Goal: Information Seeking & Learning: Check status

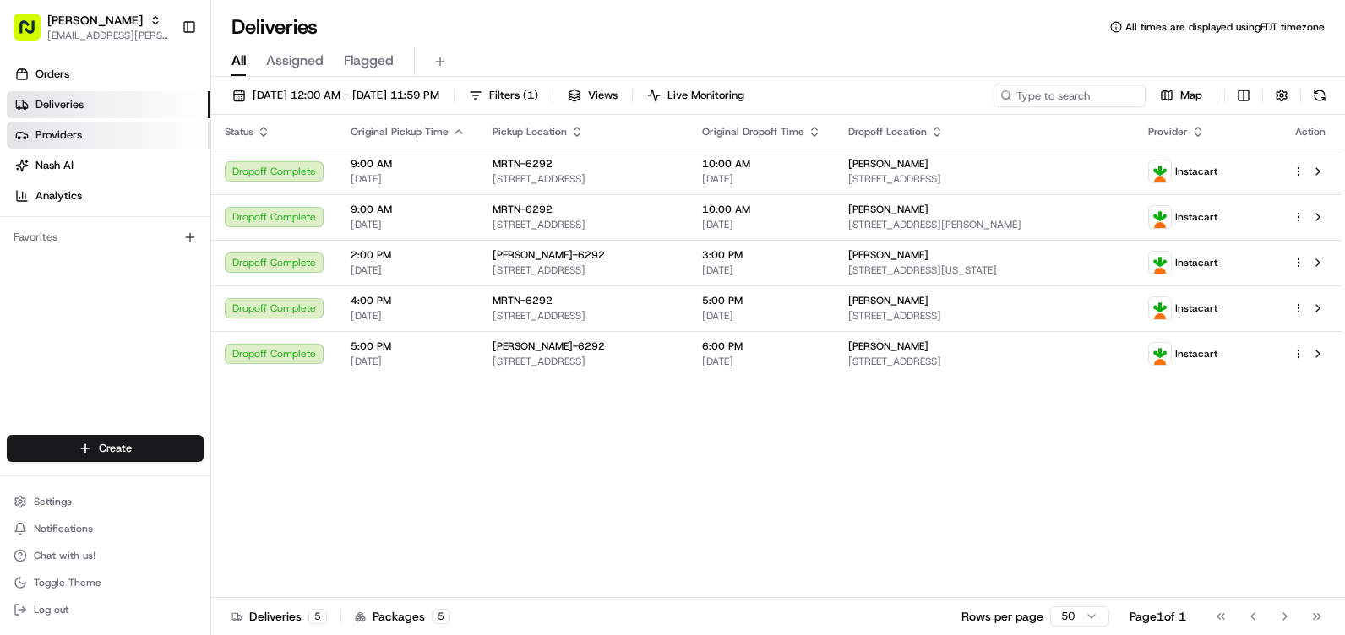
click at [77, 135] on span "Providers" at bounding box center [58, 135] width 46 height 15
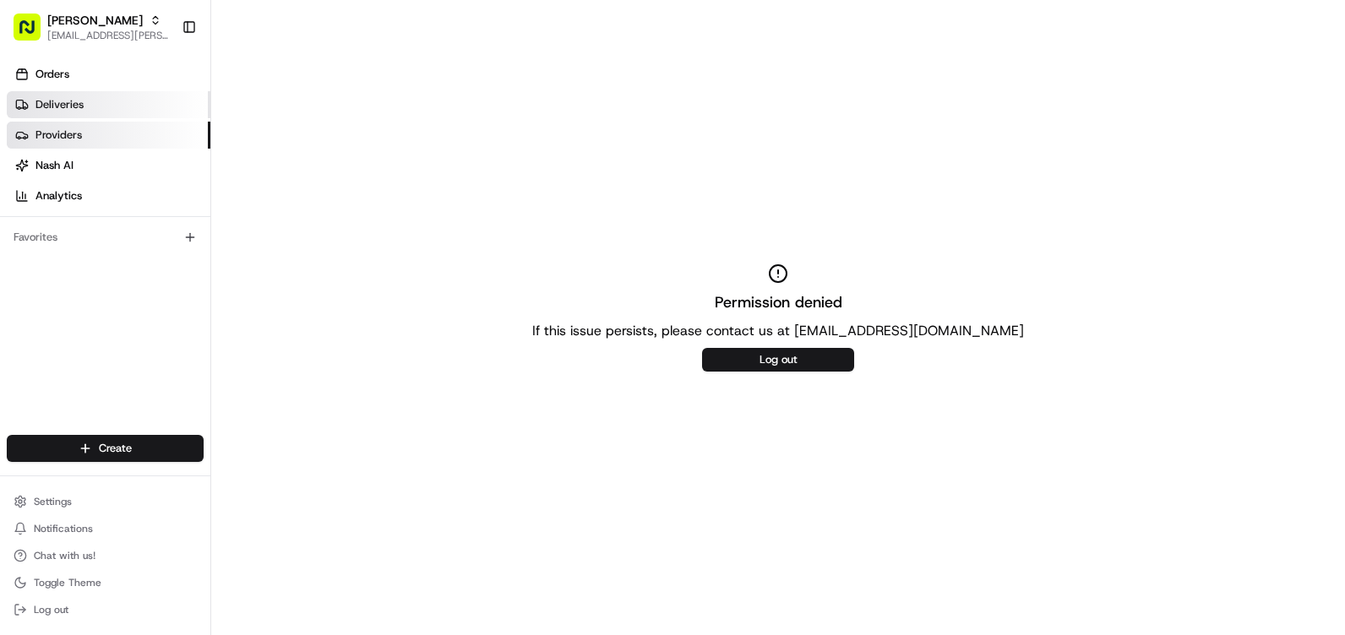
click at [93, 107] on link "Deliveries" at bounding box center [109, 104] width 204 height 27
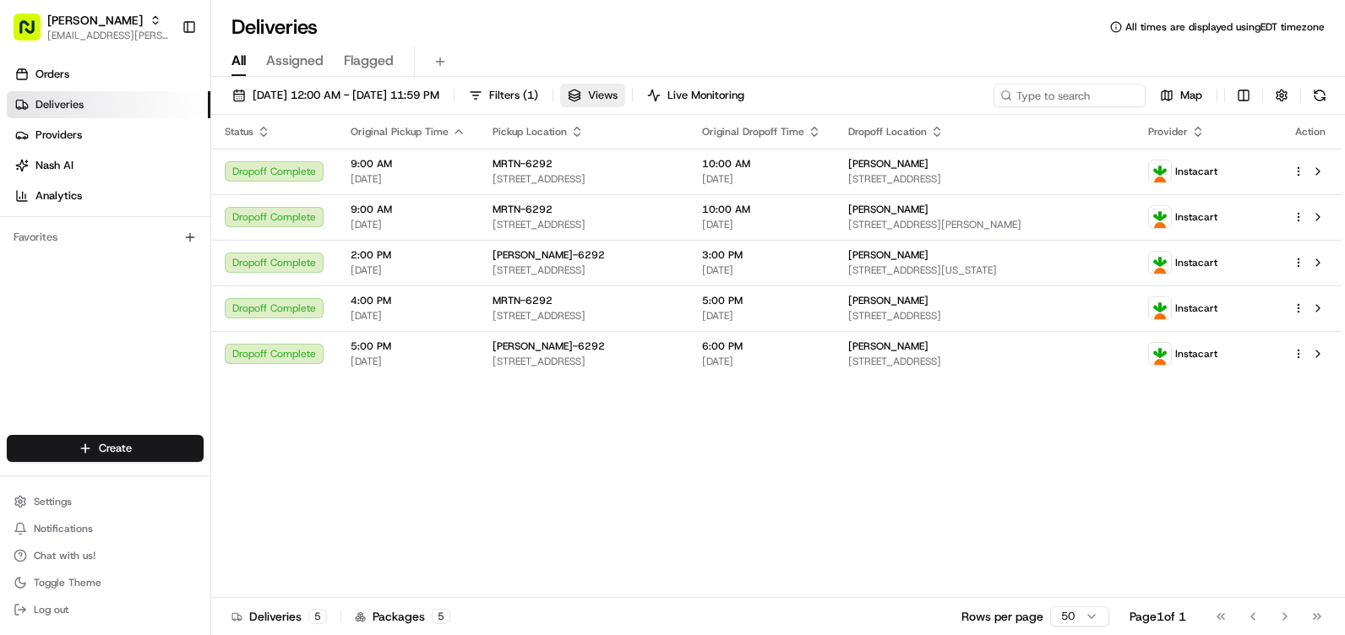
click at [617, 95] on span "Views" at bounding box center [603, 95] width 30 height 15
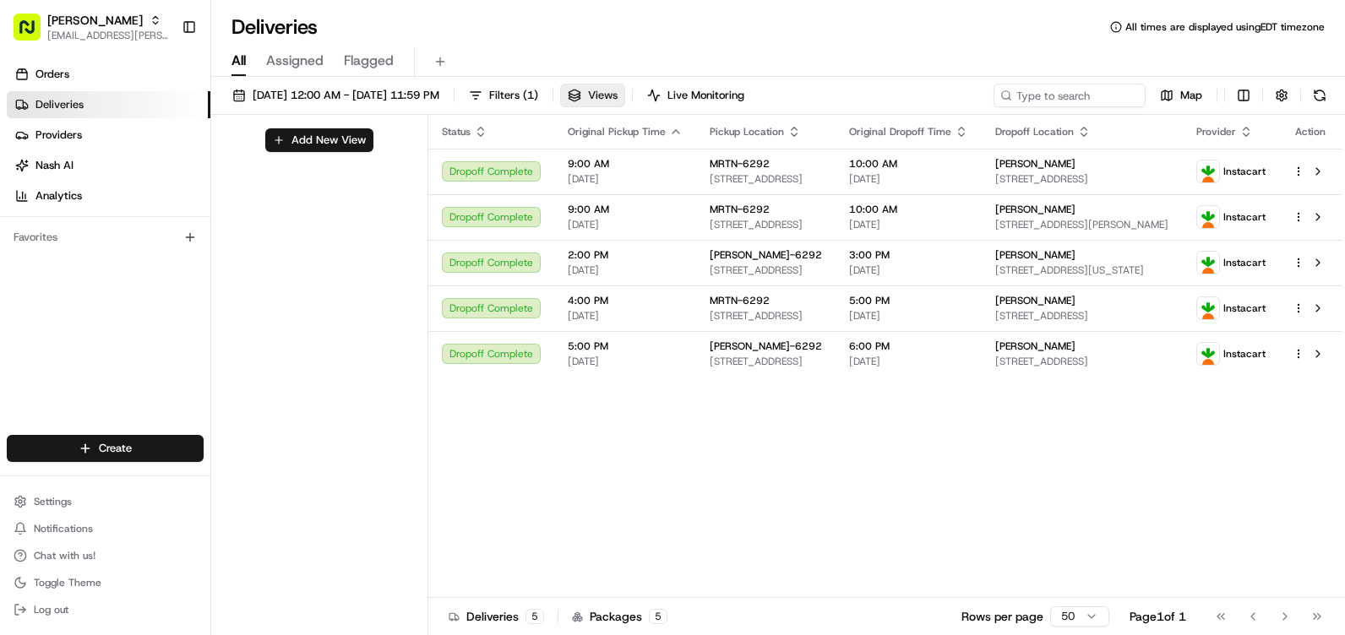
click at [617, 95] on span "Views" at bounding box center [603, 95] width 30 height 15
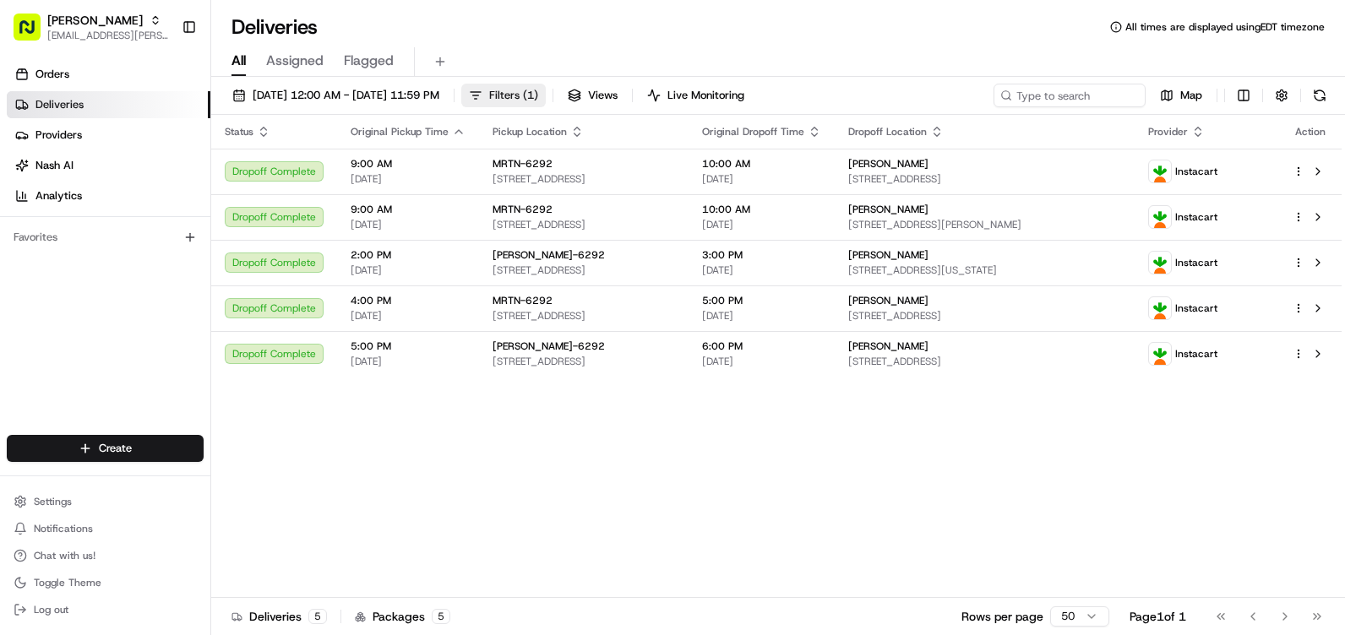
click at [538, 97] on span "( 1 )" at bounding box center [530, 95] width 15 height 15
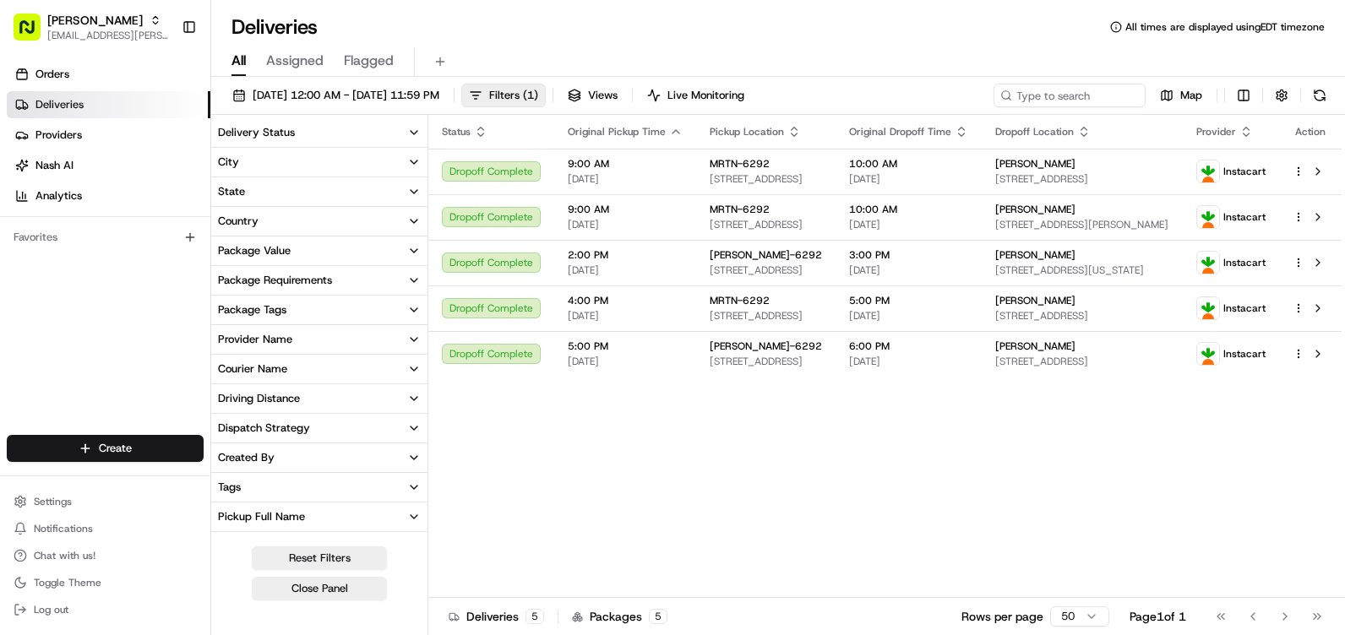
click at [378, 140] on button "Delivery Status" at bounding box center [319, 132] width 216 height 29
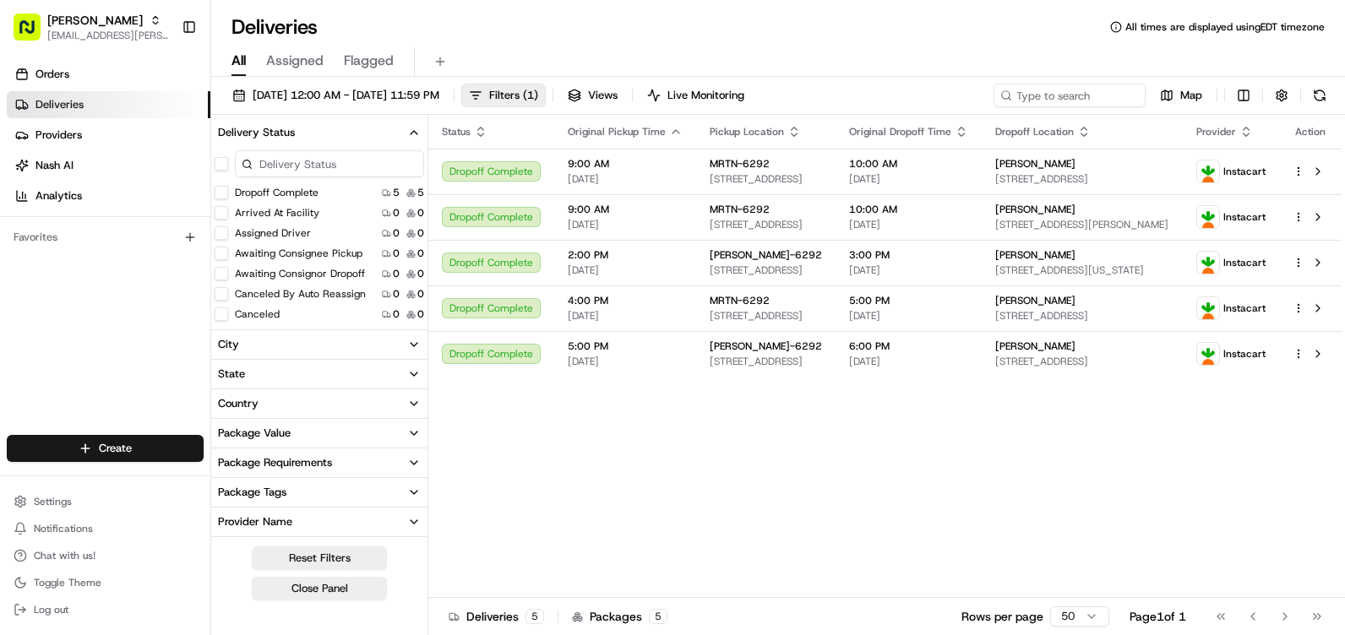
click at [411, 140] on button "Delivery Status" at bounding box center [319, 132] width 216 height 29
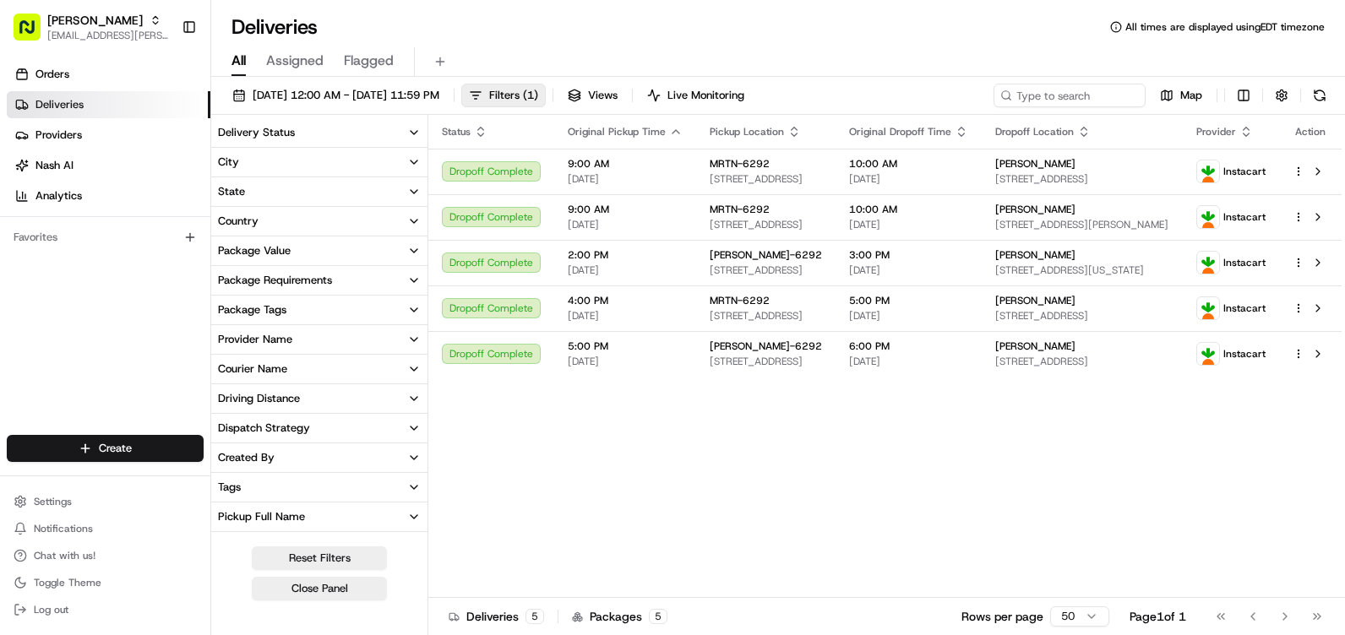
click at [279, 421] on div "Dispatch Strategy" at bounding box center [264, 428] width 92 height 15
click at [313, 422] on button "Dispatch Strategy" at bounding box center [319, 428] width 216 height 29
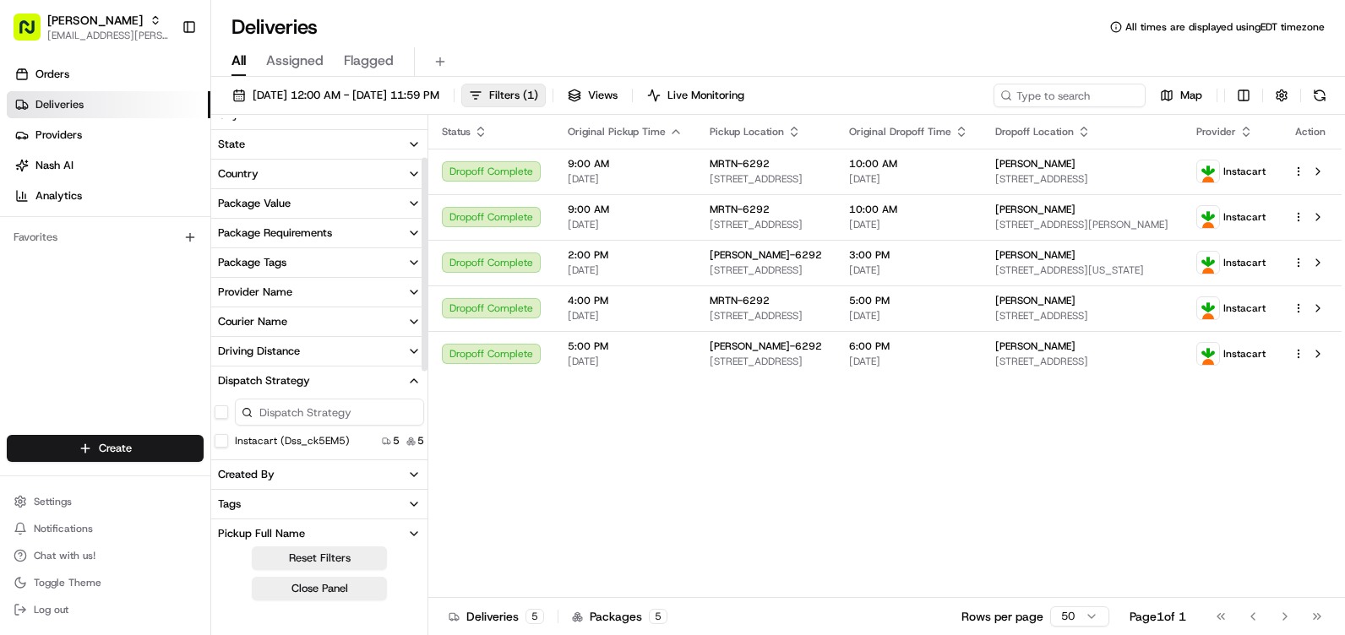
scroll to position [84, 0]
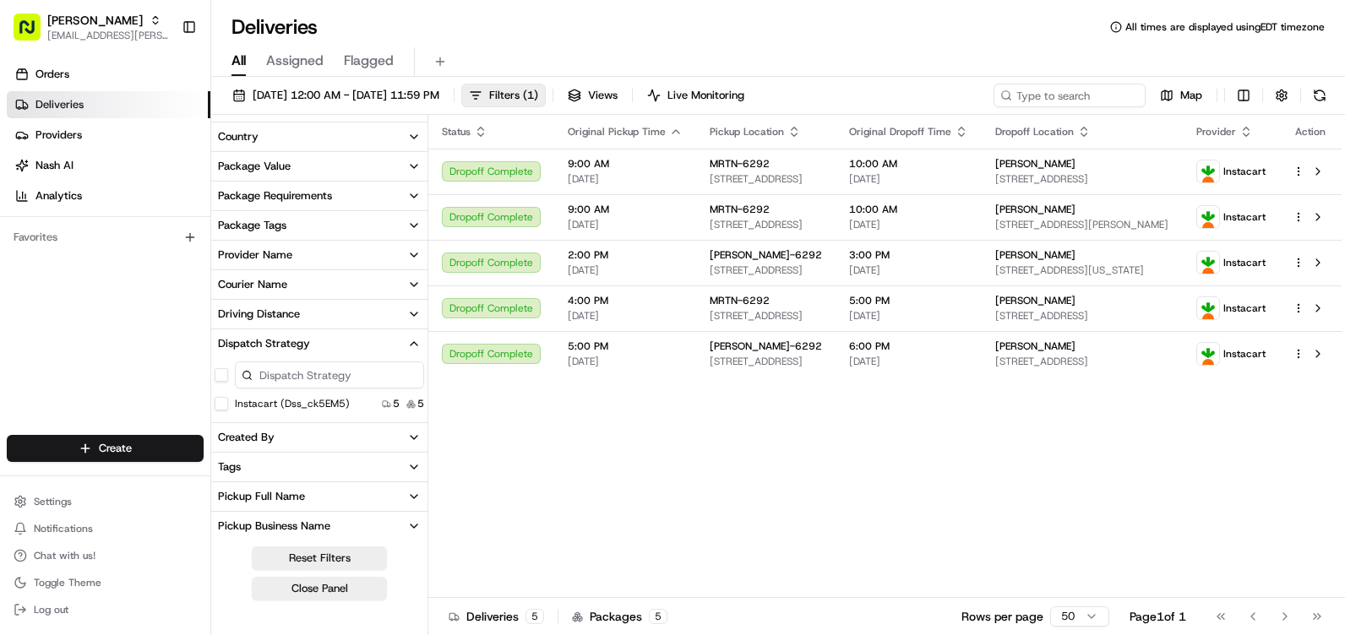
click at [257, 407] on label "Instacart (dss_ck5EM5)" at bounding box center [292, 404] width 115 height 14
click at [228, 407] on button "Instacart (dss_ck5EM5)" at bounding box center [222, 404] width 14 height 14
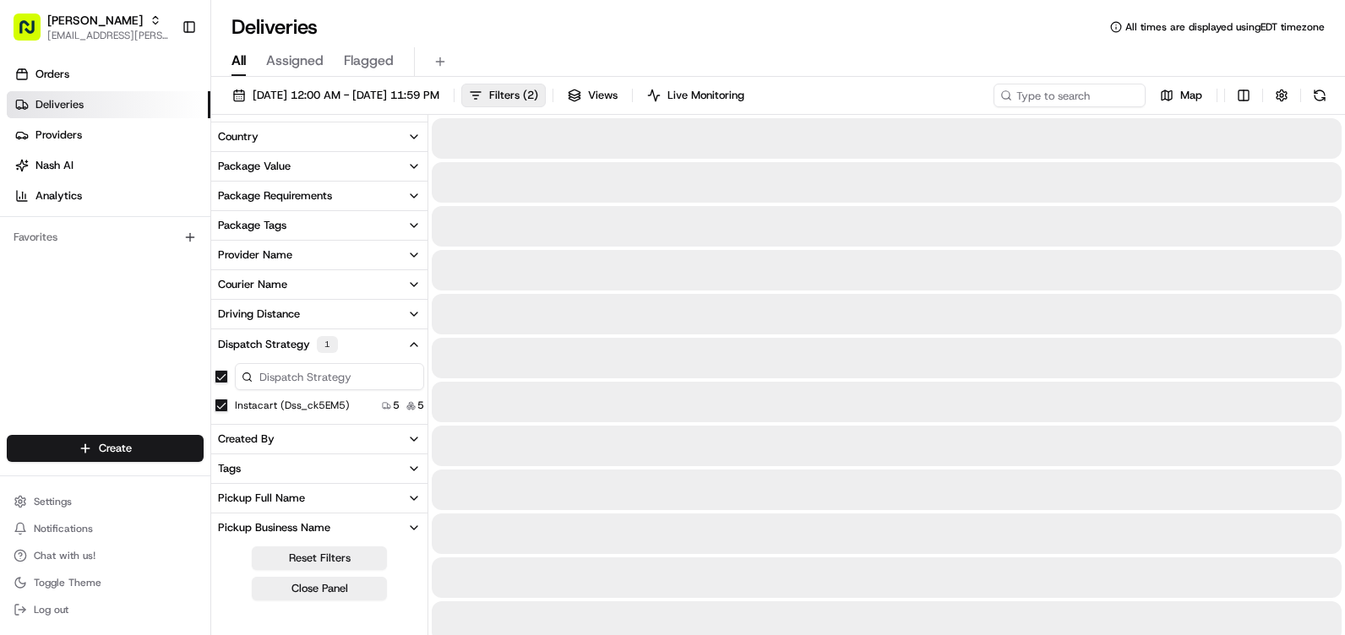
click at [326, 340] on div "1" at bounding box center [327, 344] width 21 height 17
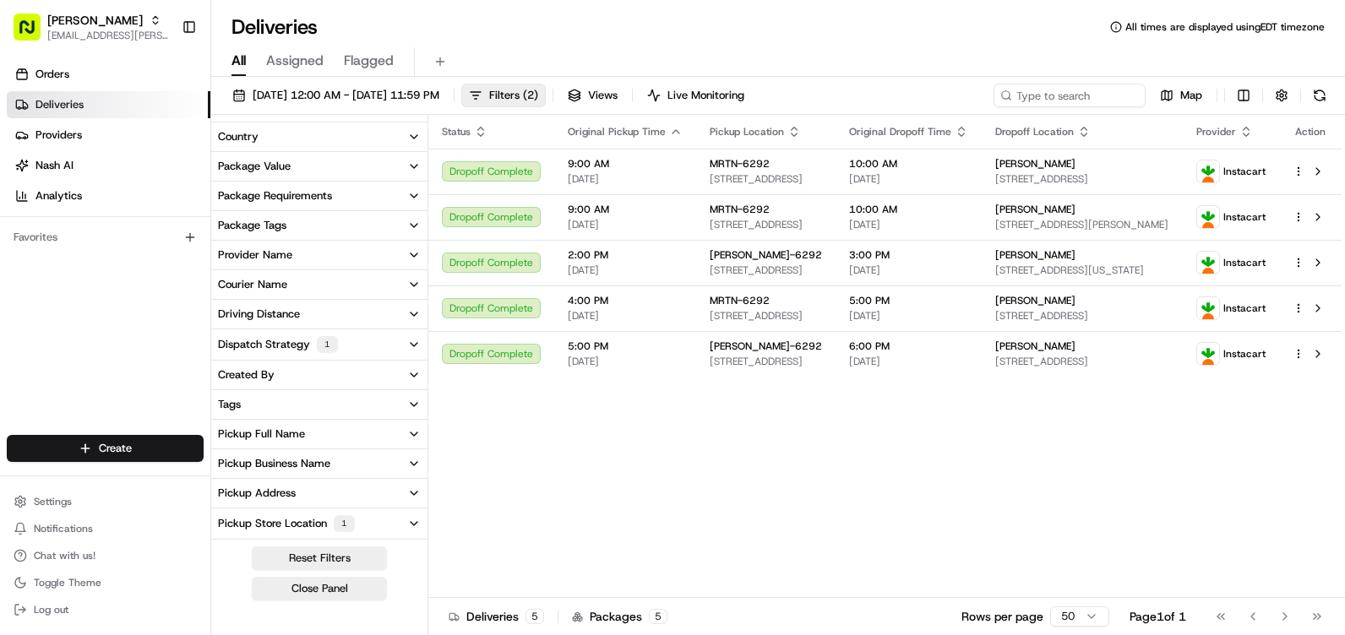
click at [324, 286] on button "Courier Name" at bounding box center [319, 284] width 216 height 29
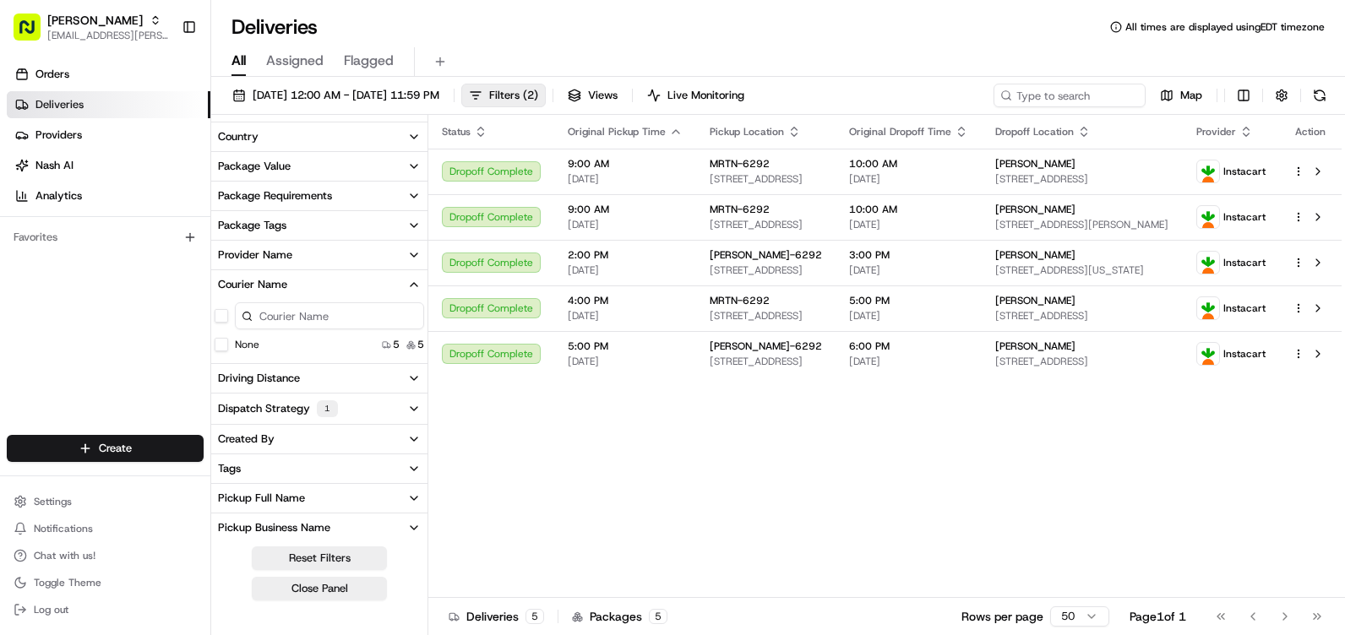
click at [324, 286] on button "Courier Name" at bounding box center [319, 284] width 216 height 29
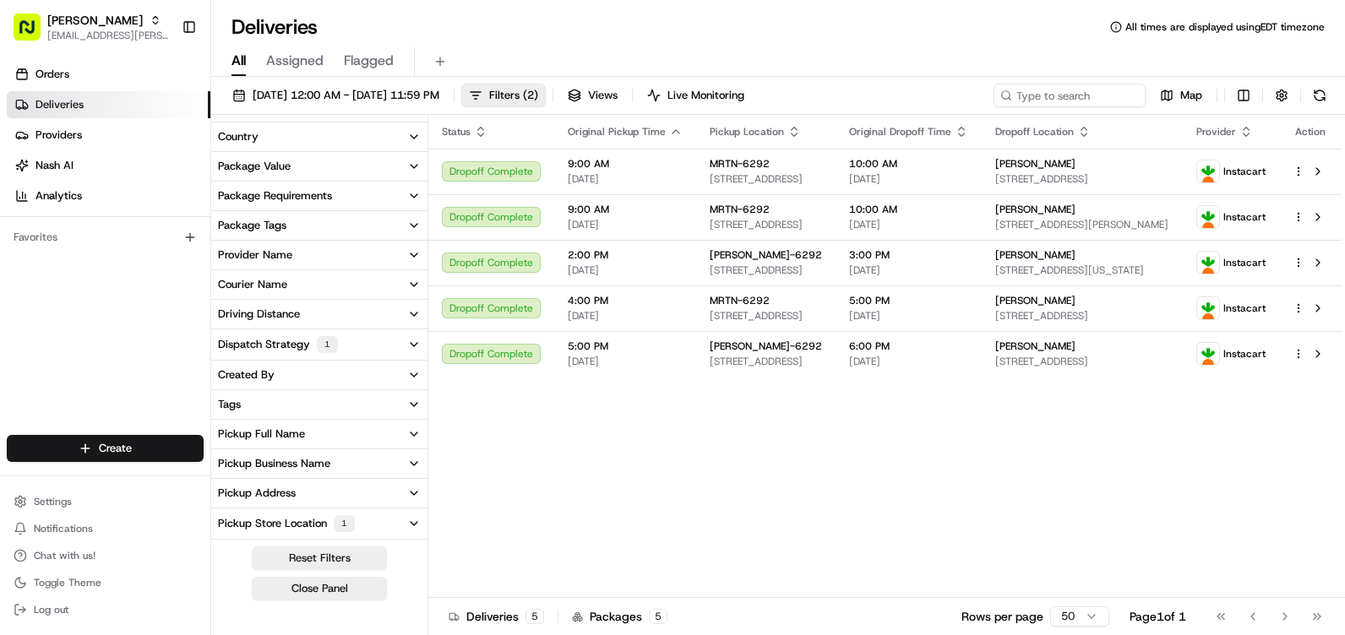
click at [323, 259] on button "Provider Name" at bounding box center [319, 255] width 216 height 29
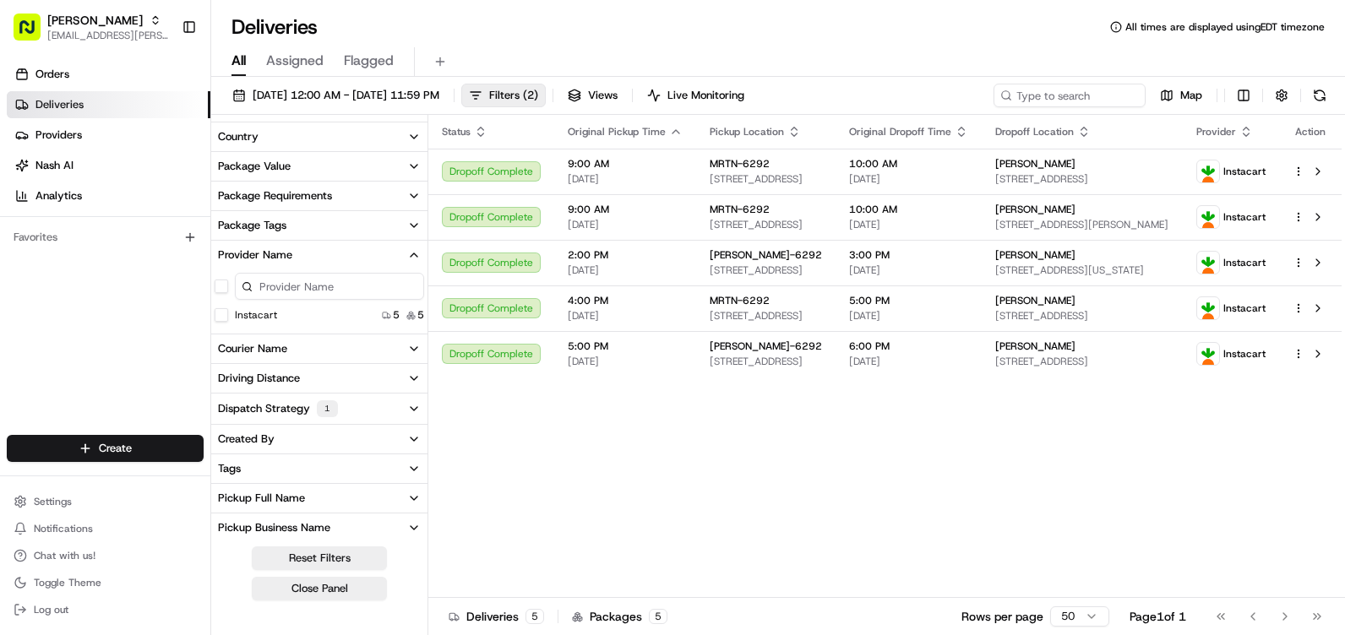
click at [323, 259] on button "Provider Name" at bounding box center [319, 255] width 216 height 29
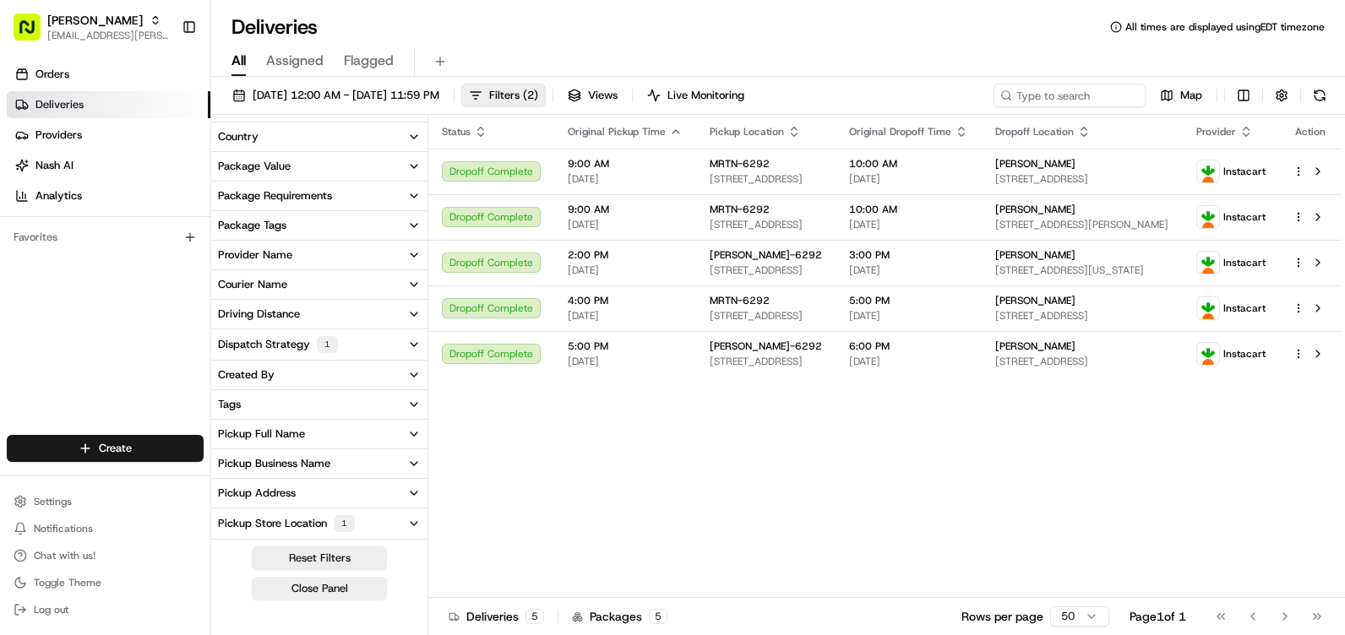
click at [329, 229] on button "Package Tags" at bounding box center [319, 225] width 216 height 29
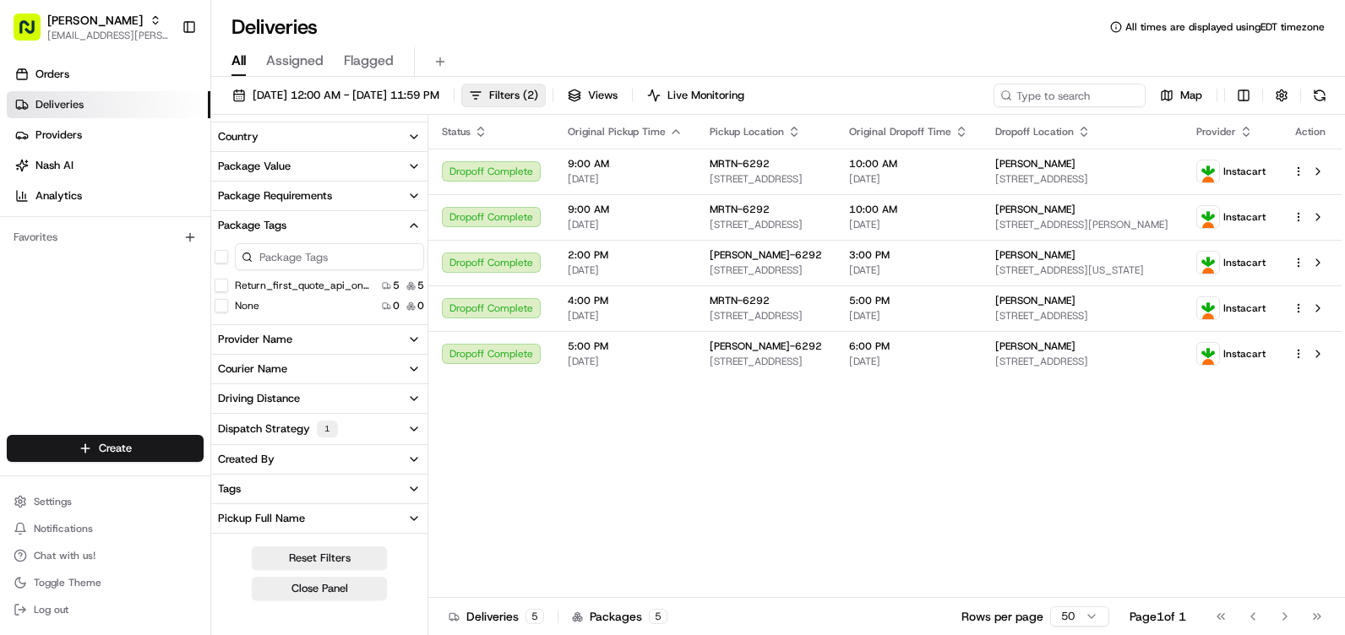
click at [329, 229] on button "Package Tags" at bounding box center [319, 225] width 216 height 29
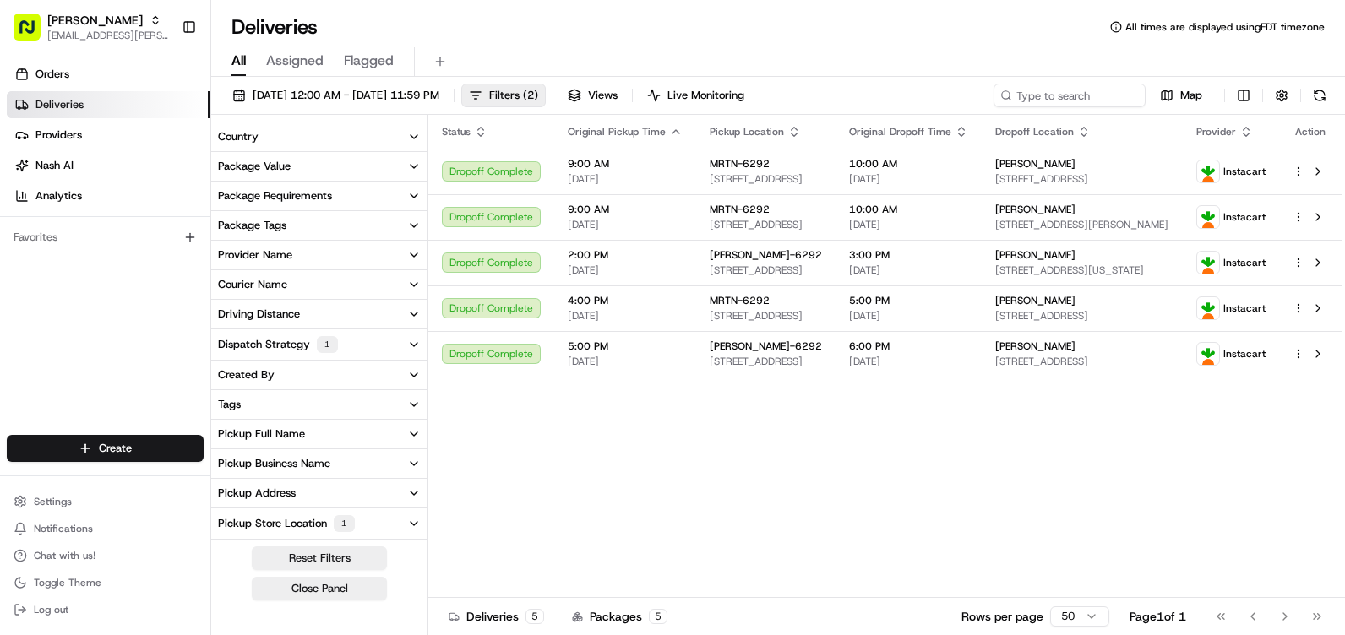
click at [303, 503] on button "Pickup Address" at bounding box center [319, 493] width 216 height 29
click at [306, 495] on button "Pickup Address" at bounding box center [319, 493] width 216 height 29
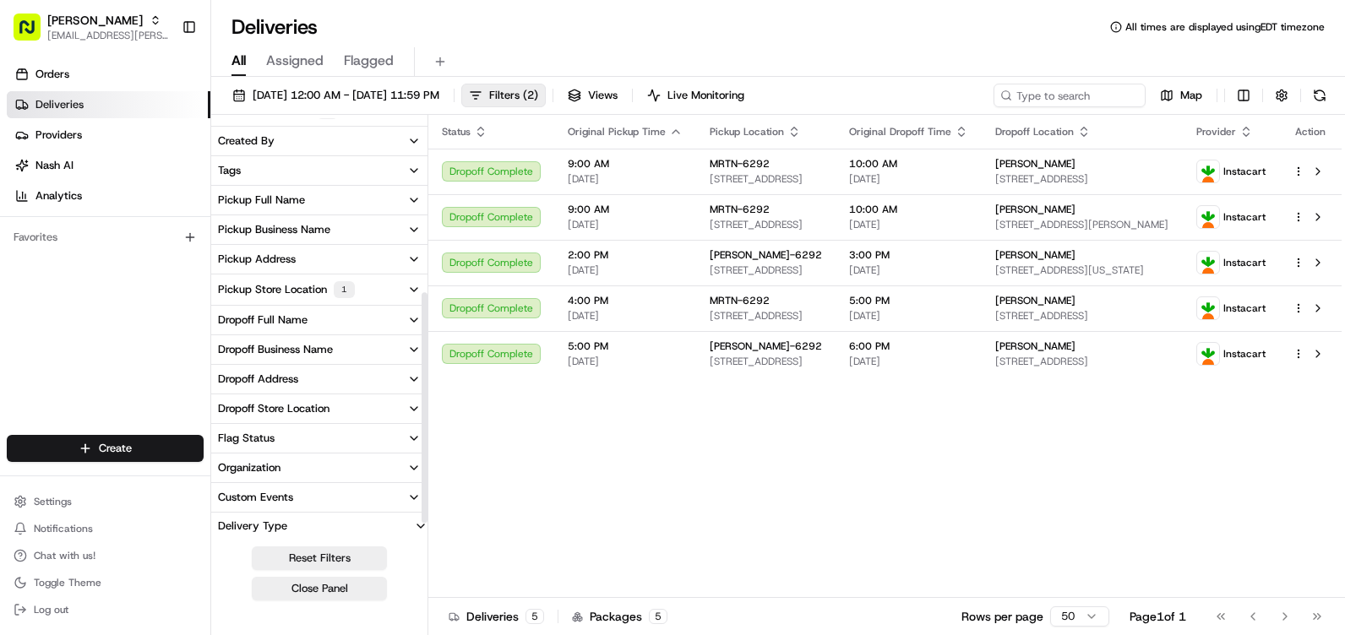
scroll to position [338, 0]
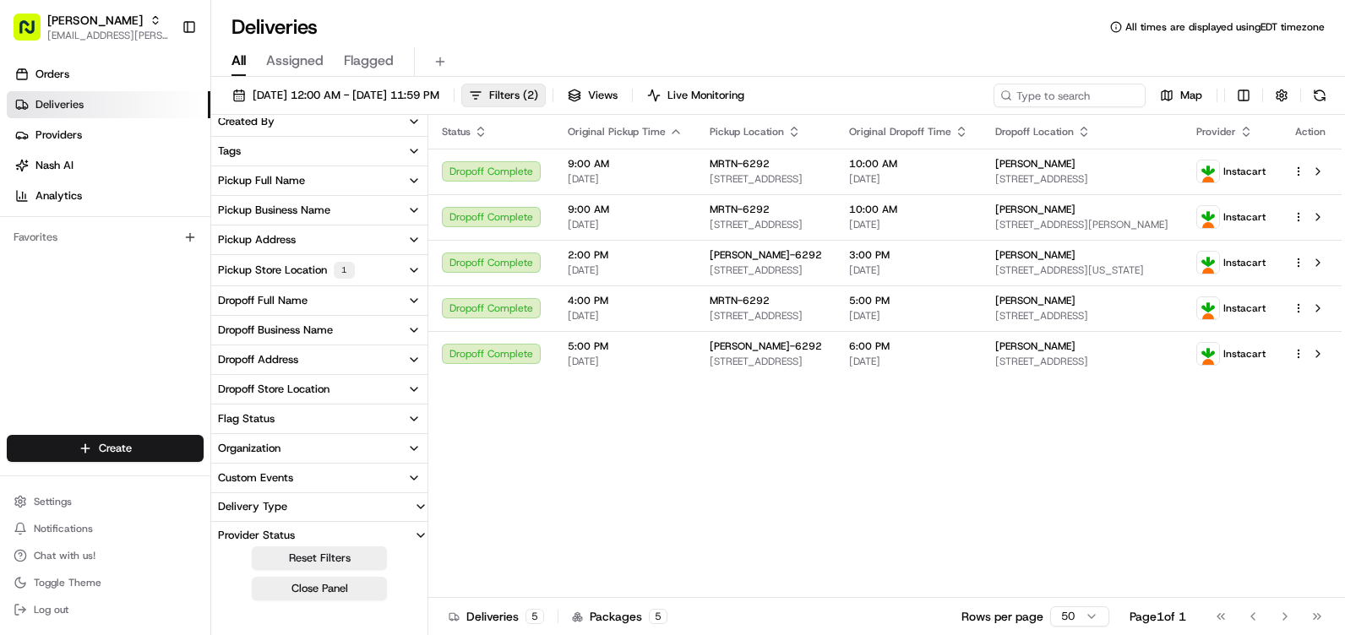
click at [317, 505] on button "Delivery Type" at bounding box center [319, 506] width 216 height 27
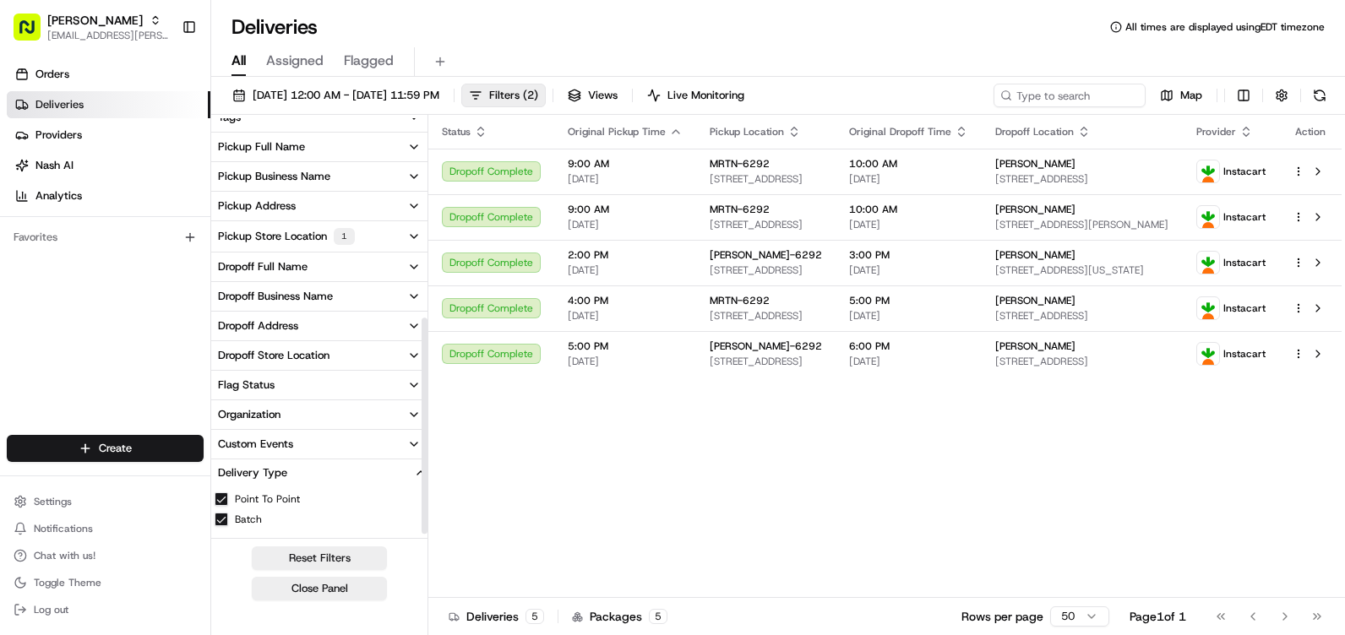
scroll to position [400, 0]
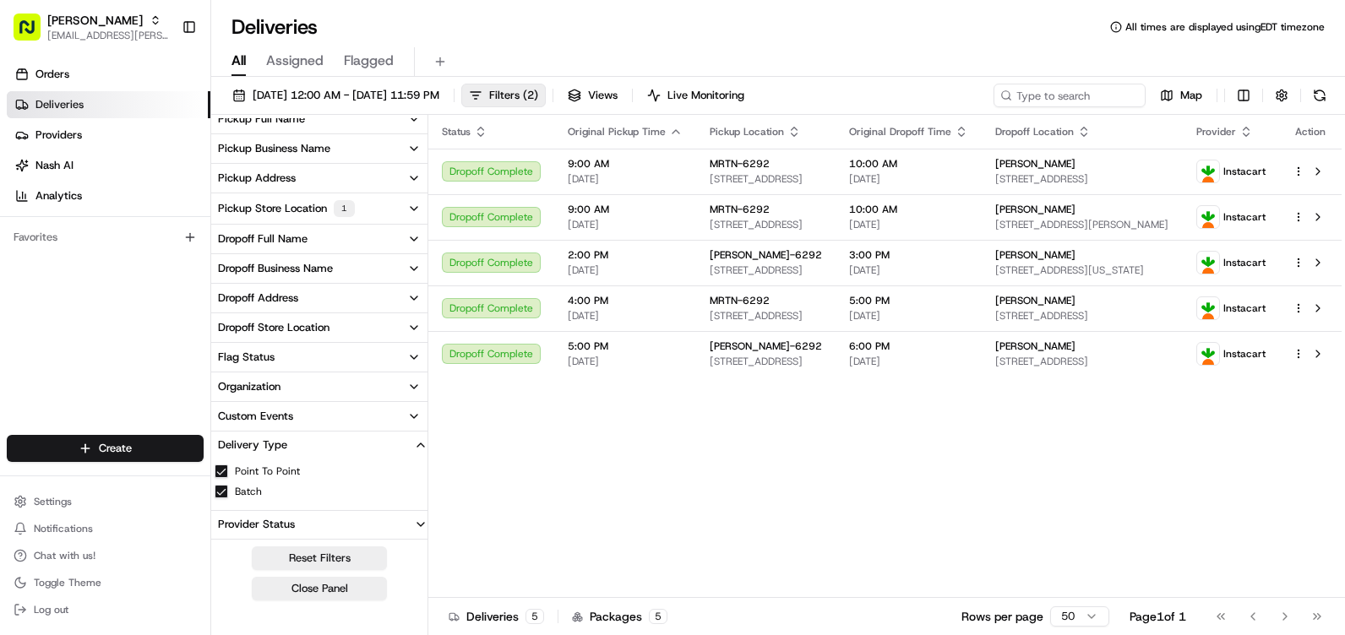
click at [264, 446] on div "Delivery Type" at bounding box center [252, 445] width 83 height 15
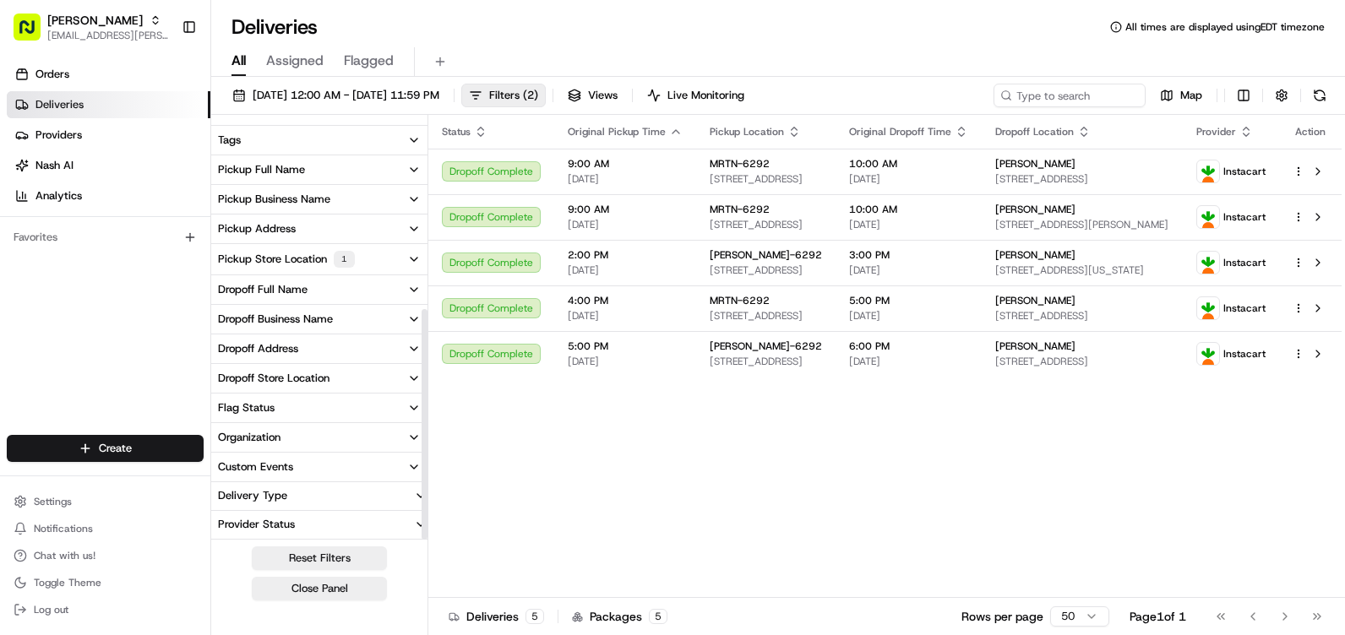
scroll to position [349, 0]
click at [299, 373] on div "Dropoff Store Location" at bounding box center [274, 378] width 112 height 15
click at [328, 377] on div "Dropoff Store Location" at bounding box center [274, 378] width 112 height 15
click at [83, 192] on link "Analytics" at bounding box center [109, 195] width 204 height 27
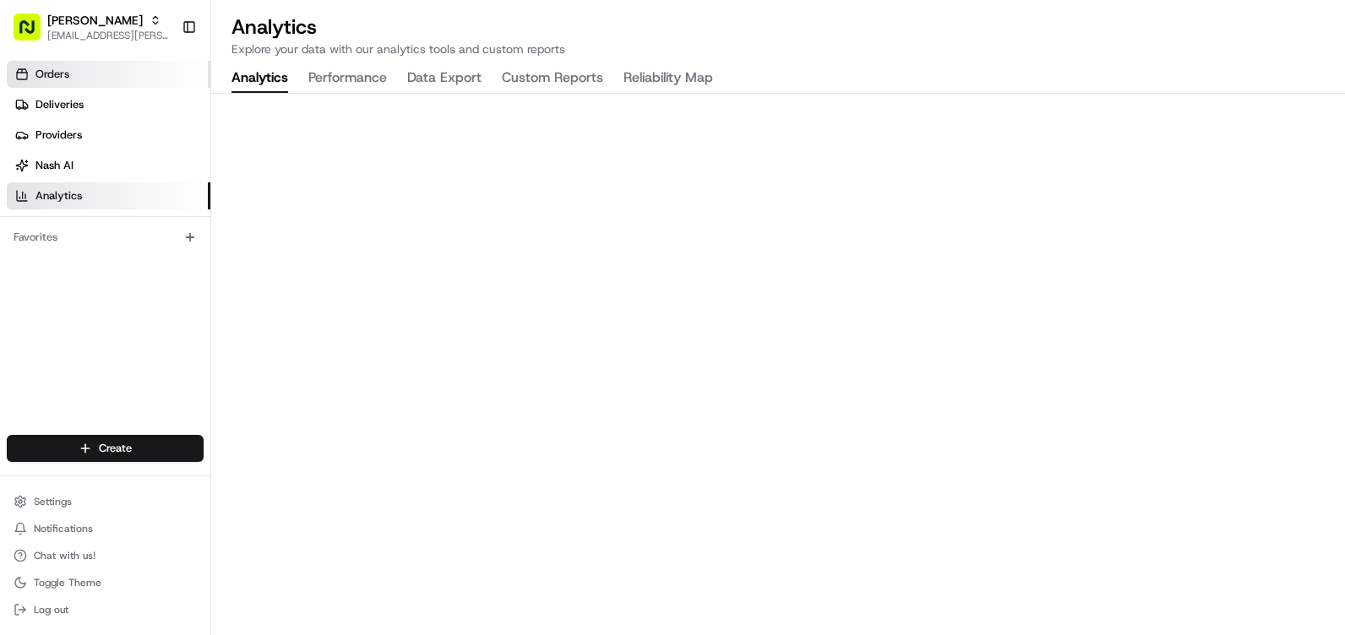
click at [64, 72] on span "Orders" at bounding box center [52, 74] width 34 height 15
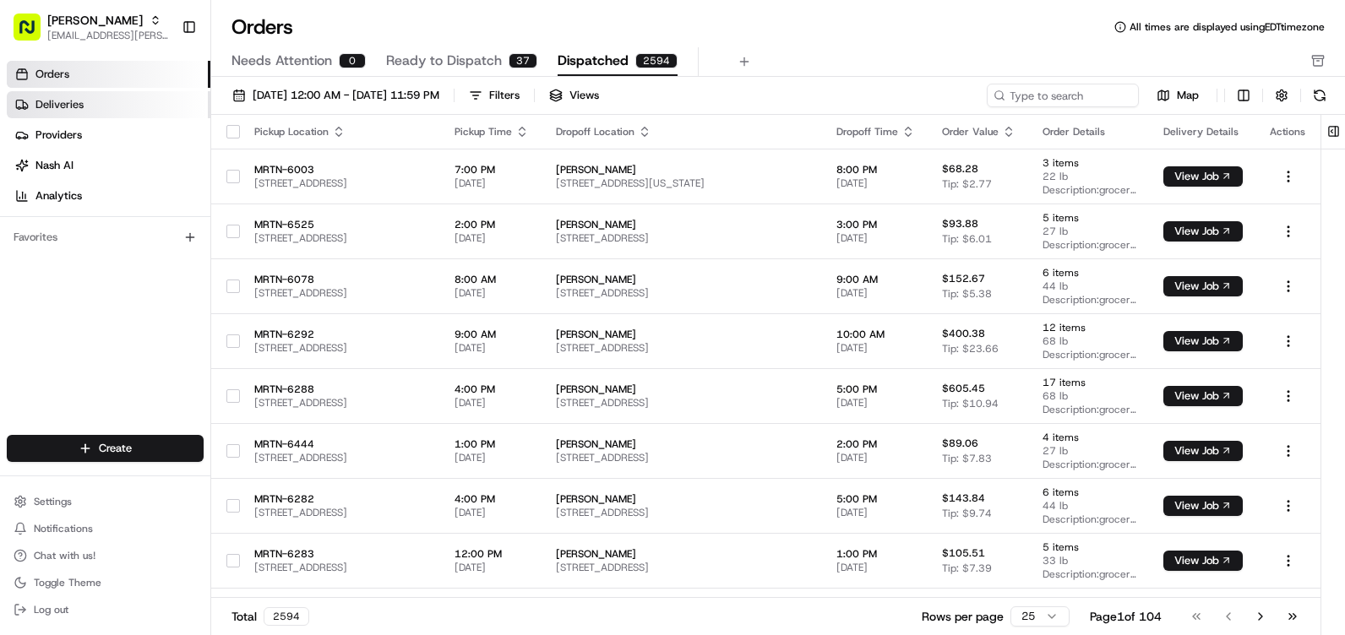
click at [123, 114] on link "Deliveries" at bounding box center [109, 104] width 204 height 27
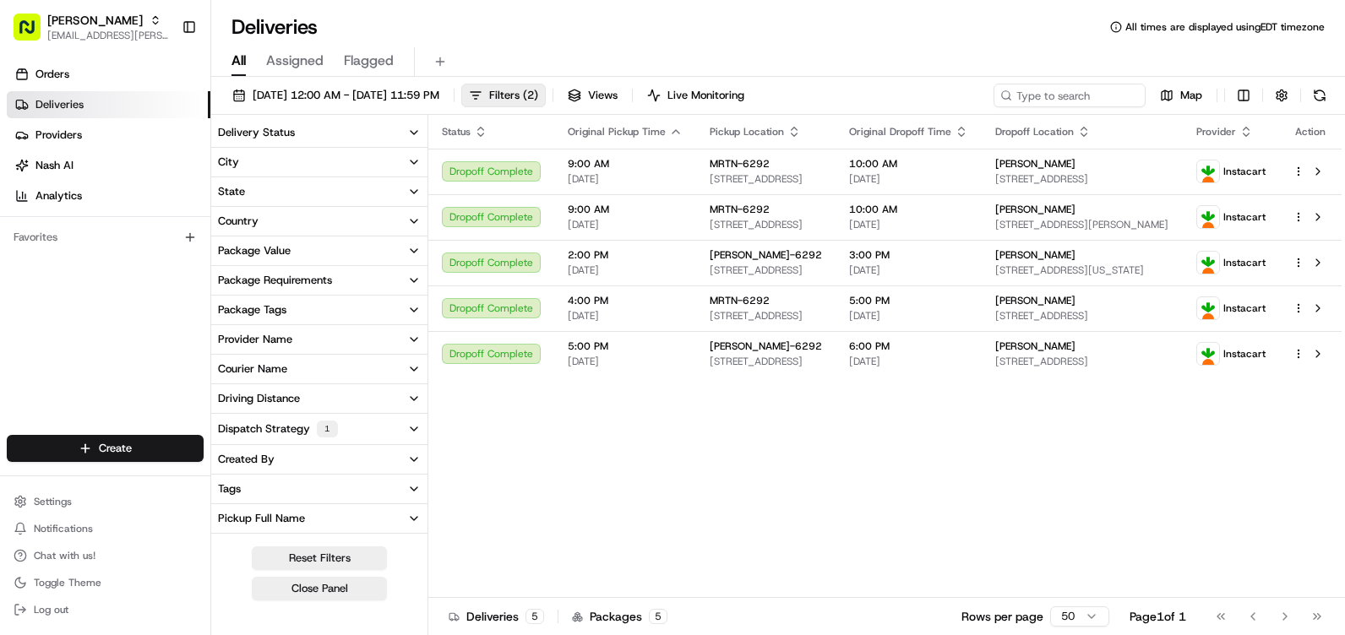
click at [602, 444] on div "Status Original Pickup Time Pickup Location Original Dropoff Time Dropoff Locat…" at bounding box center [884, 356] width 913 height 483
click at [546, 86] on button "Filters ( 2 )" at bounding box center [503, 96] width 84 height 24
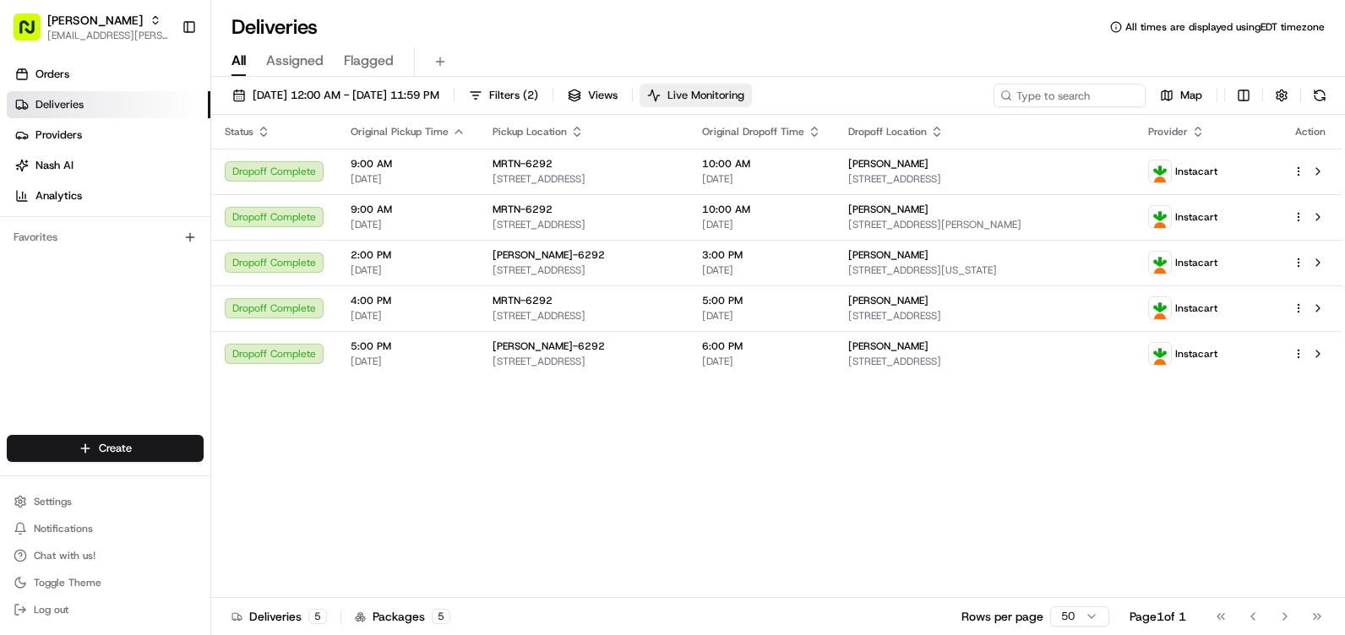
click at [752, 103] on button "Live Monitoring" at bounding box center [695, 96] width 112 height 24
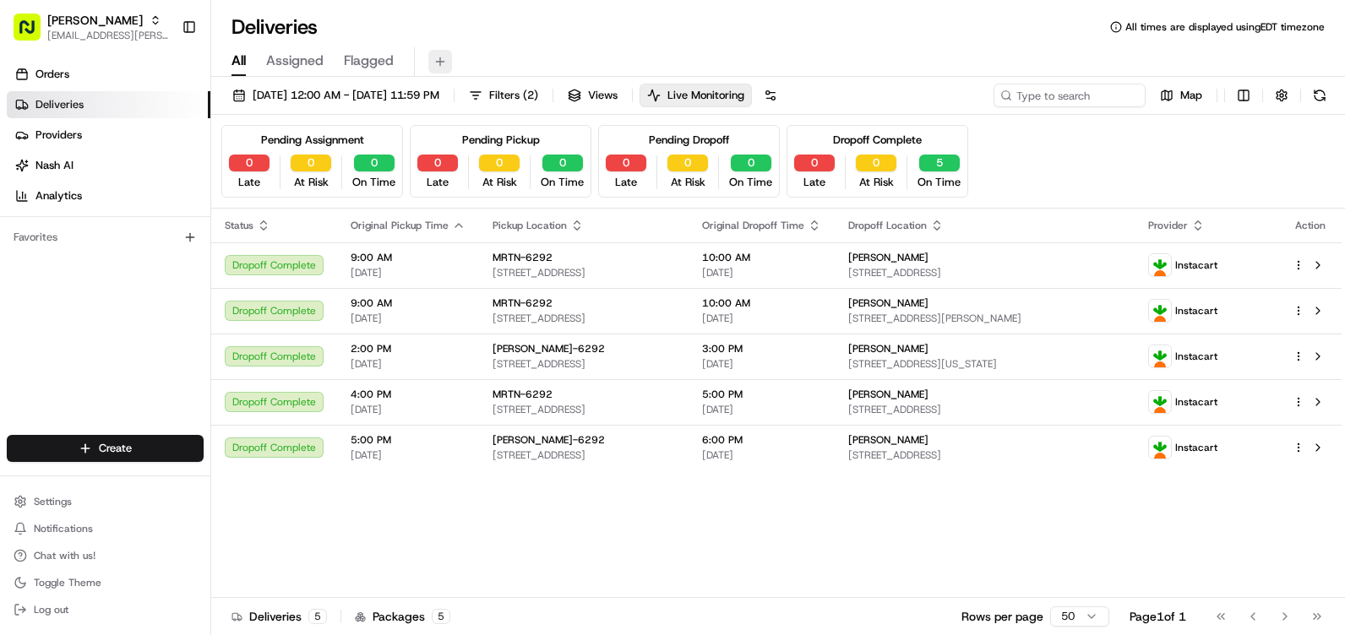
click at [442, 66] on button at bounding box center [440, 62] width 24 height 24
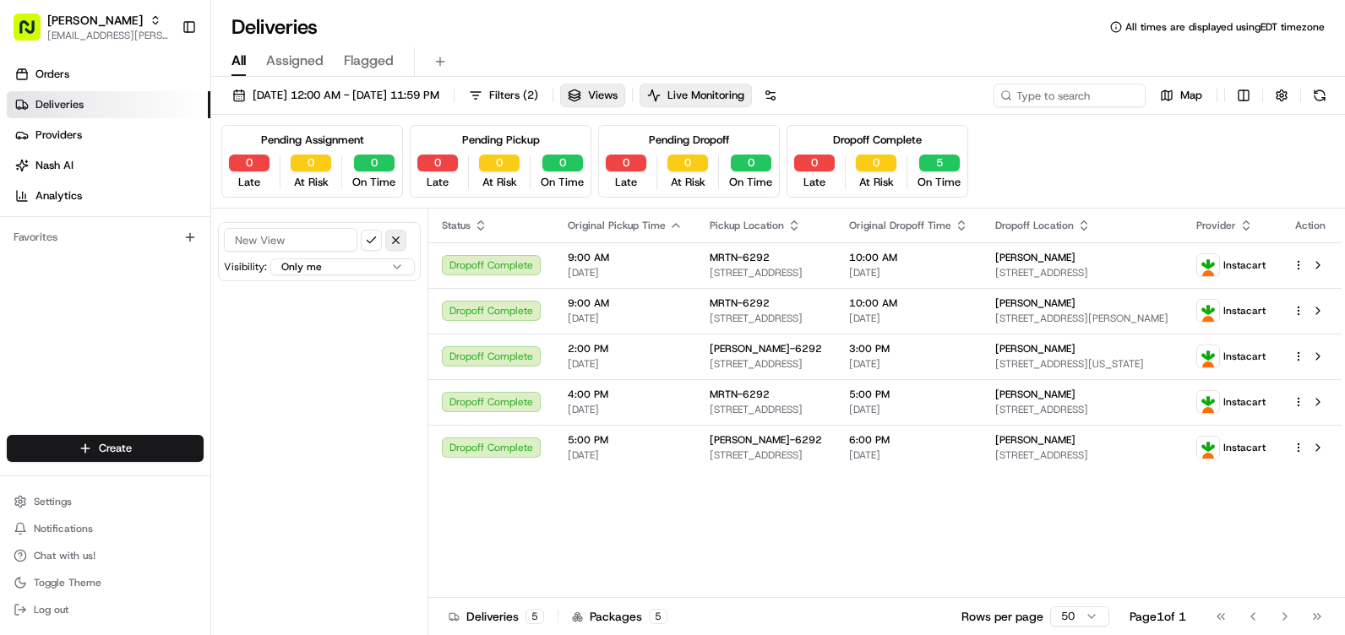
click at [399, 239] on button "button" at bounding box center [395, 240] width 21 height 21
click at [307, 60] on span "Assigned" at bounding box center [294, 61] width 57 height 20
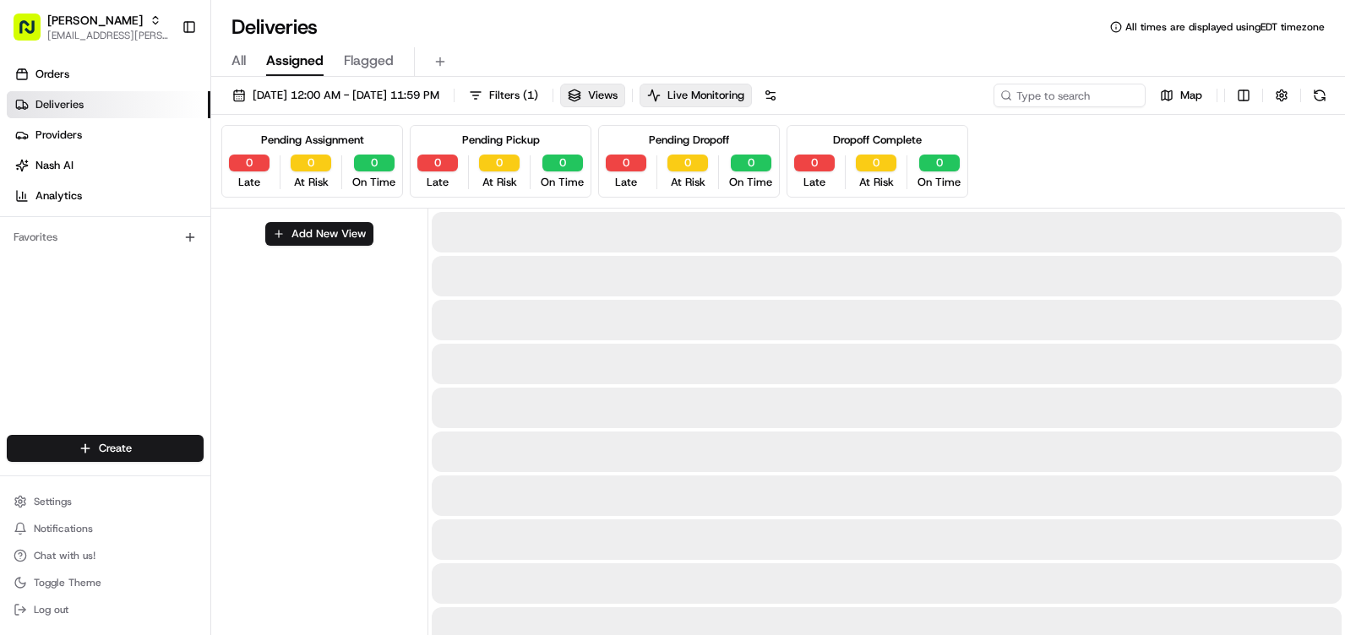
click at [264, 63] on div "All Assigned Flagged" at bounding box center [778, 62] width 1134 height 30
click at [258, 65] on div "All Assigned Flagged" at bounding box center [778, 62] width 1134 height 30
click at [243, 63] on span "All" at bounding box center [238, 61] width 14 height 20
click at [341, 232] on button "Add New View" at bounding box center [319, 234] width 108 height 24
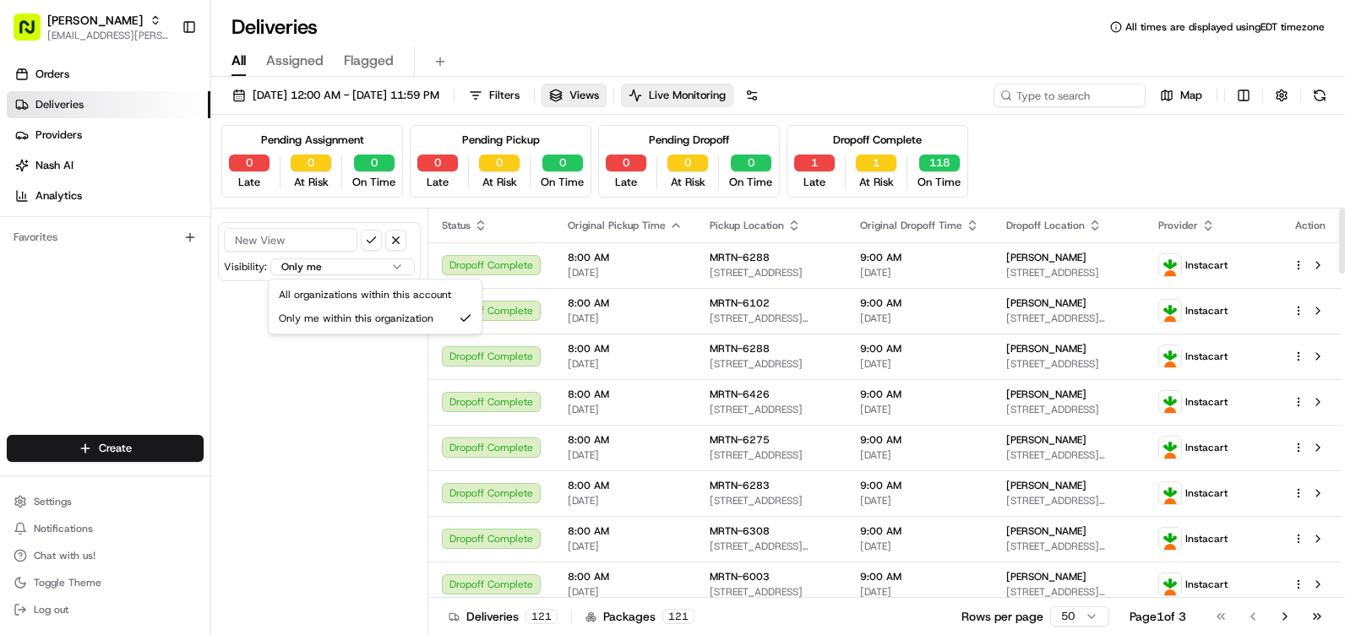
click at [392, 264] on html "Martin's [EMAIL_ADDRESS][PERSON_NAME][DOMAIN_NAME] Toggle Sidebar Orders Delive…" at bounding box center [672, 317] width 1345 height 635
click at [353, 269] on html "Martin's [EMAIL_ADDRESS][PERSON_NAME][DOMAIN_NAME] Toggle Sidebar Orders Delive…" at bounding box center [672, 317] width 1345 height 635
click at [261, 249] on input at bounding box center [290, 240] width 133 height 24
click at [389, 242] on button "button" at bounding box center [395, 240] width 21 height 21
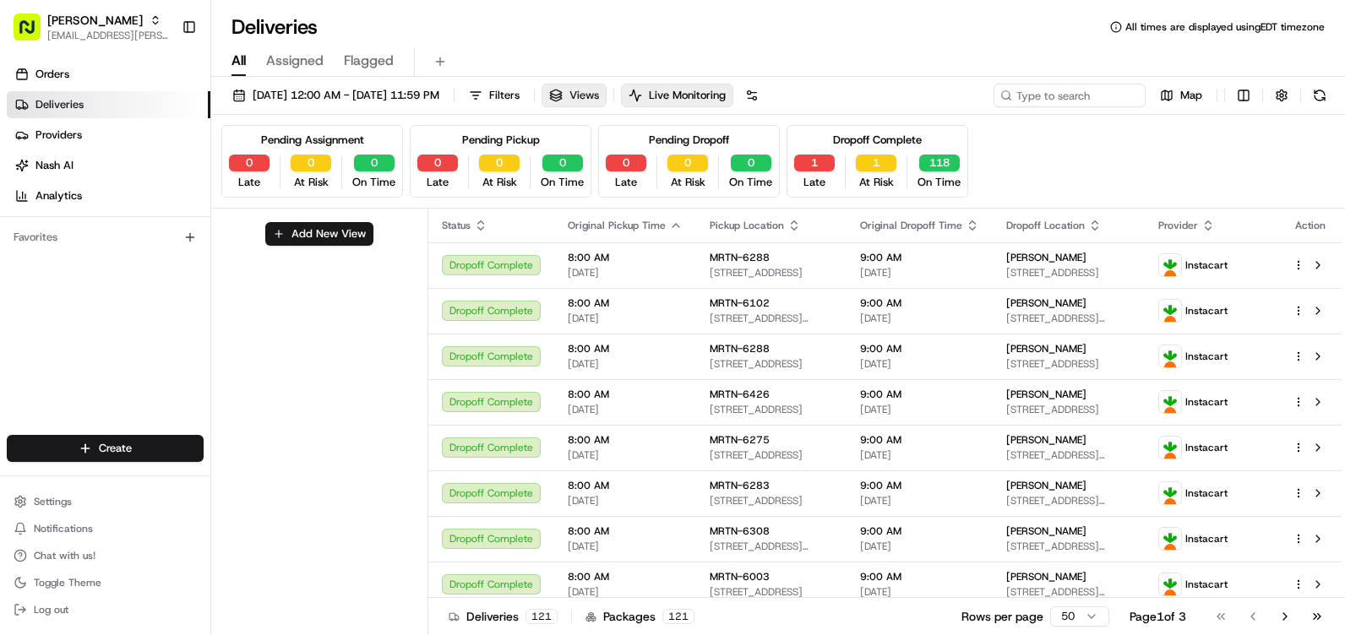
click at [599, 97] on span "Views" at bounding box center [584, 95] width 30 height 15
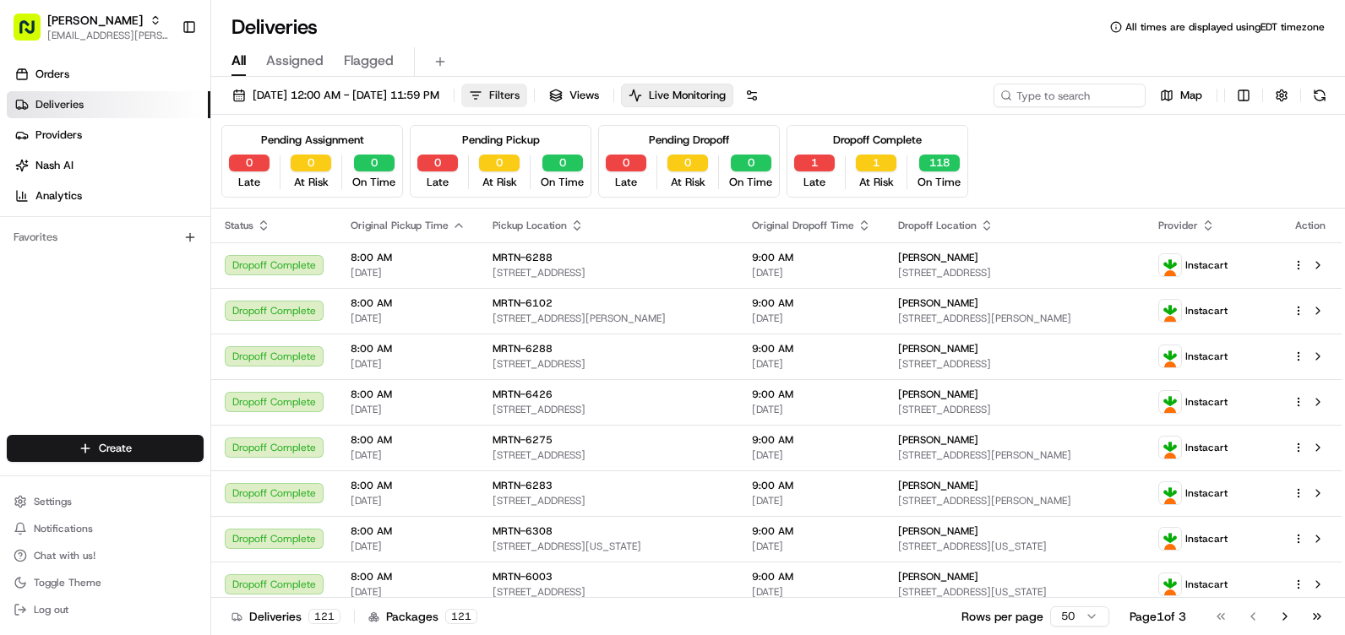
click at [519, 97] on span "Filters" at bounding box center [504, 95] width 30 height 15
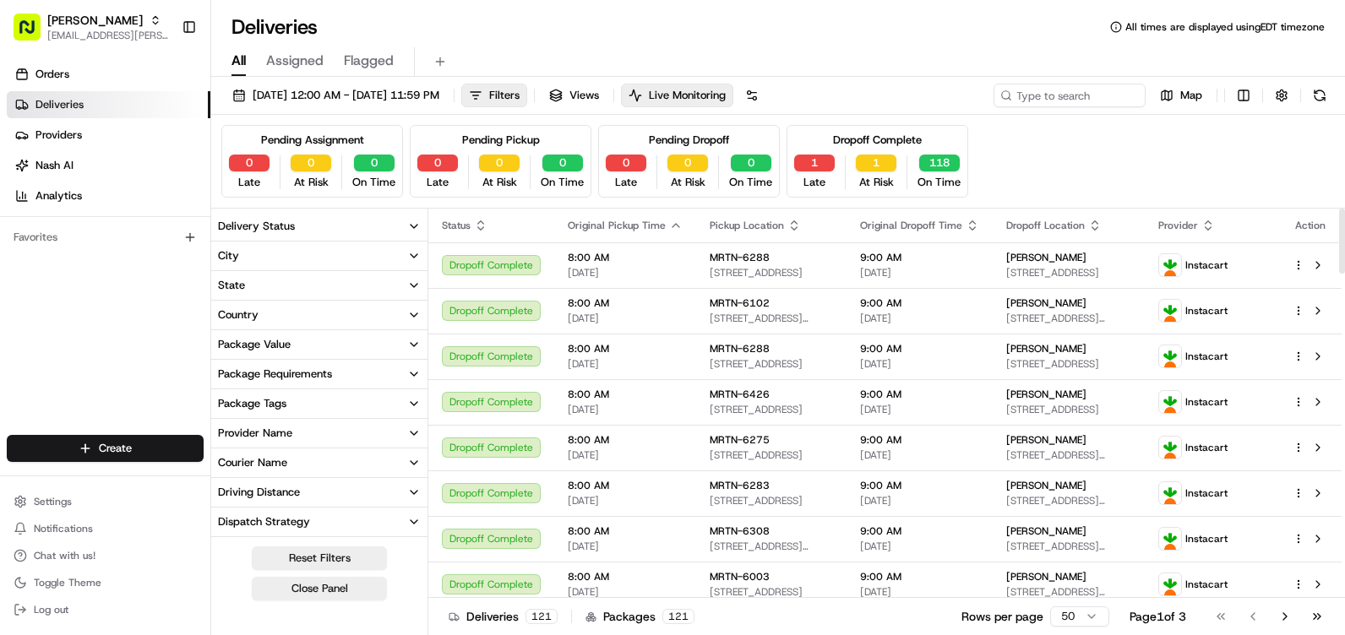
click at [331, 264] on button "City" at bounding box center [319, 256] width 216 height 29
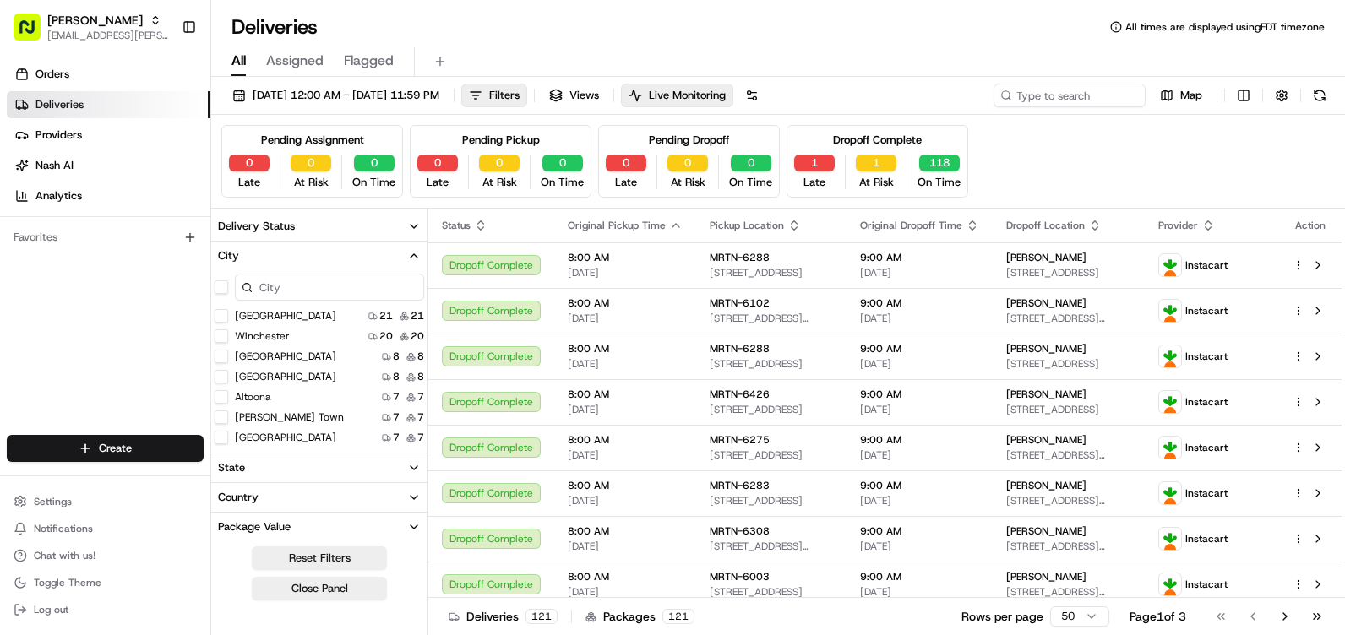
click at [223, 400] on button "Altoona" at bounding box center [222, 397] width 14 height 14
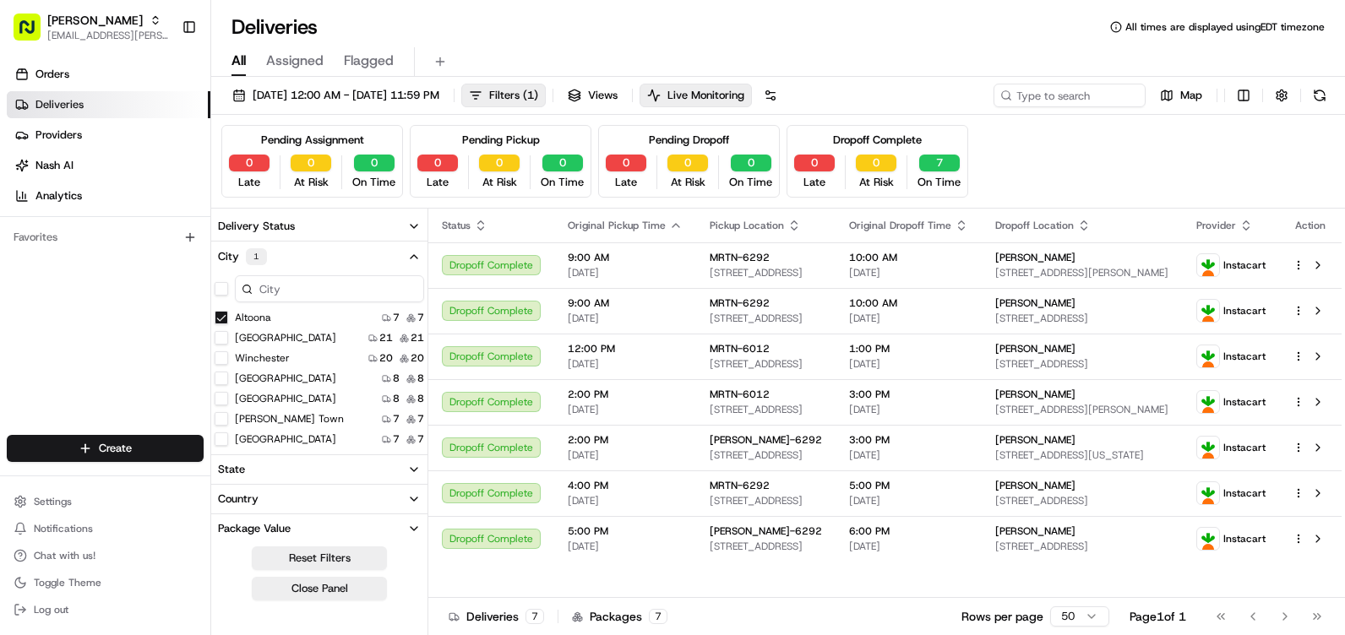
click at [387, 245] on button "City 1" at bounding box center [319, 257] width 216 height 30
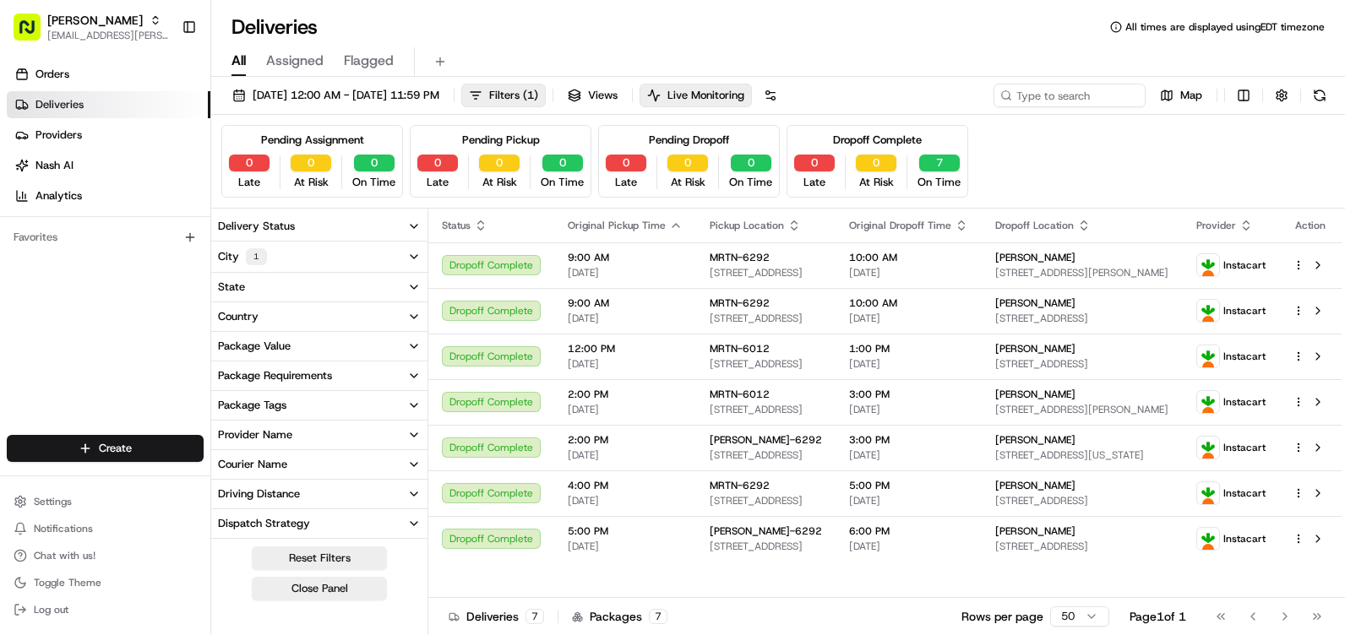
click at [369, 275] on button "State" at bounding box center [319, 287] width 216 height 29
click at [310, 206] on div "Pending Assignment 0 Late 0 At Risk 0 On Time Pending Pickup 0 Late 0 At Risk 0…" at bounding box center [778, 162] width 1134 height 94
click at [732, 258] on span "MRTN-6292" at bounding box center [740, 258] width 60 height 14
click at [782, 92] on button at bounding box center [771, 96] width 24 height 24
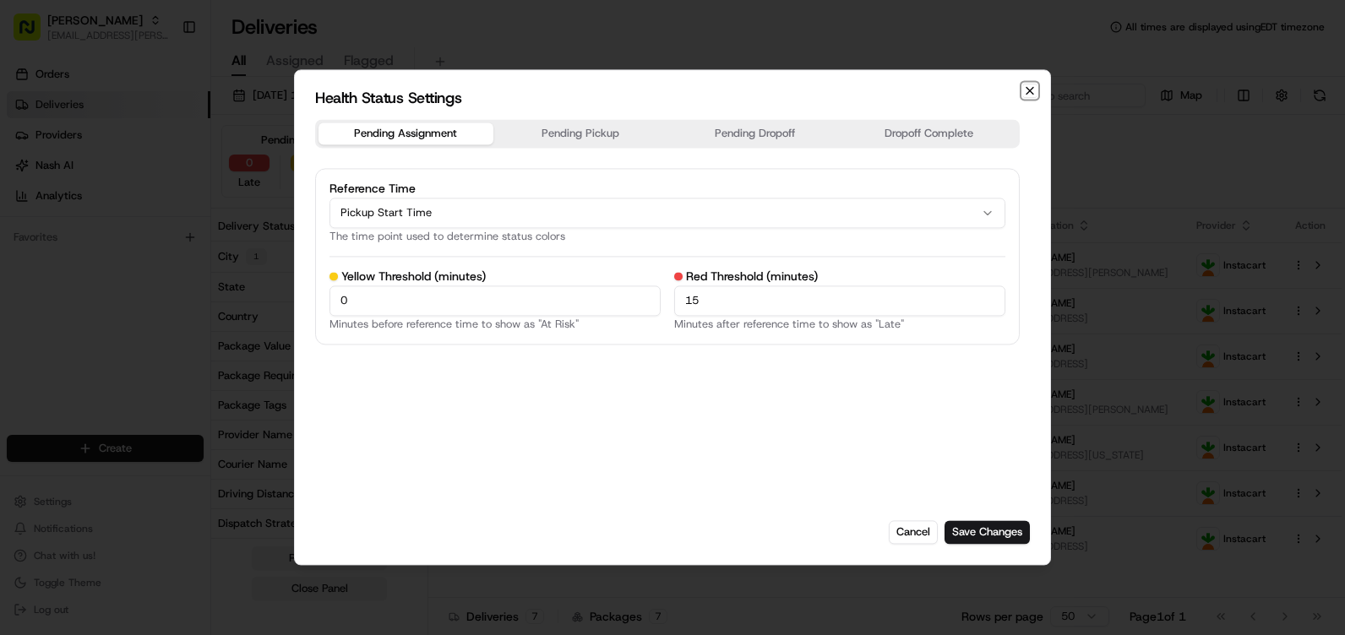
click at [1024, 91] on icon "button" at bounding box center [1030, 91] width 14 height 14
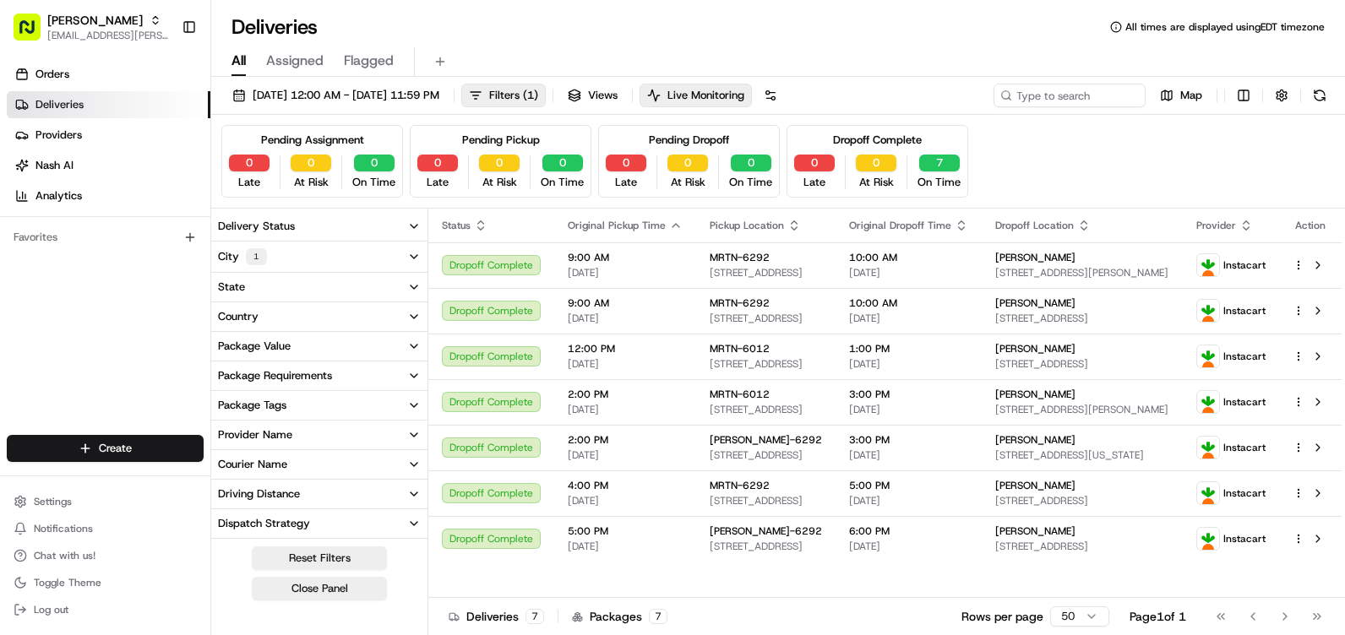
click at [400, 257] on button "City 1" at bounding box center [319, 257] width 216 height 30
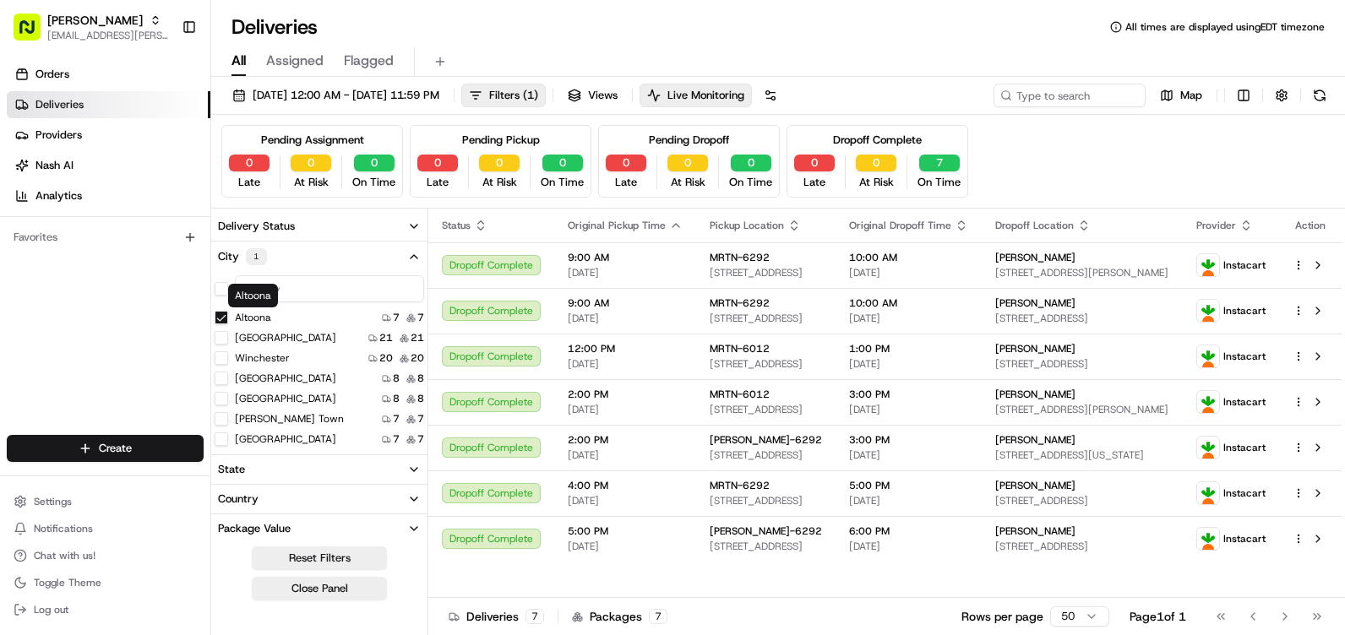
click at [261, 316] on label "Altoona" at bounding box center [253, 318] width 36 height 14
click at [228, 316] on button "Altoona" at bounding box center [222, 318] width 14 height 14
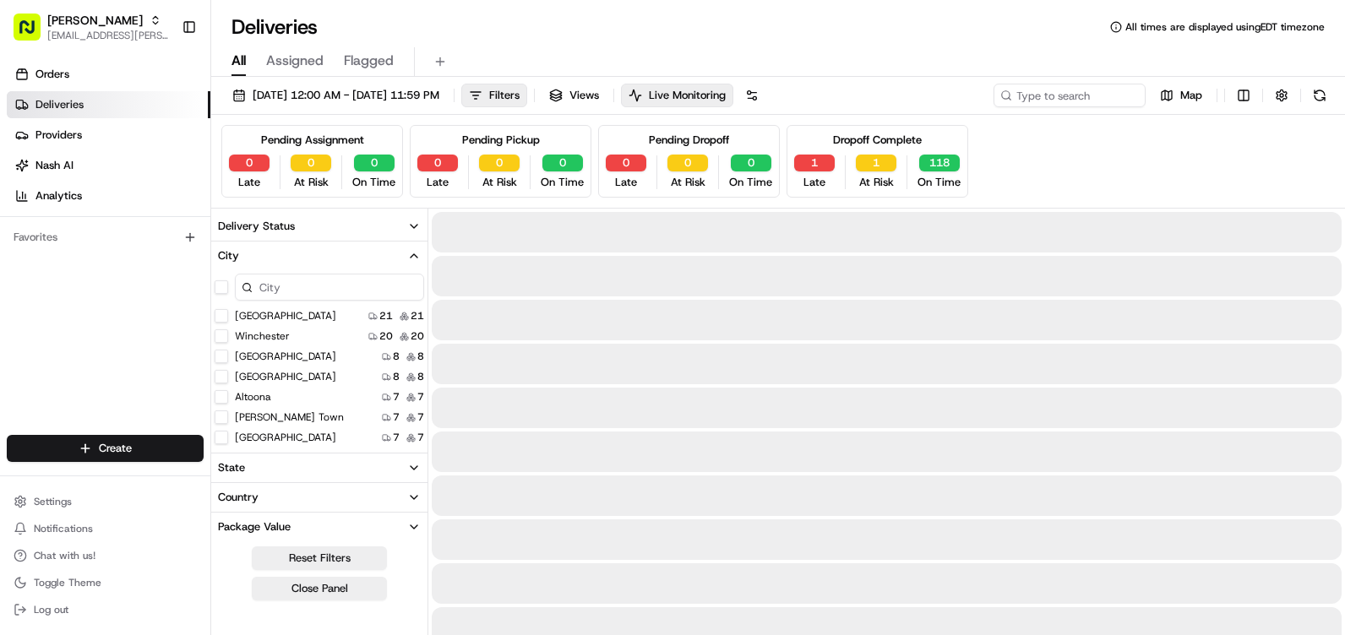
click at [412, 259] on icon "button" at bounding box center [414, 256] width 14 height 14
click at [413, 253] on icon "button" at bounding box center [414, 256] width 14 height 14
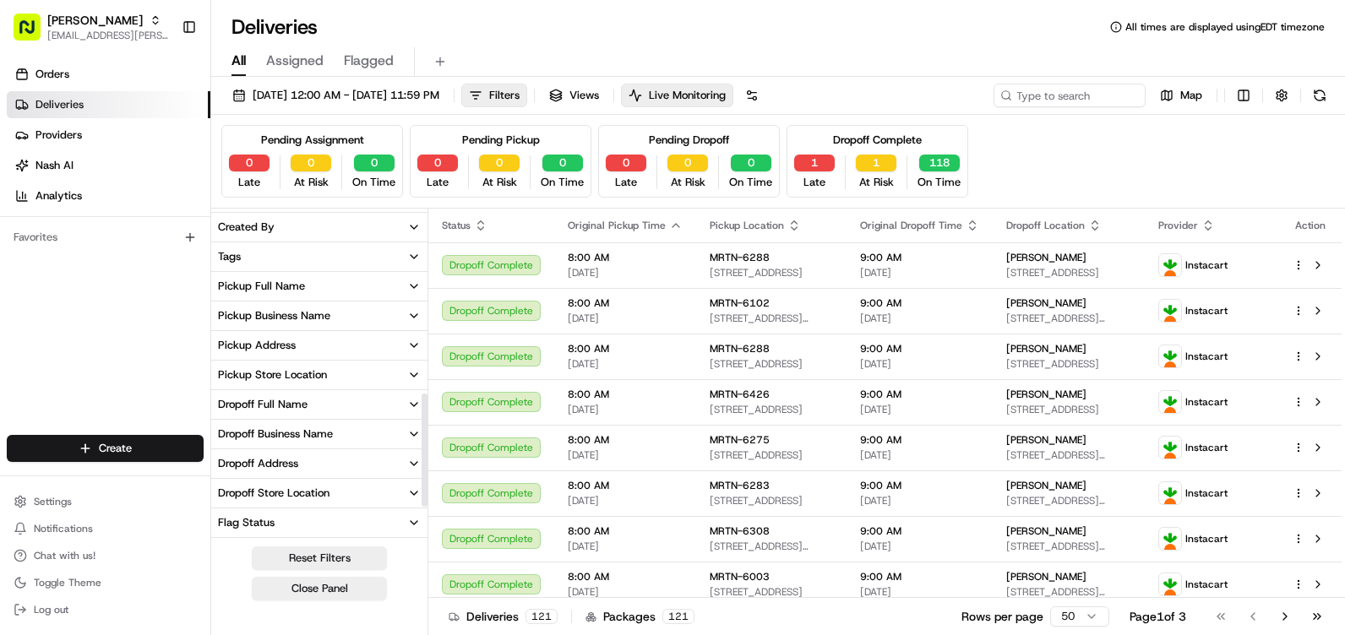
scroll to position [622, 0]
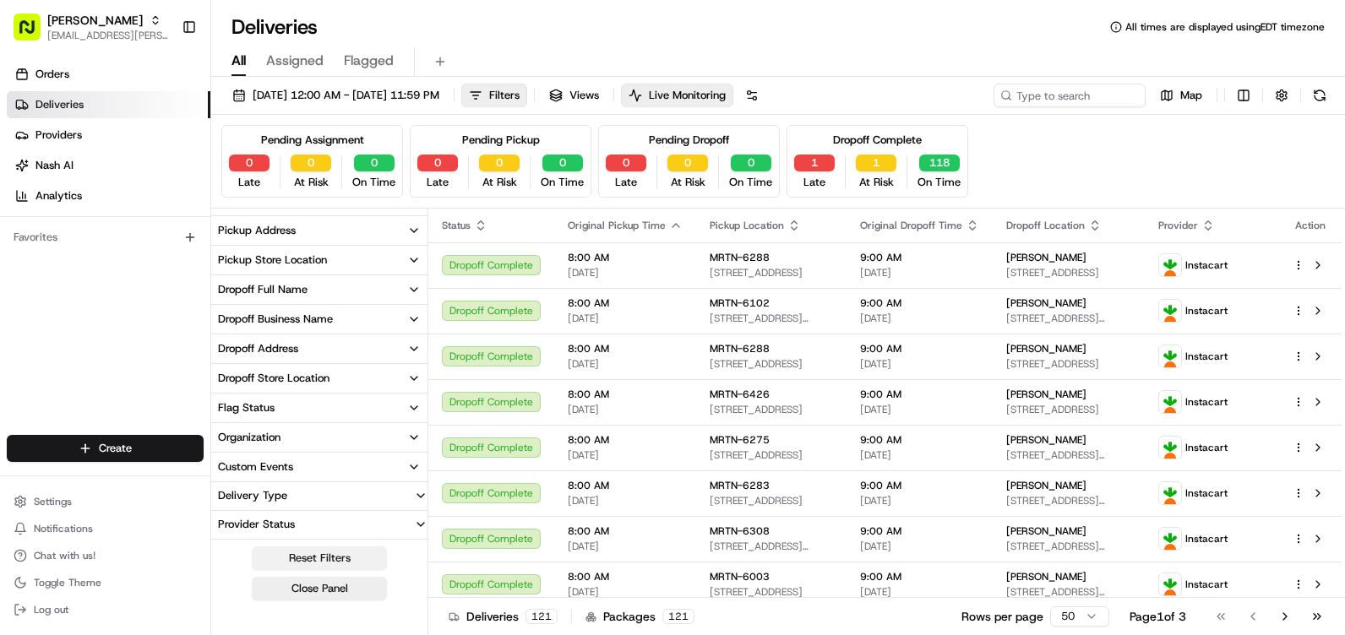
click at [336, 553] on button "Reset Filters" at bounding box center [319, 559] width 135 height 24
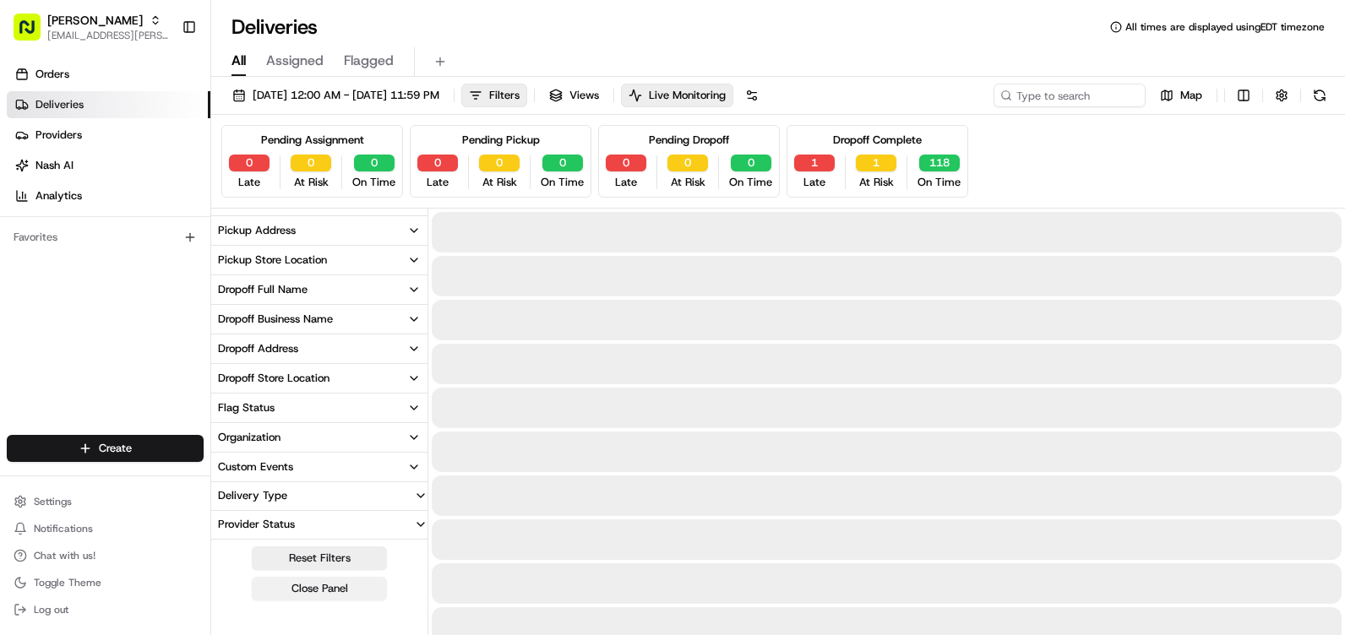
click at [349, 585] on button "Close Panel" at bounding box center [319, 589] width 135 height 24
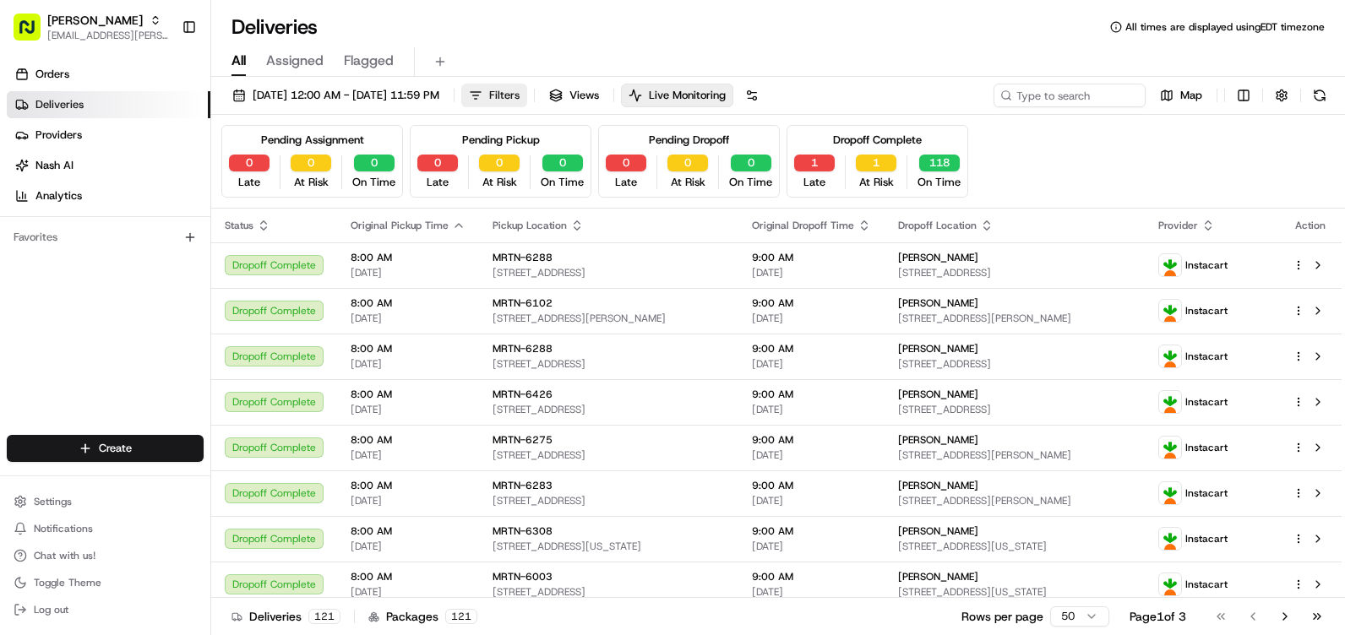
click at [519, 101] on span "Filters" at bounding box center [504, 95] width 30 height 15
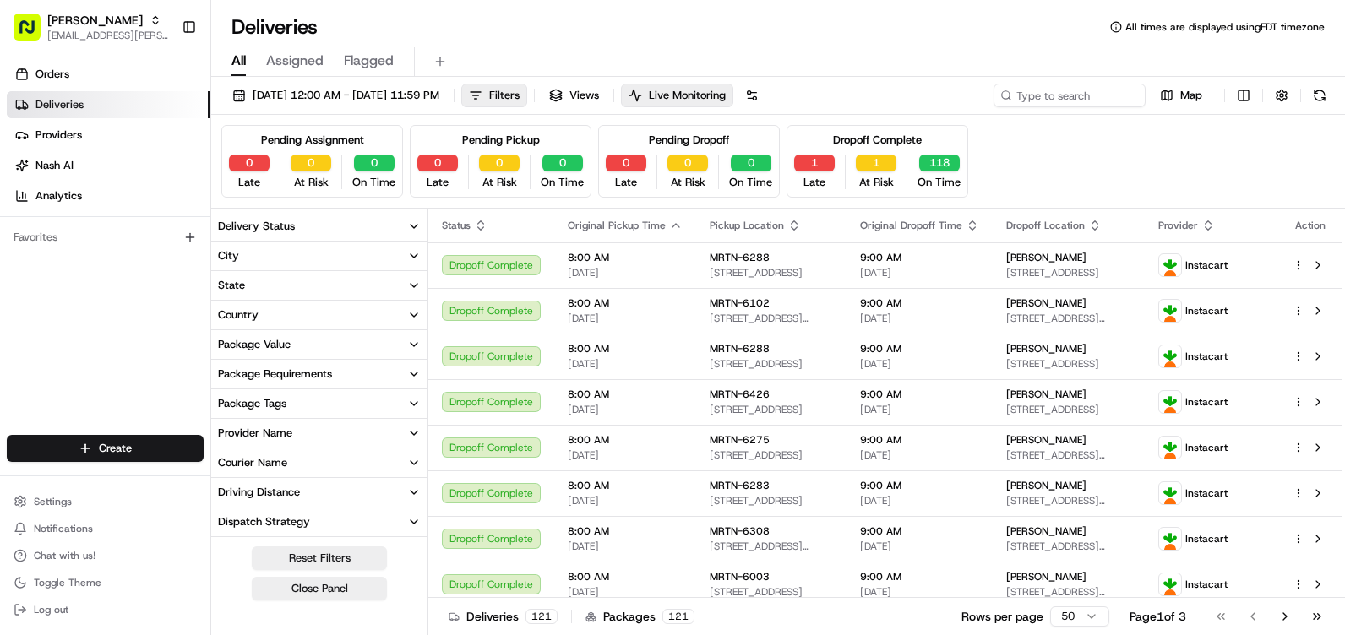
click at [394, 236] on button "Delivery Status" at bounding box center [319, 226] width 216 height 29
click at [427, 229] on div "Delivery Status City State Country Package Value Package Requirements Package T…" at bounding box center [319, 424] width 217 height 430
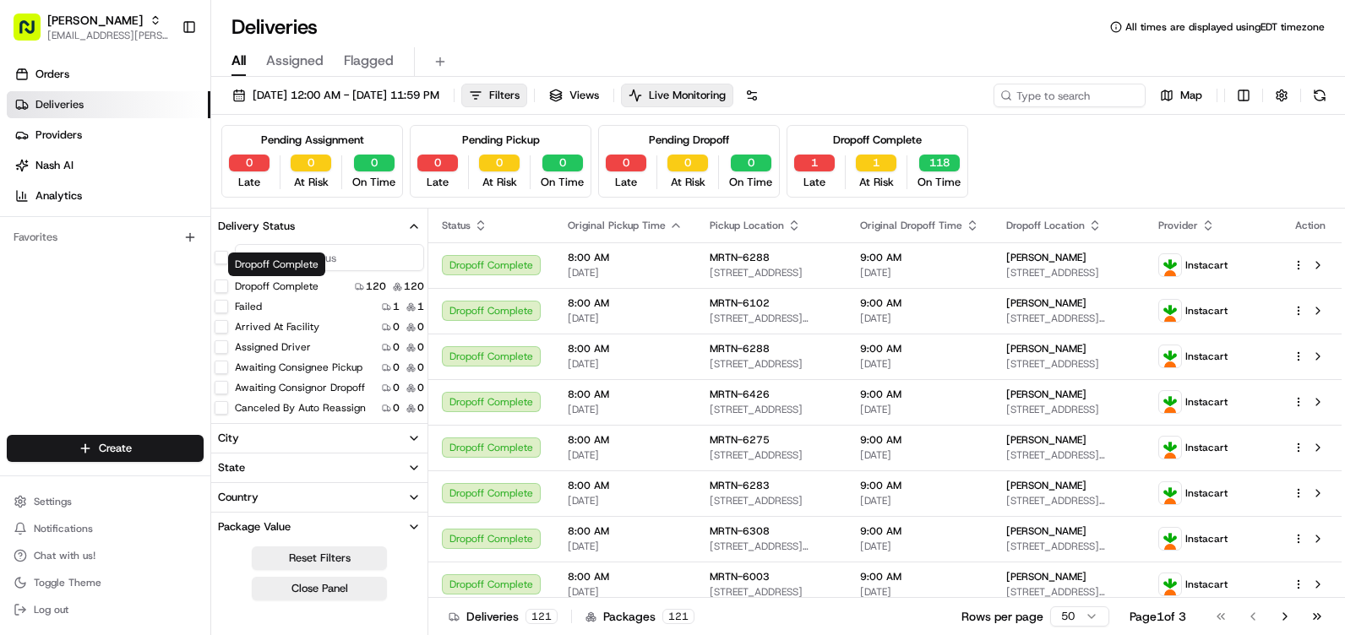
click at [316, 282] on label "Dropoff Complete" at bounding box center [277, 287] width 84 height 14
click at [228, 282] on button "Dropoff Complete" at bounding box center [222, 287] width 14 height 14
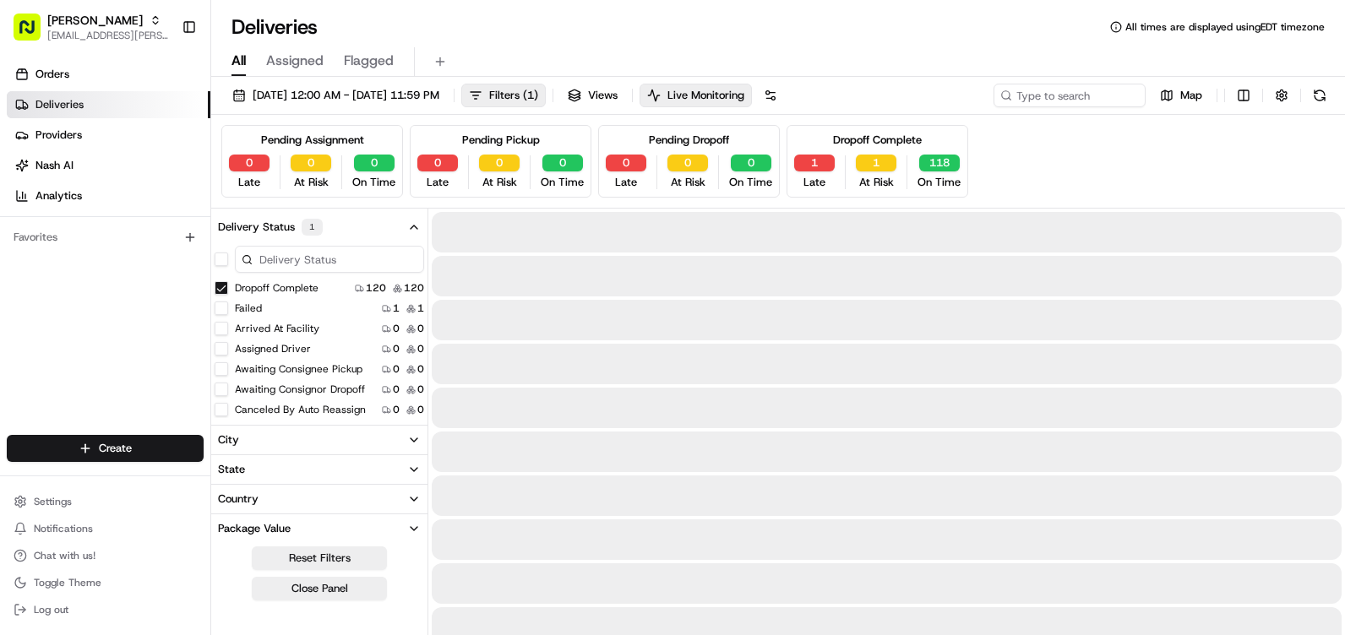
click at [414, 227] on icon "button" at bounding box center [414, 227] width 14 height 14
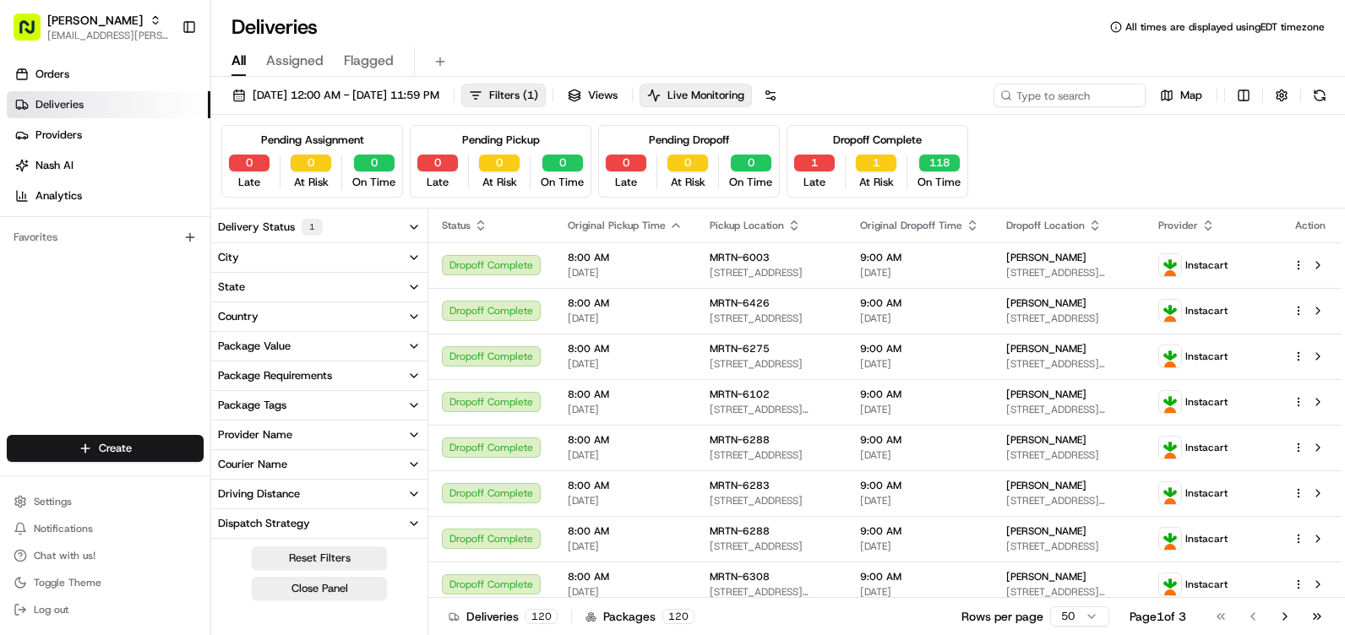
click at [251, 268] on button "City" at bounding box center [319, 257] width 216 height 29
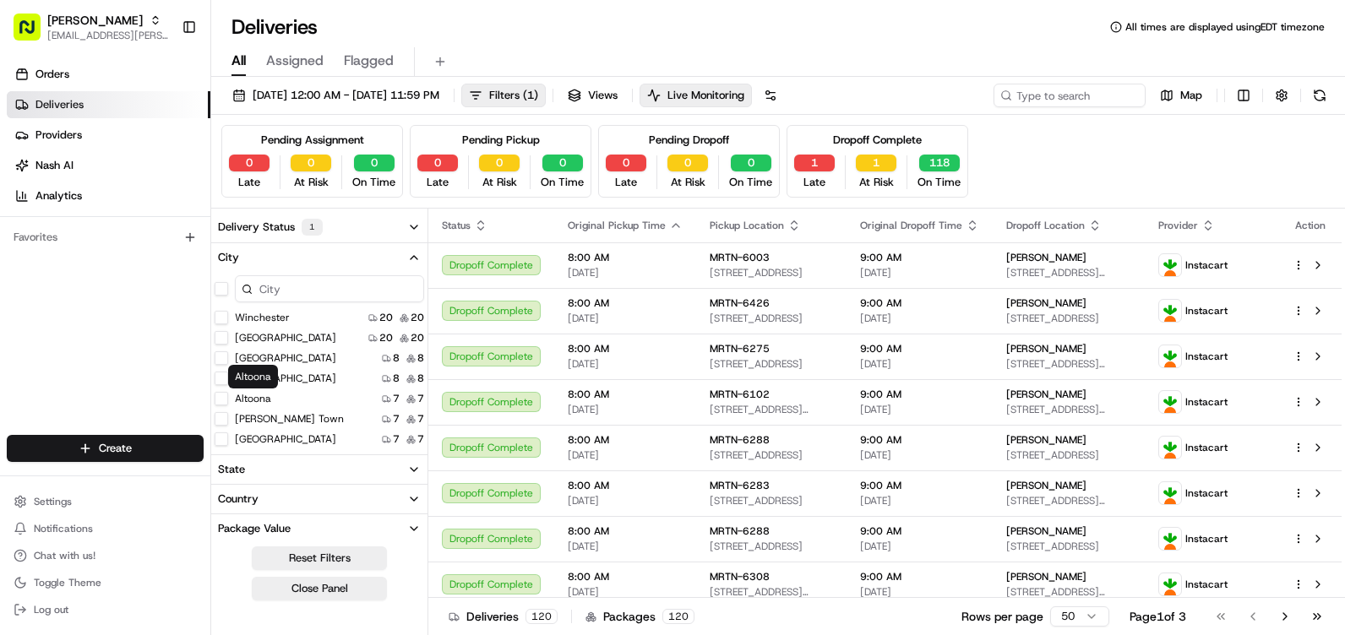
click at [262, 397] on label "Altoona" at bounding box center [253, 399] width 36 height 14
click at [228, 397] on button "Altoona" at bounding box center [222, 399] width 14 height 14
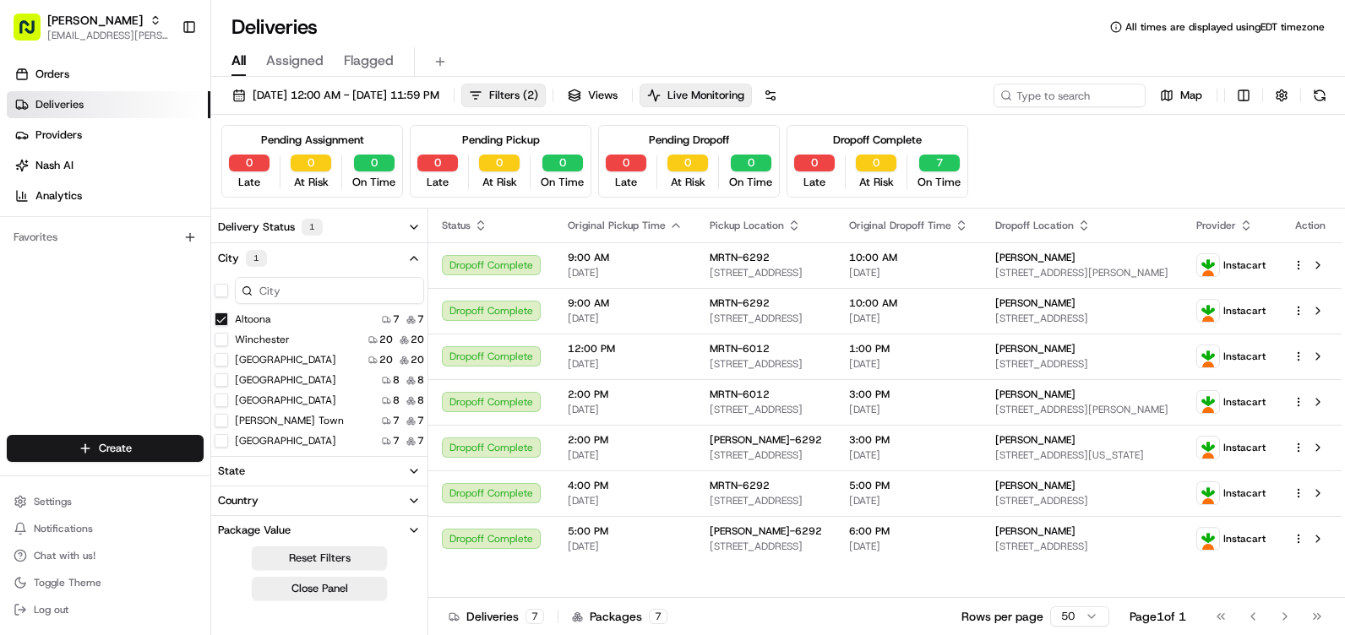
click at [416, 221] on icon "button" at bounding box center [414, 227] width 14 height 14
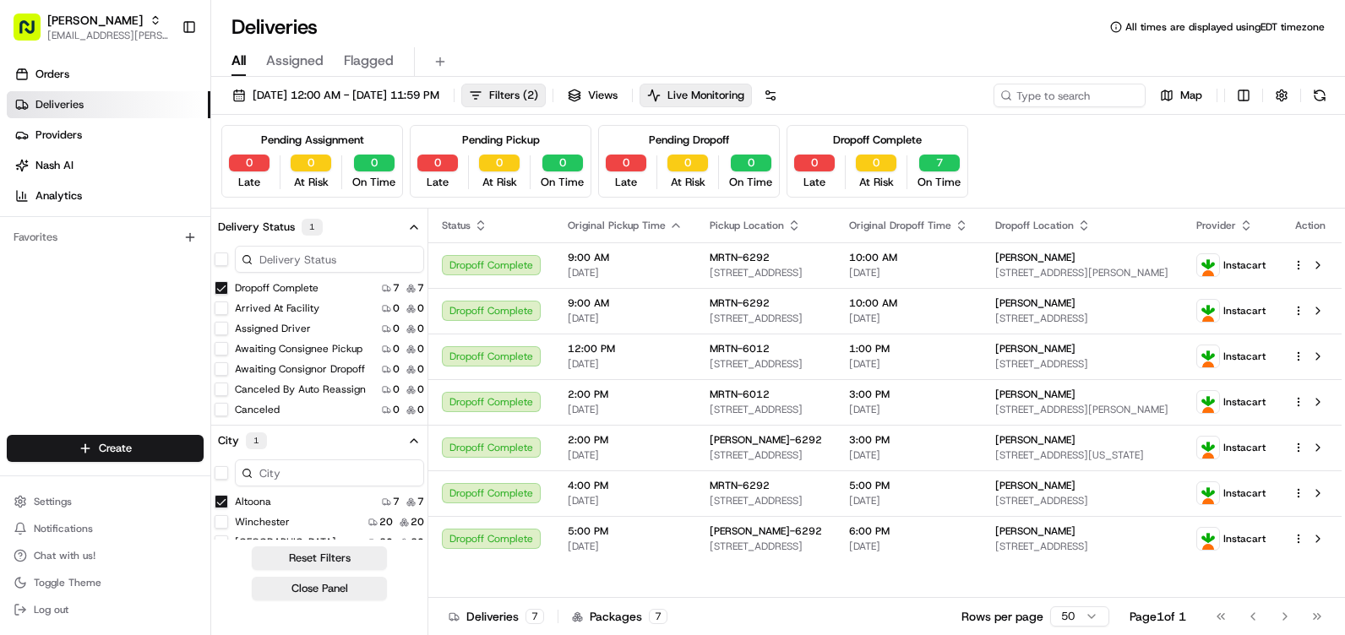
click at [416, 231] on icon "button" at bounding box center [414, 227] width 14 height 14
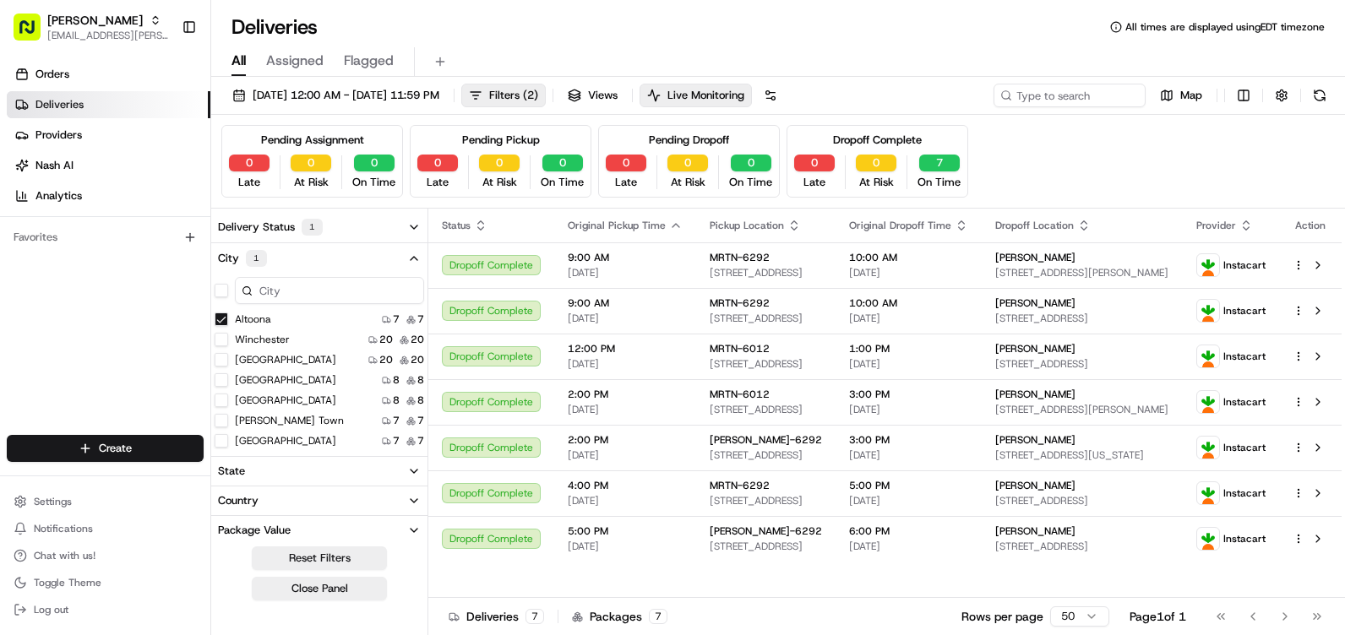
click at [411, 256] on icon "button" at bounding box center [414, 259] width 14 height 14
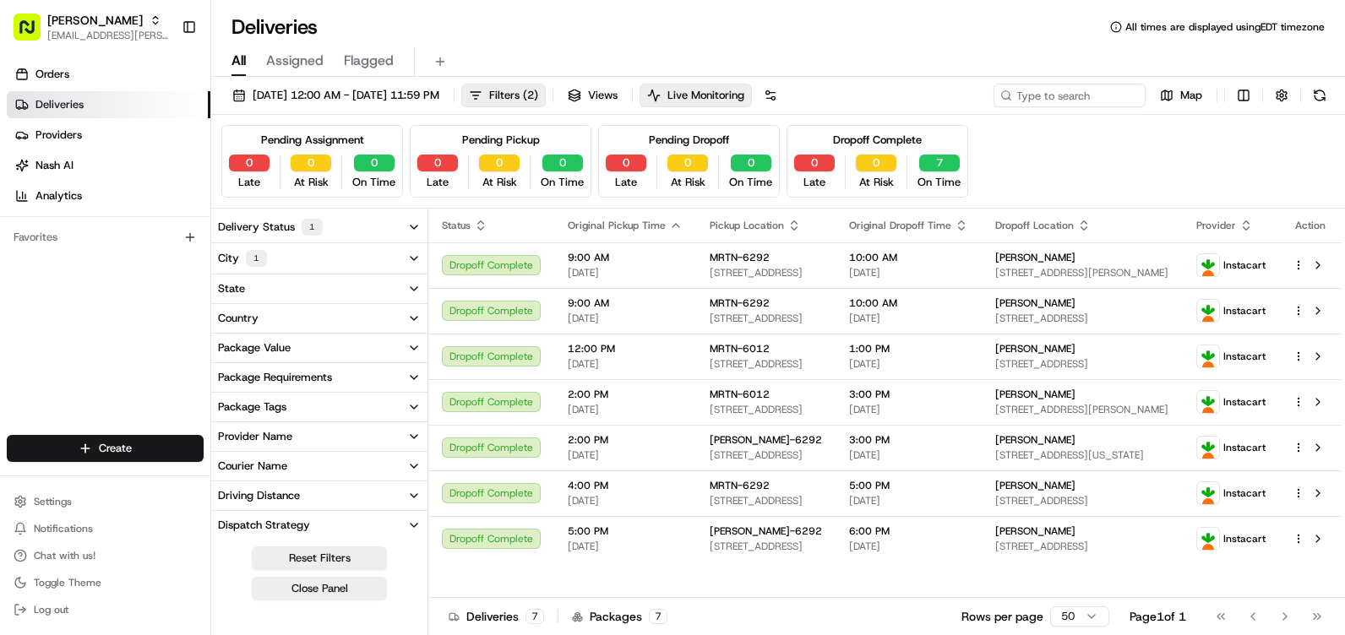
click at [367, 348] on button "Package Value" at bounding box center [319, 348] width 216 height 29
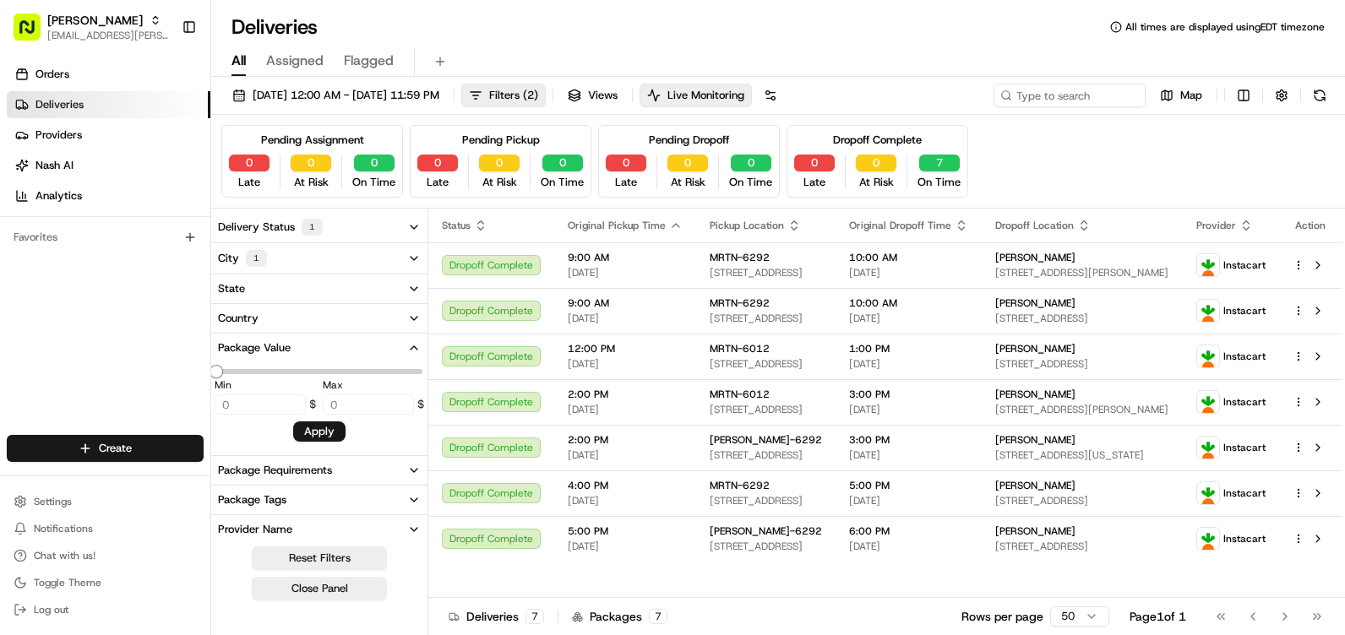
type input "234.84"
click at [367, 348] on button "Package Value" at bounding box center [319, 348] width 216 height 29
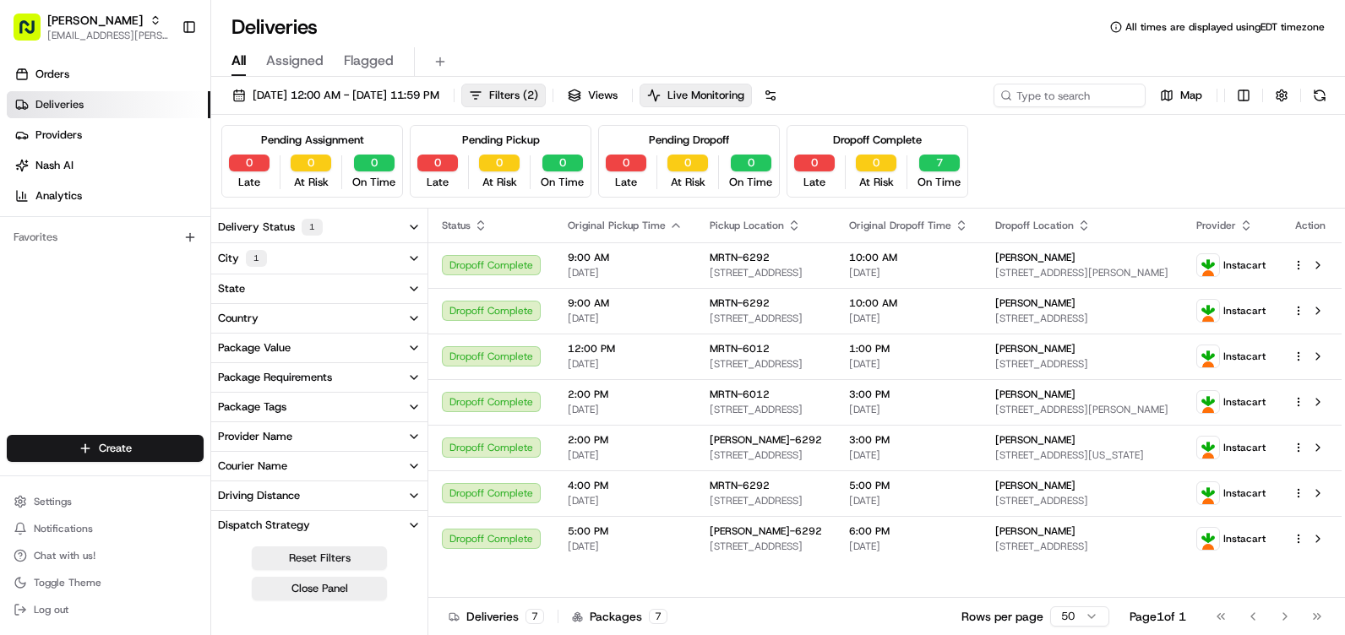
click at [343, 383] on button "Package Requirements" at bounding box center [319, 377] width 216 height 29
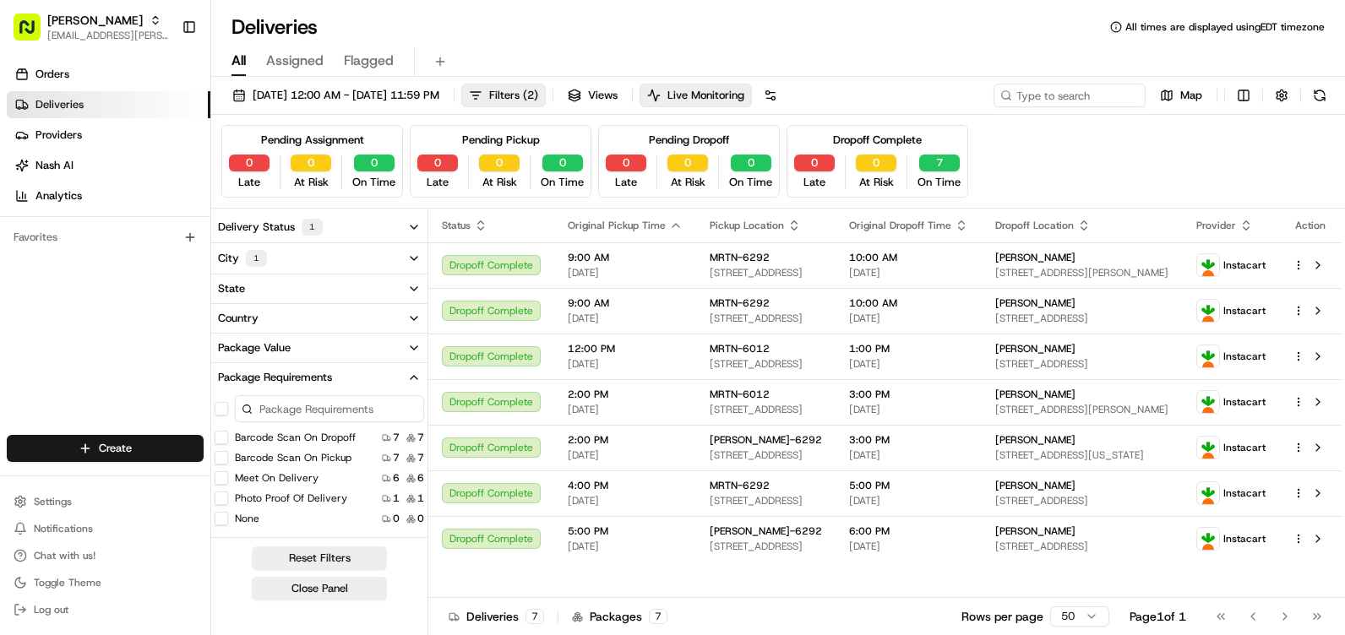
click at [341, 367] on button "Package Requirements" at bounding box center [319, 377] width 216 height 29
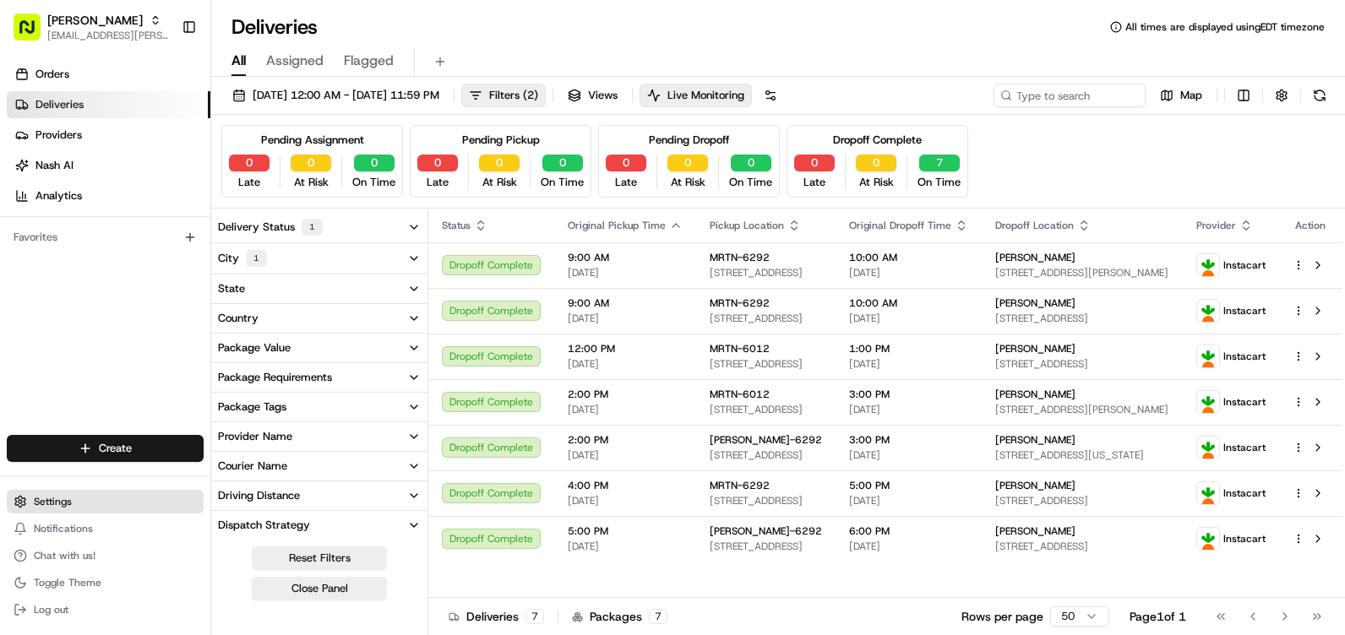
click at [93, 506] on button "Settings" at bounding box center [105, 502] width 197 height 24
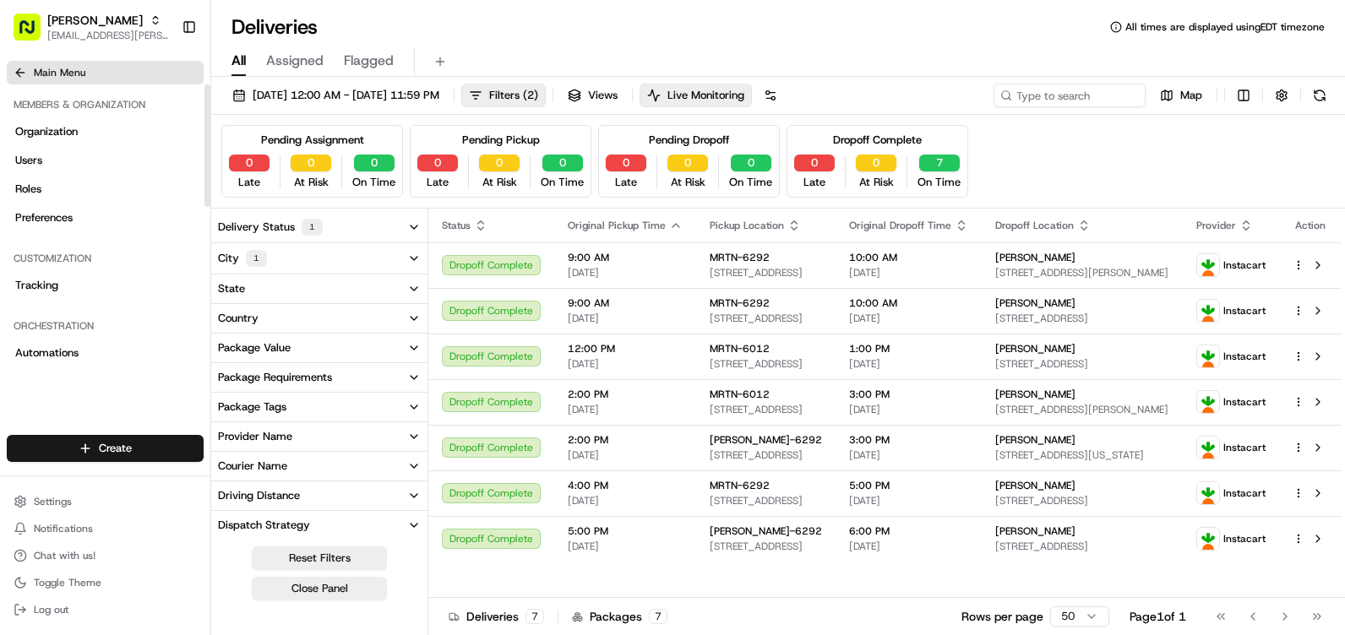
click at [28, 77] on button "Main Menu" at bounding box center [105, 73] width 197 height 24
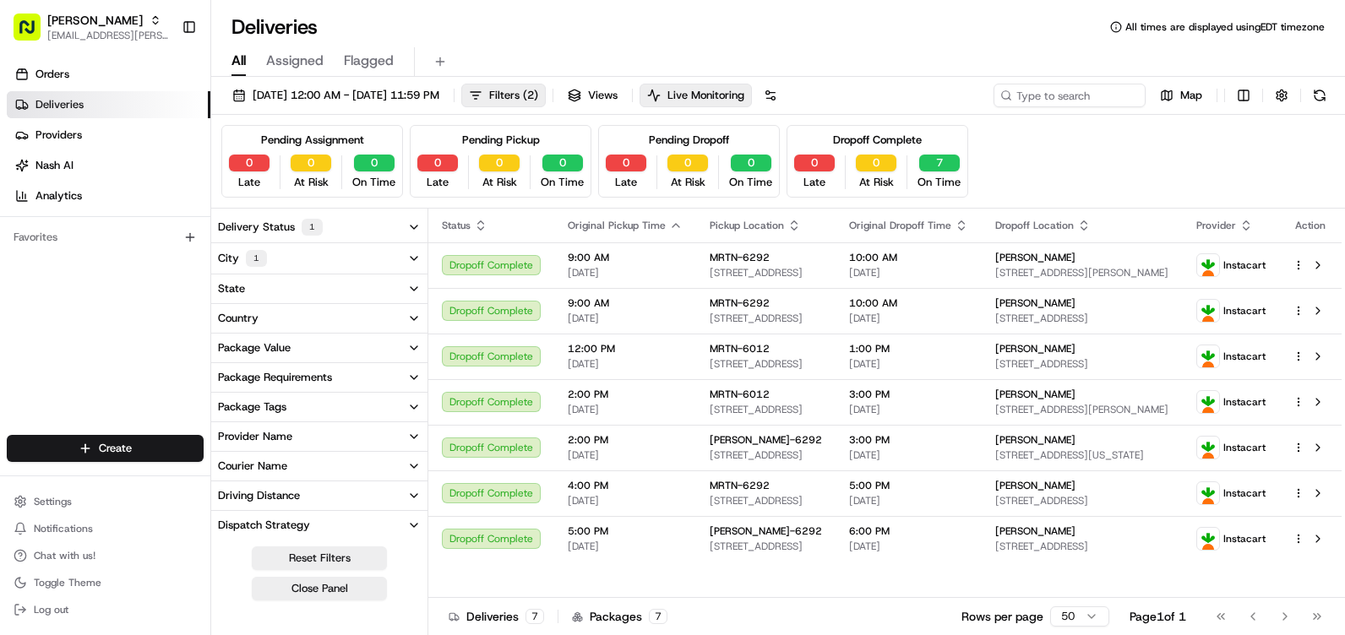
click at [103, 100] on link "Deliveries" at bounding box center [109, 104] width 204 height 27
click at [625, 100] on button "Views" at bounding box center [592, 96] width 65 height 24
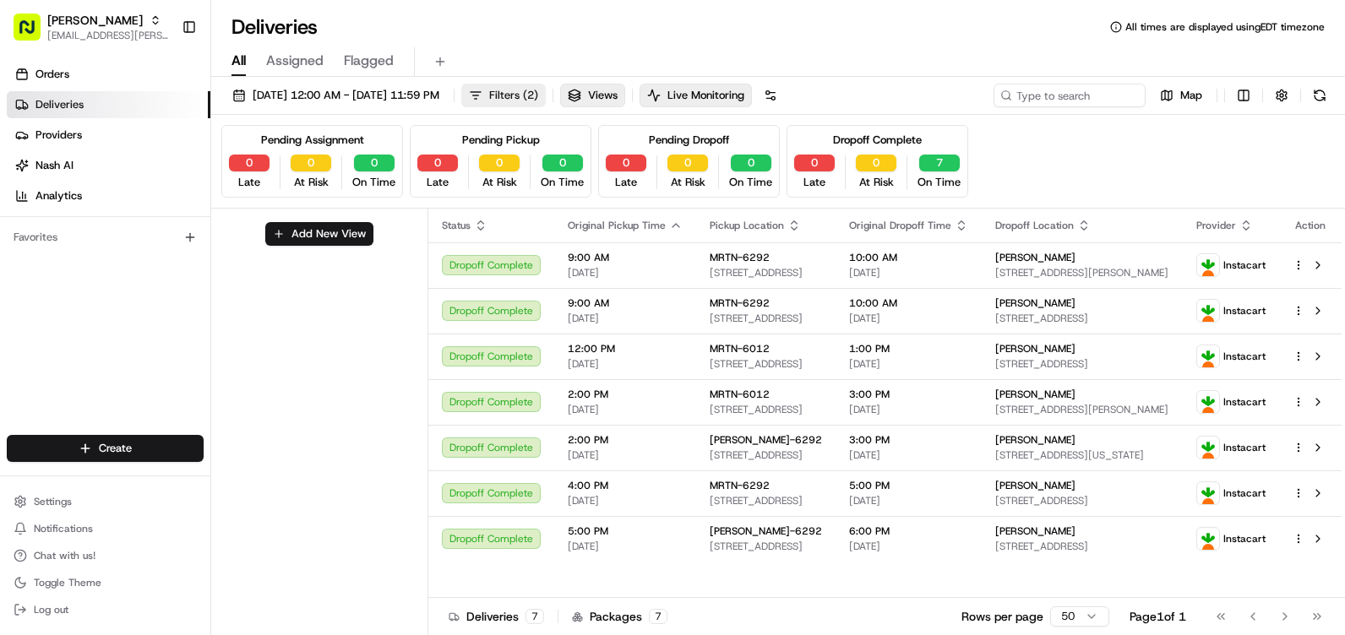
click at [538, 101] on span "( 2 )" at bounding box center [530, 95] width 15 height 15
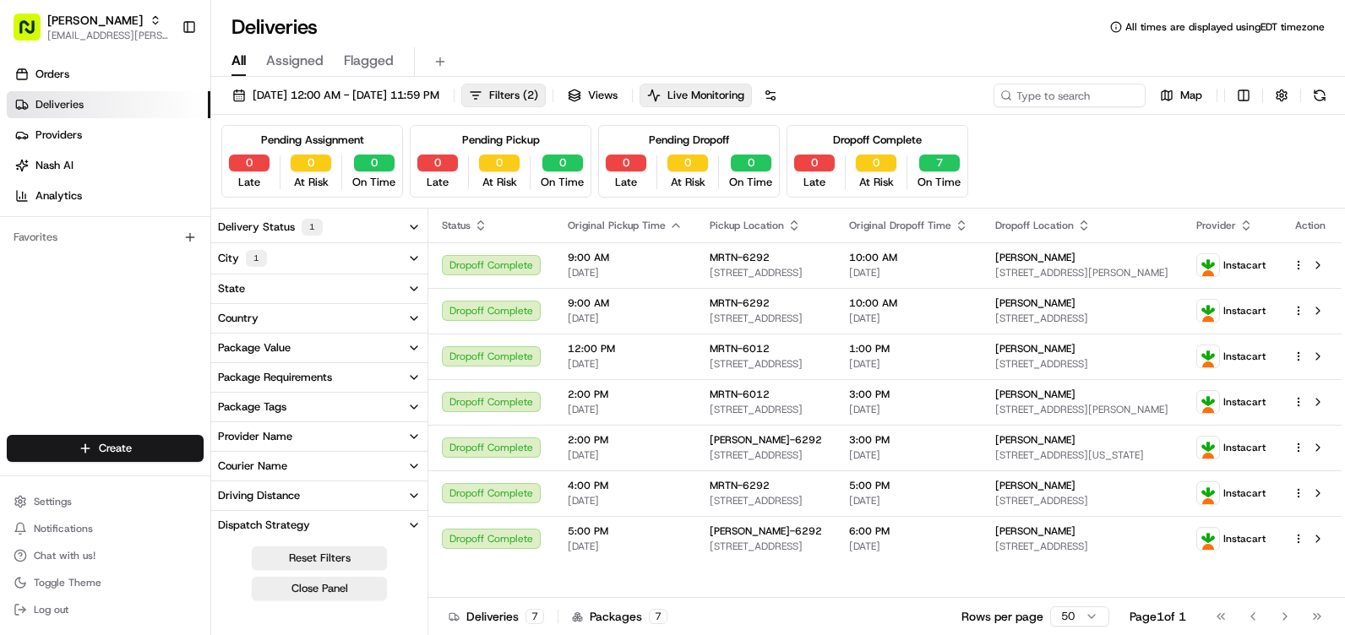
click at [397, 232] on button "Delivery Status 1" at bounding box center [319, 227] width 216 height 30
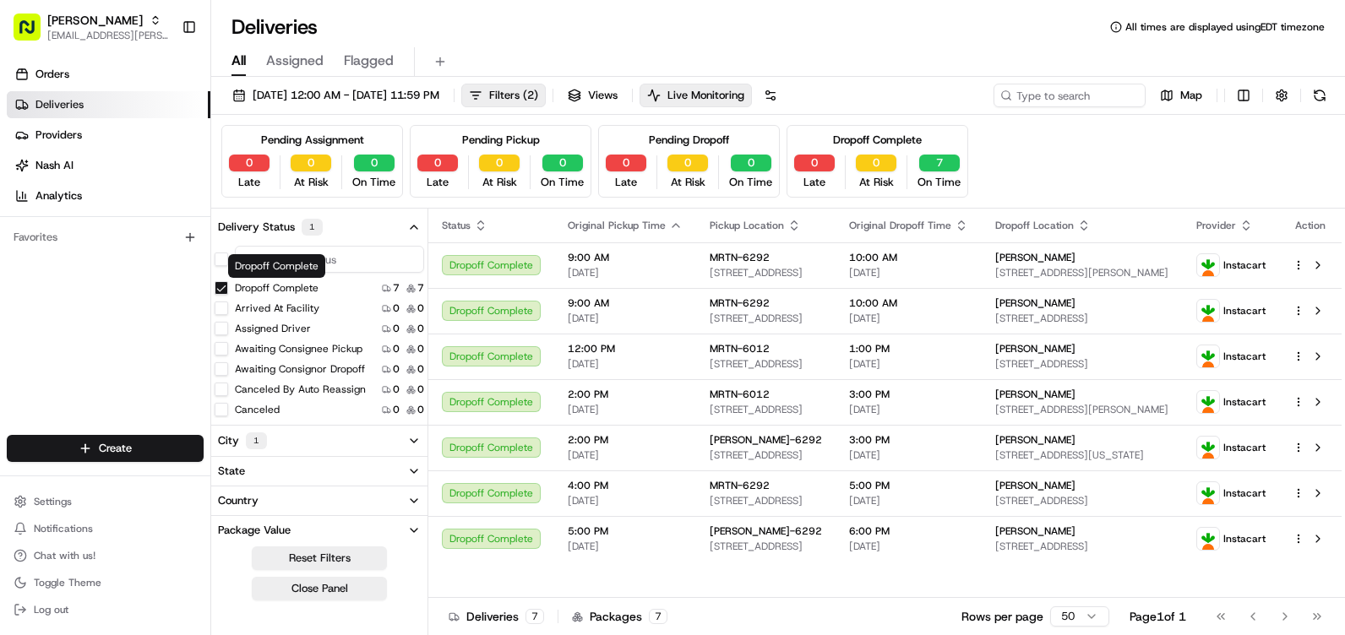
click at [252, 280] on div "Dropoff Complete 7 7" at bounding box center [319, 288] width 216 height 17
click at [246, 290] on label "Dropoff Complete" at bounding box center [277, 288] width 84 height 14
click at [228, 290] on button "Dropoff Complete" at bounding box center [222, 288] width 14 height 14
click at [538, 88] on span "Filters ( 1 )" at bounding box center [513, 95] width 49 height 15
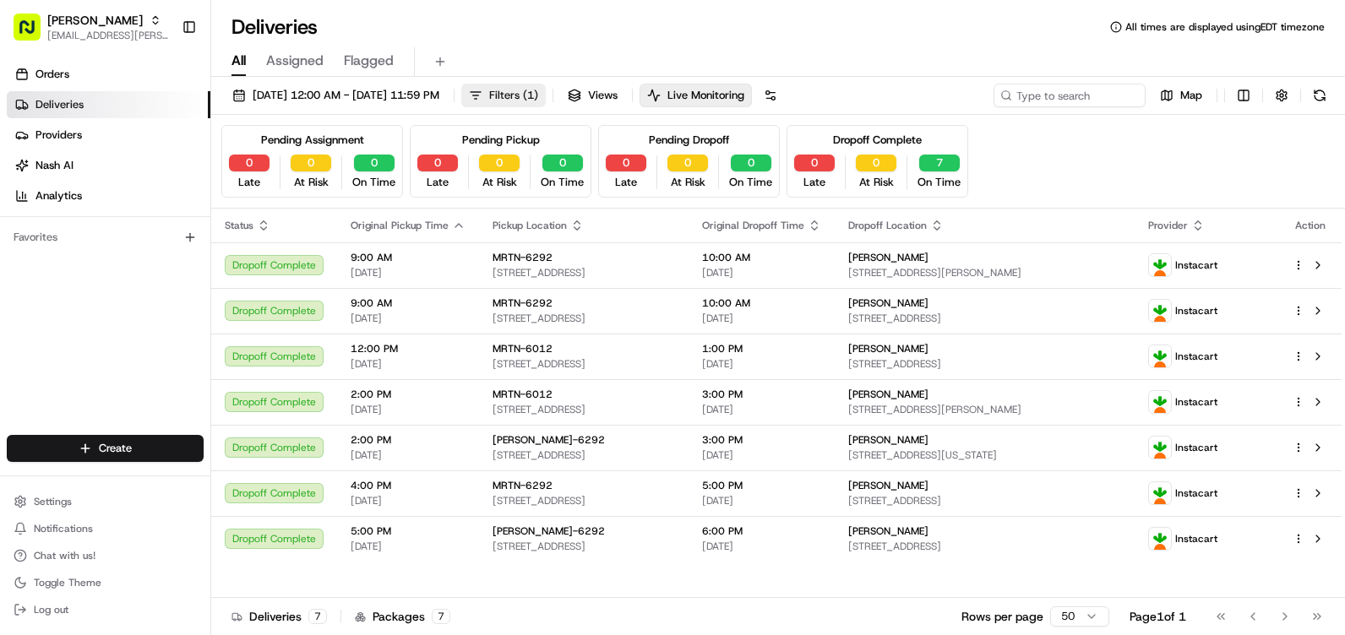
click at [538, 97] on span "( 1 )" at bounding box center [530, 95] width 15 height 15
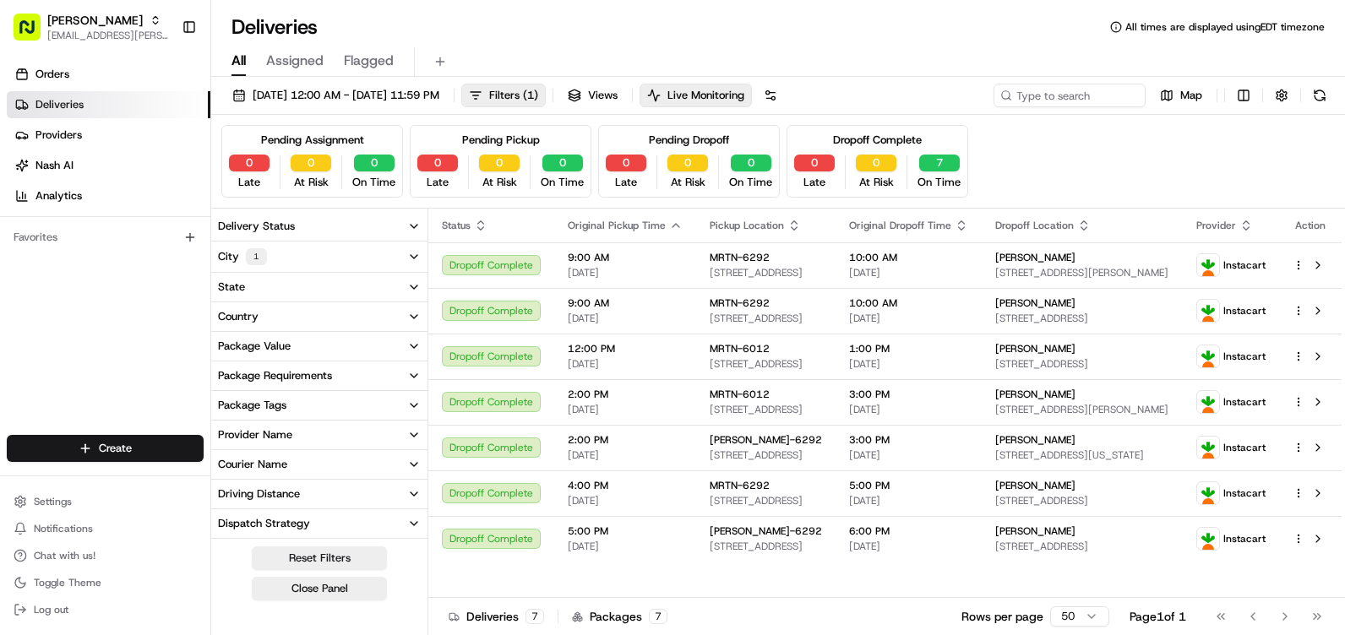
click at [367, 245] on button "City 1" at bounding box center [319, 257] width 216 height 30
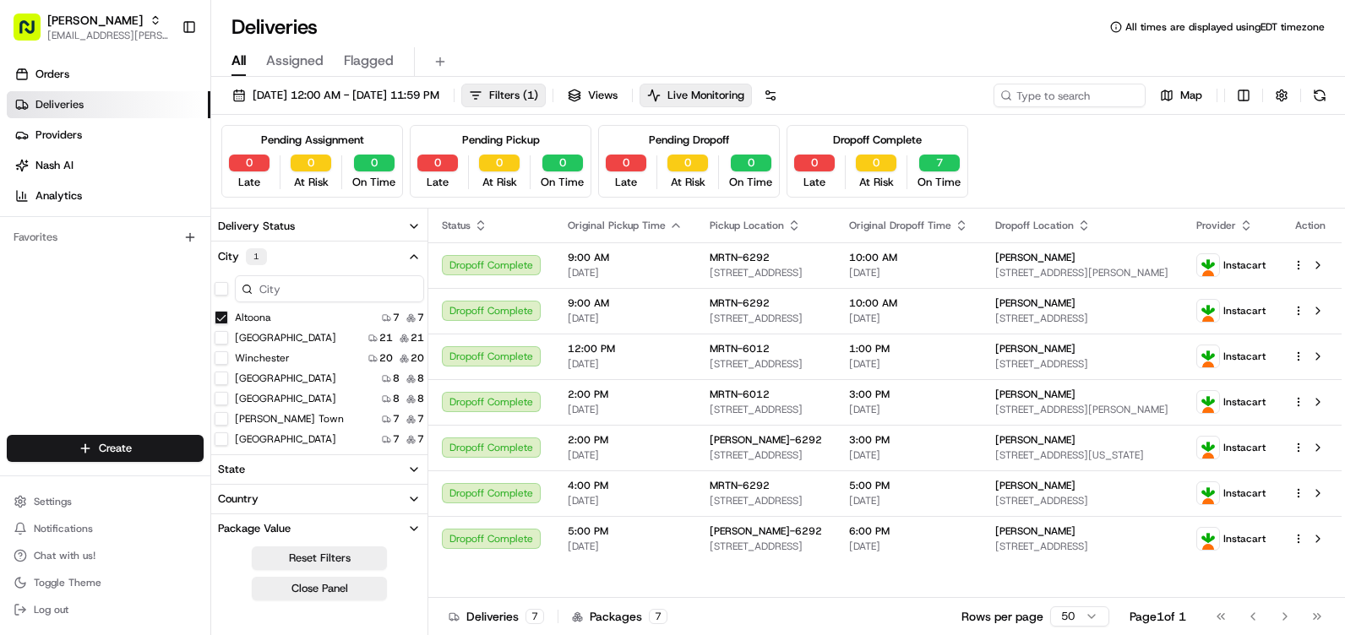
click at [225, 313] on button "Altoona" at bounding box center [222, 318] width 14 height 14
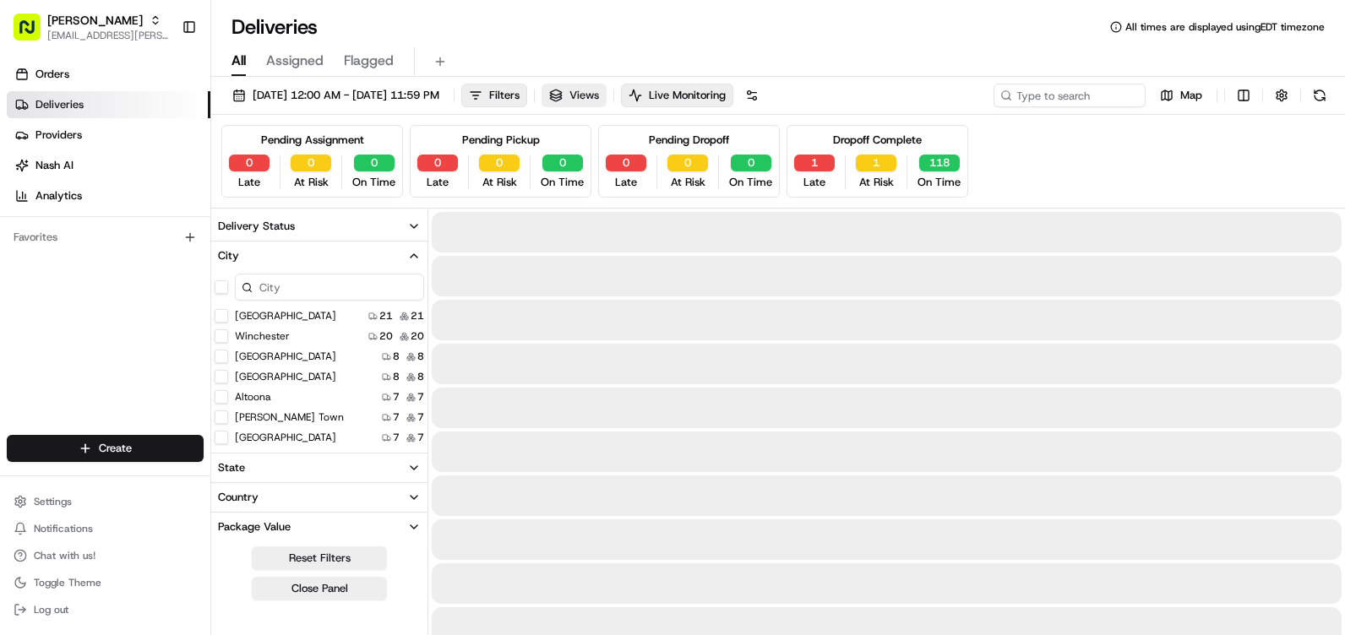
click at [740, 61] on div "All Assigned Flagged" at bounding box center [778, 62] width 1134 height 30
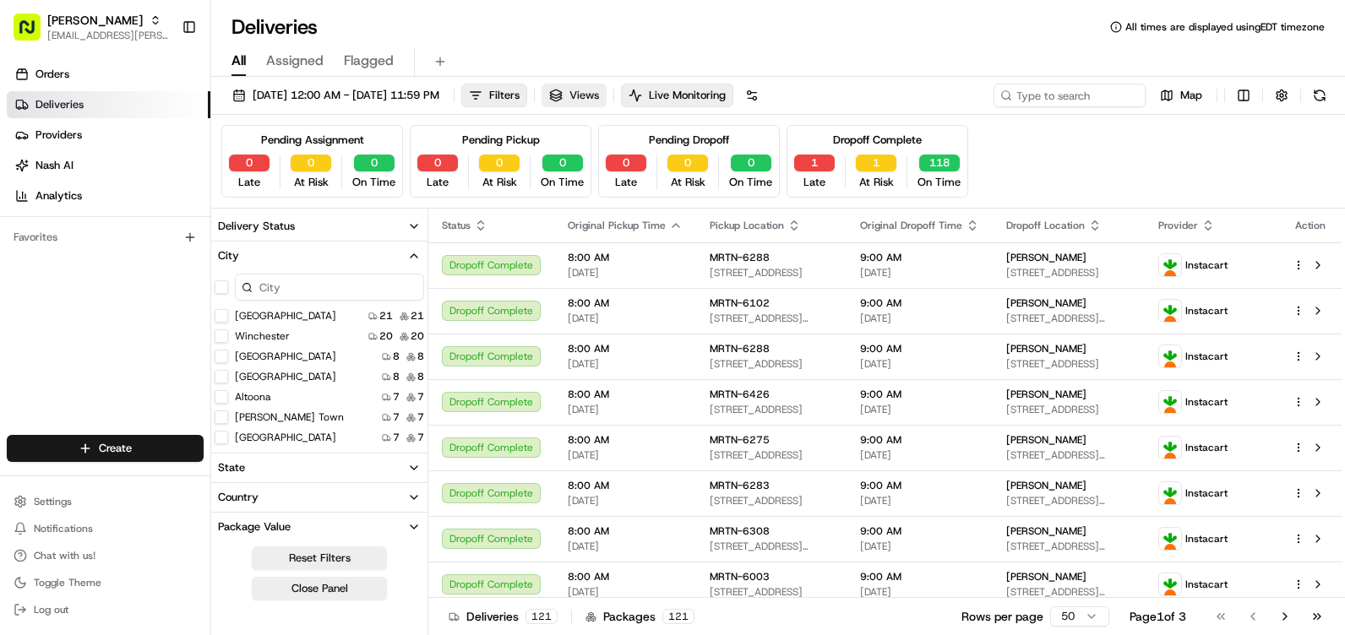
click at [599, 94] on span "Views" at bounding box center [584, 95] width 30 height 15
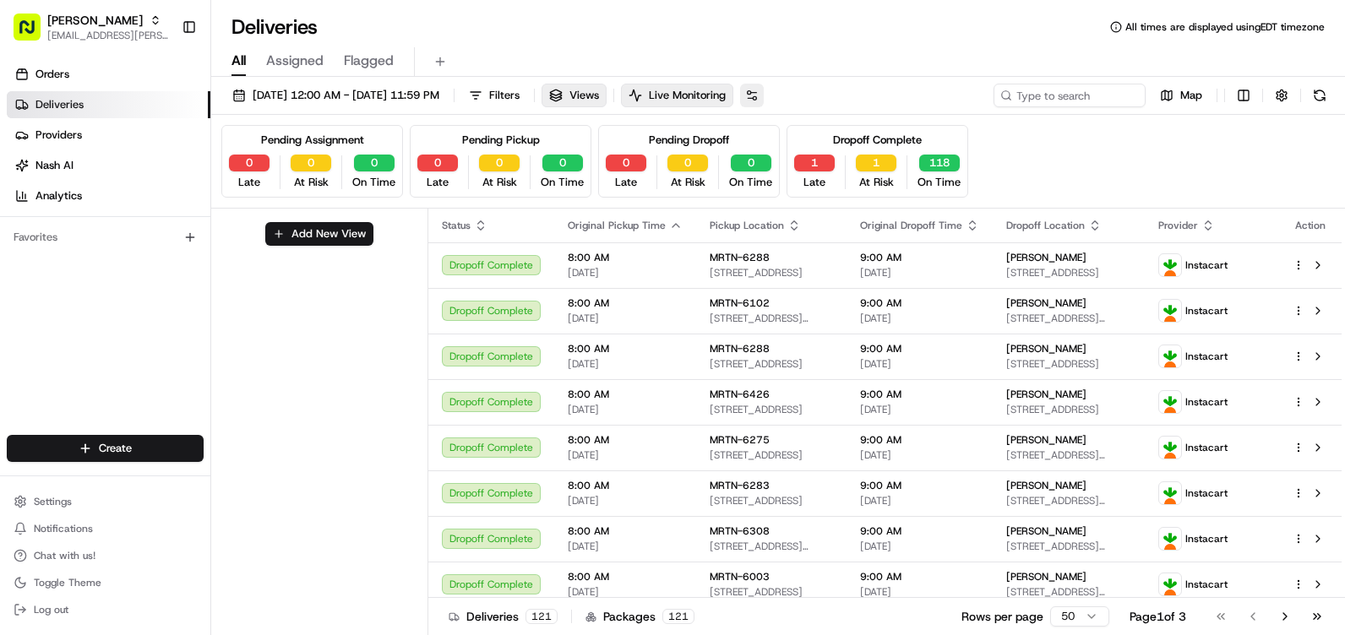
click at [764, 99] on button at bounding box center [752, 96] width 24 height 24
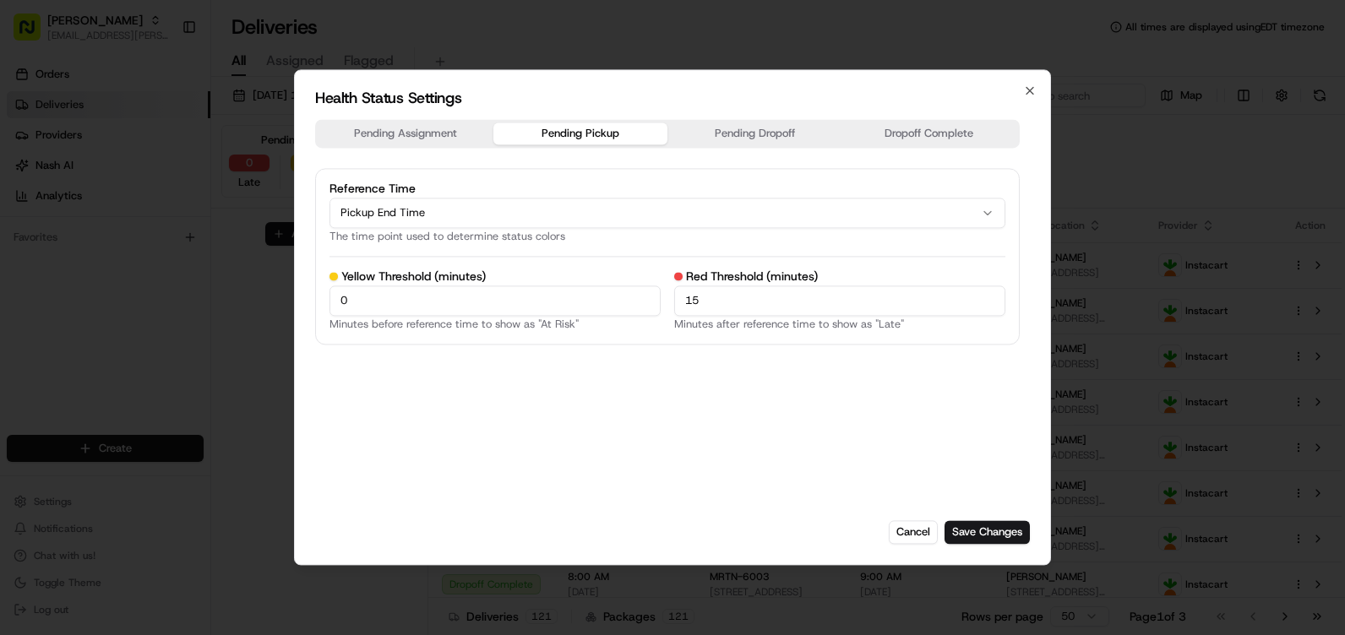
click at [570, 126] on button "Pending Pickup" at bounding box center [580, 133] width 175 height 22
click at [752, 147] on div "Pending Assignment Pending Pickup Pending Dropoff Dropoff Complete" at bounding box center [667, 133] width 704 height 29
click at [773, 138] on button "Pending Dropoff" at bounding box center [754, 133] width 175 height 22
click at [909, 128] on button "Dropoff Complete" at bounding box center [929, 133] width 175 height 22
click at [1024, 88] on icon "button" at bounding box center [1030, 91] width 14 height 14
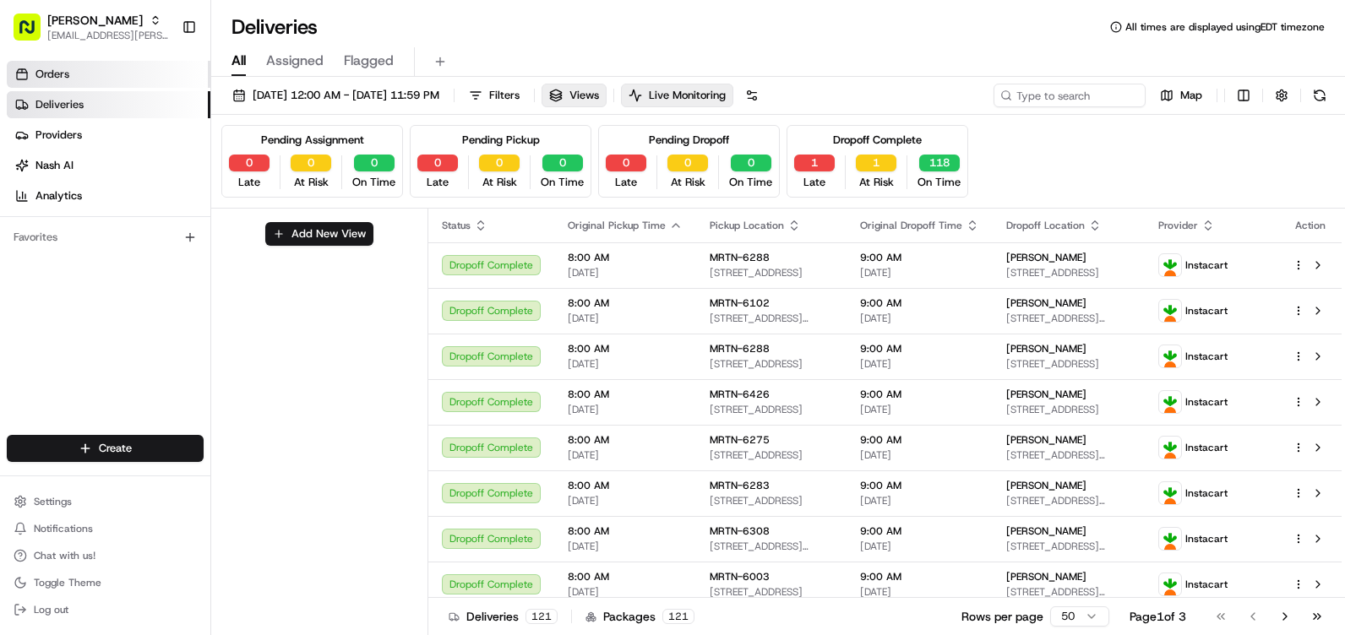
click at [131, 84] on link "Orders" at bounding box center [109, 74] width 204 height 27
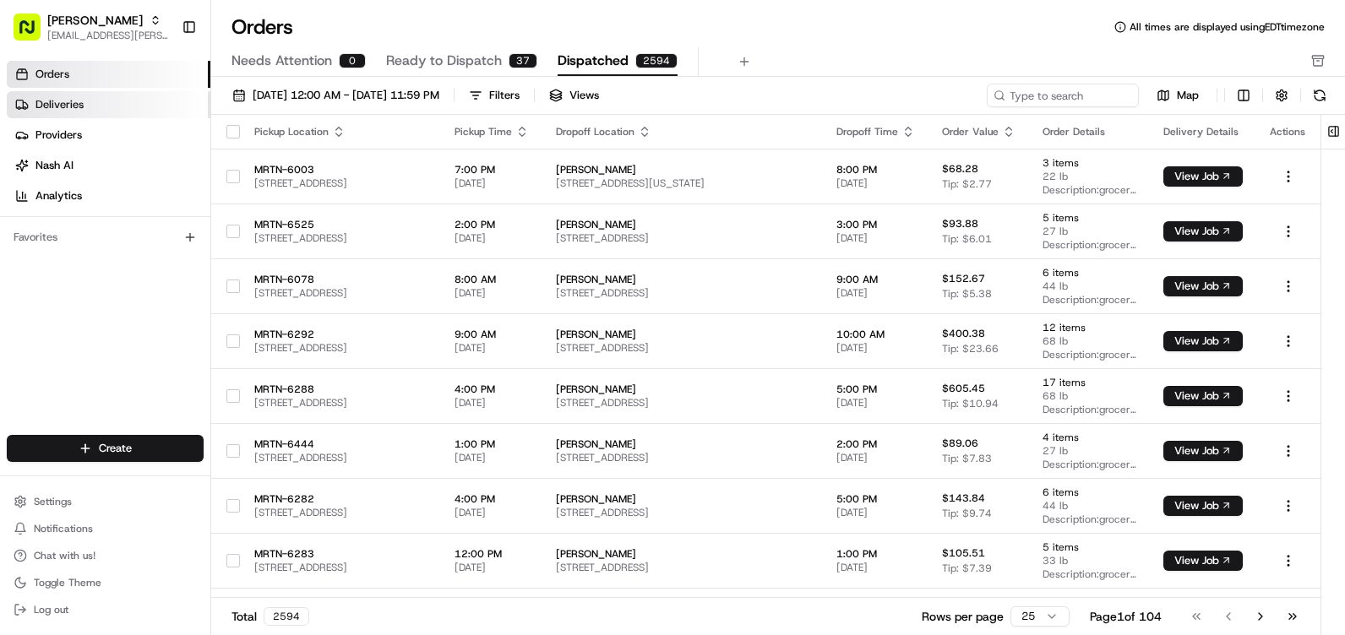
click at [140, 101] on link "Deliveries" at bounding box center [109, 104] width 204 height 27
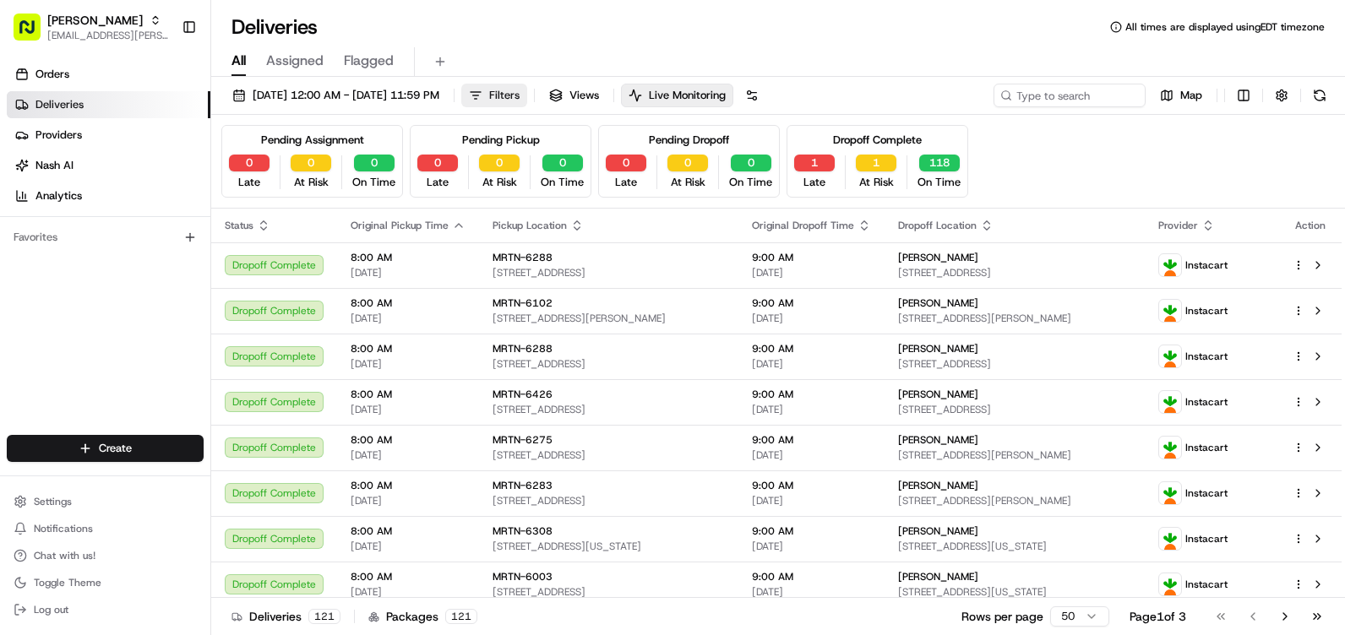
click at [519, 95] on span "Filters" at bounding box center [504, 95] width 30 height 15
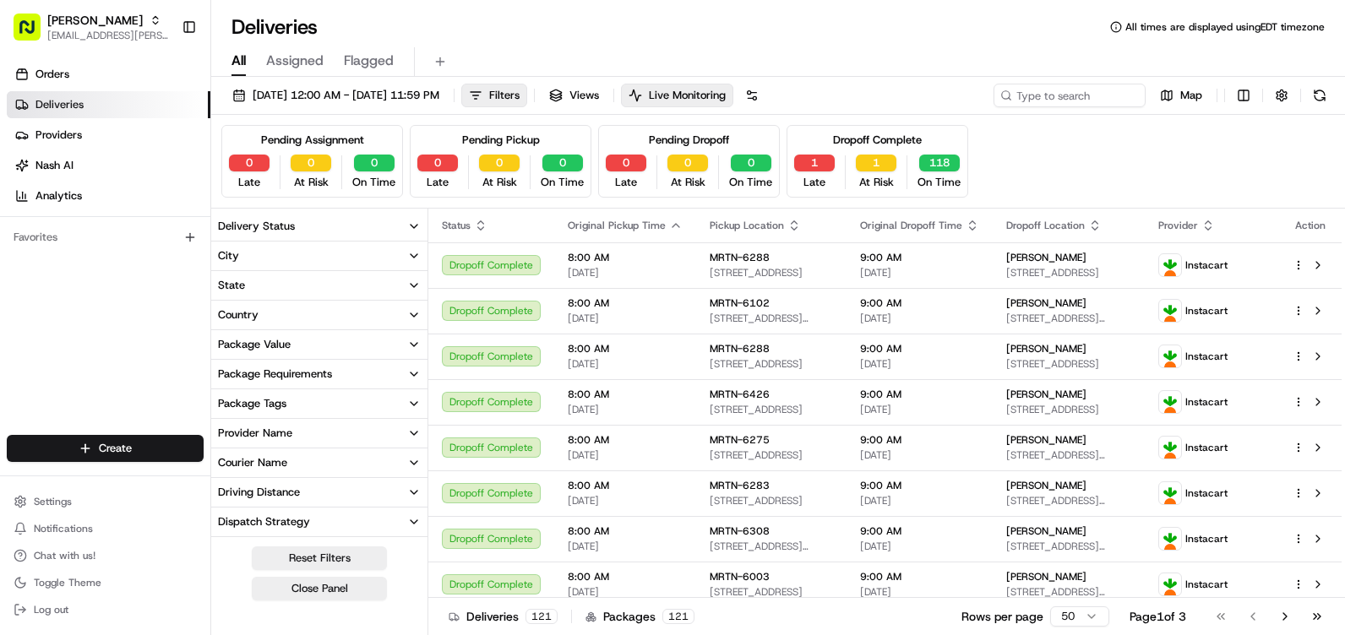
click at [333, 253] on button "City" at bounding box center [319, 256] width 216 height 29
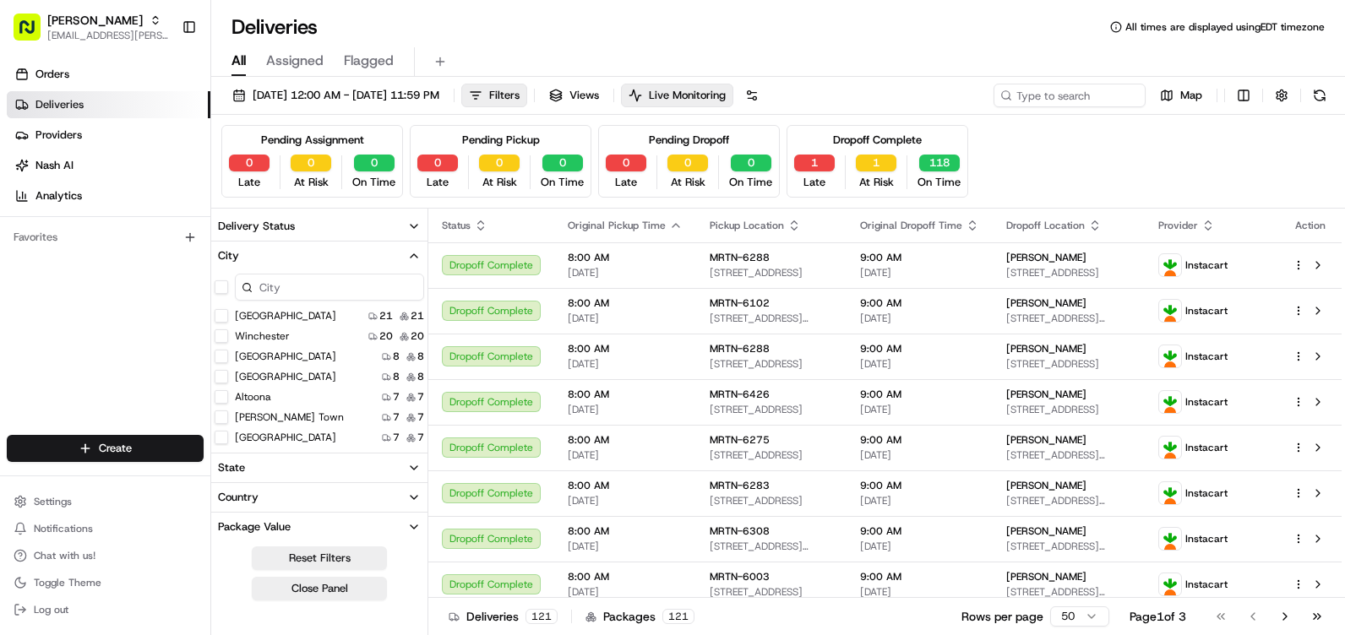
click at [219, 394] on button "Altoona" at bounding box center [222, 397] width 14 height 14
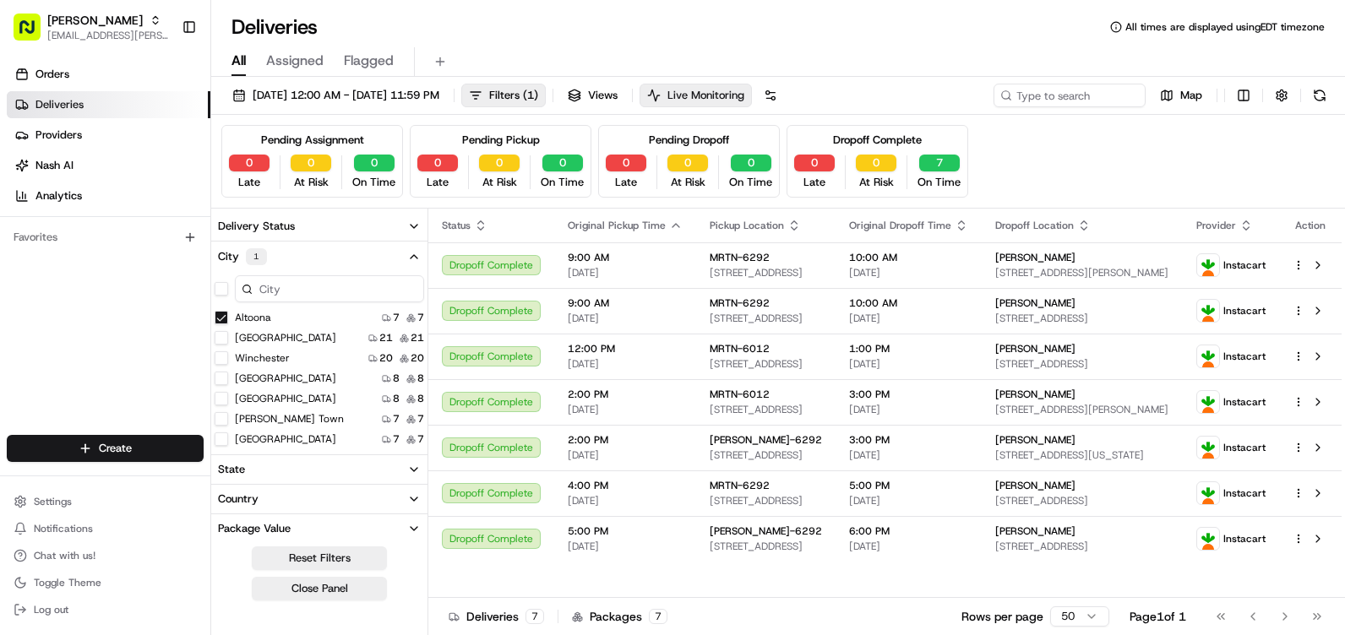
click at [744, 92] on span "Live Monitoring" at bounding box center [705, 95] width 77 height 15
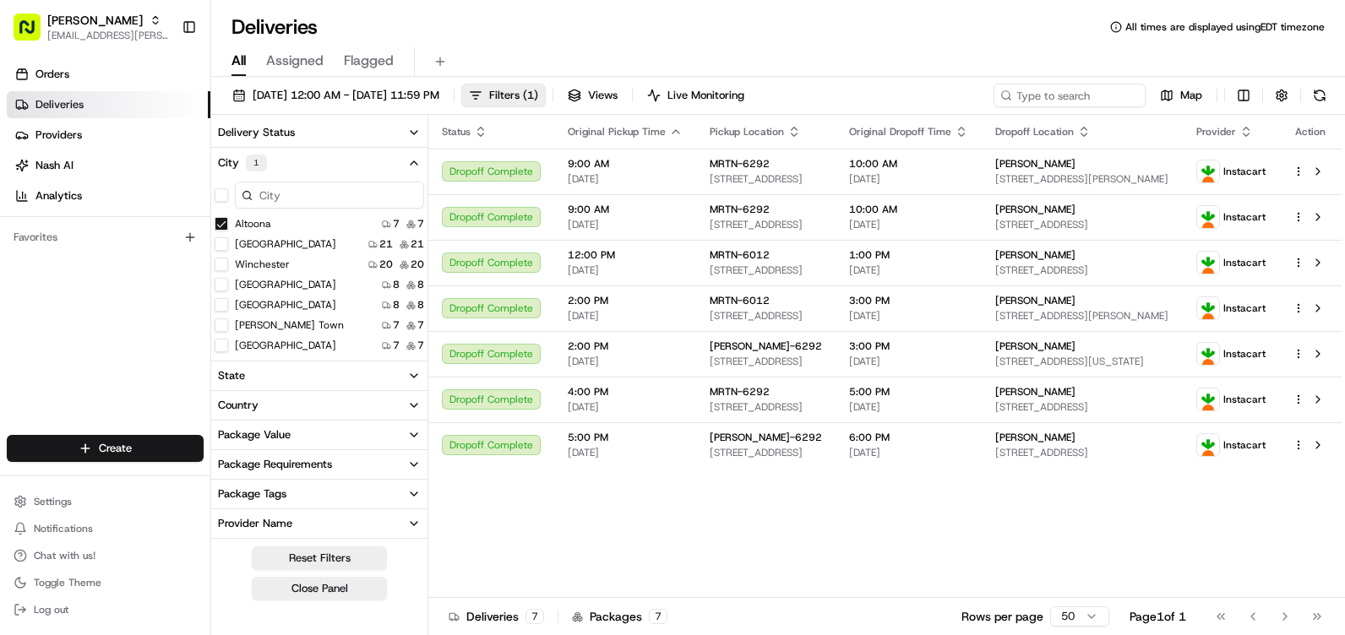
click at [405, 166] on button "City 1" at bounding box center [319, 163] width 216 height 30
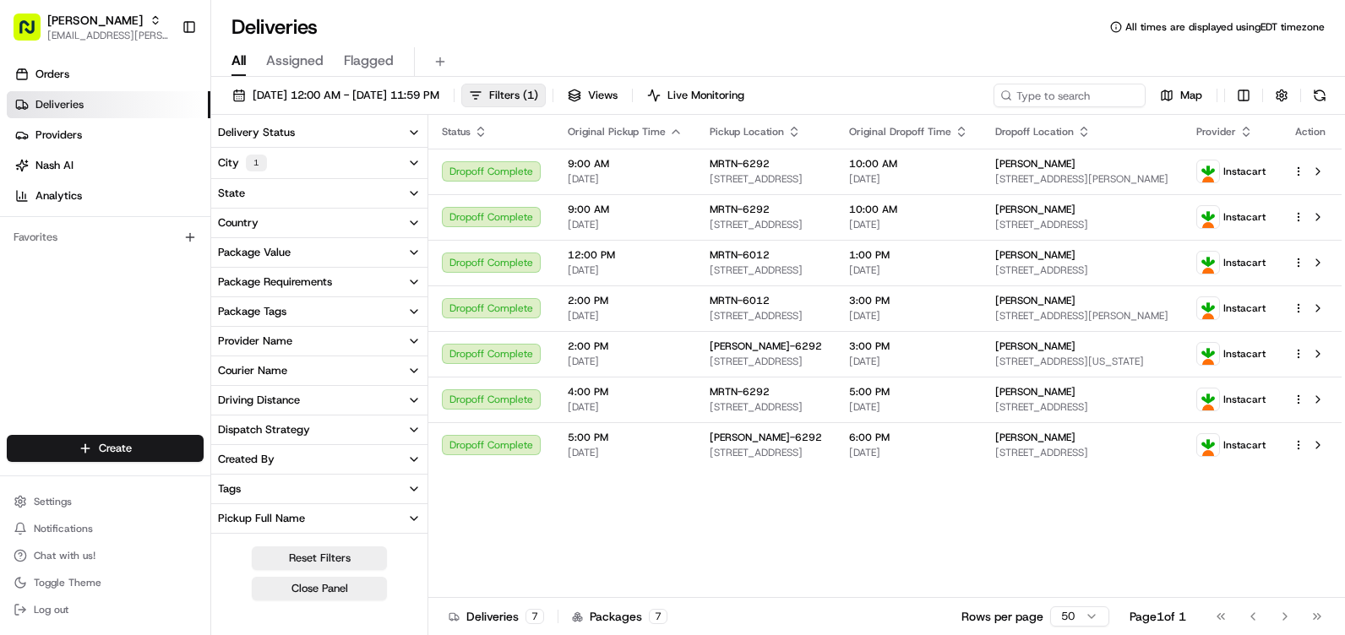
click at [397, 223] on button "Country" at bounding box center [319, 223] width 216 height 29
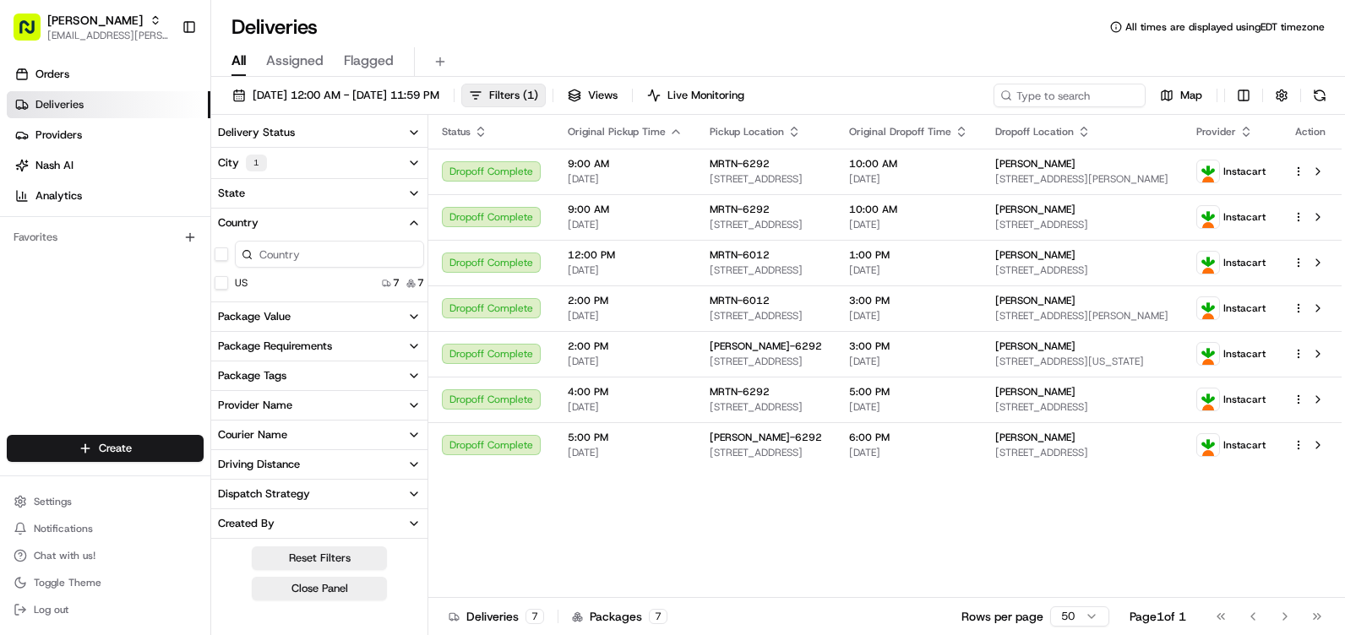
click at [399, 228] on button "Country" at bounding box center [319, 223] width 216 height 29
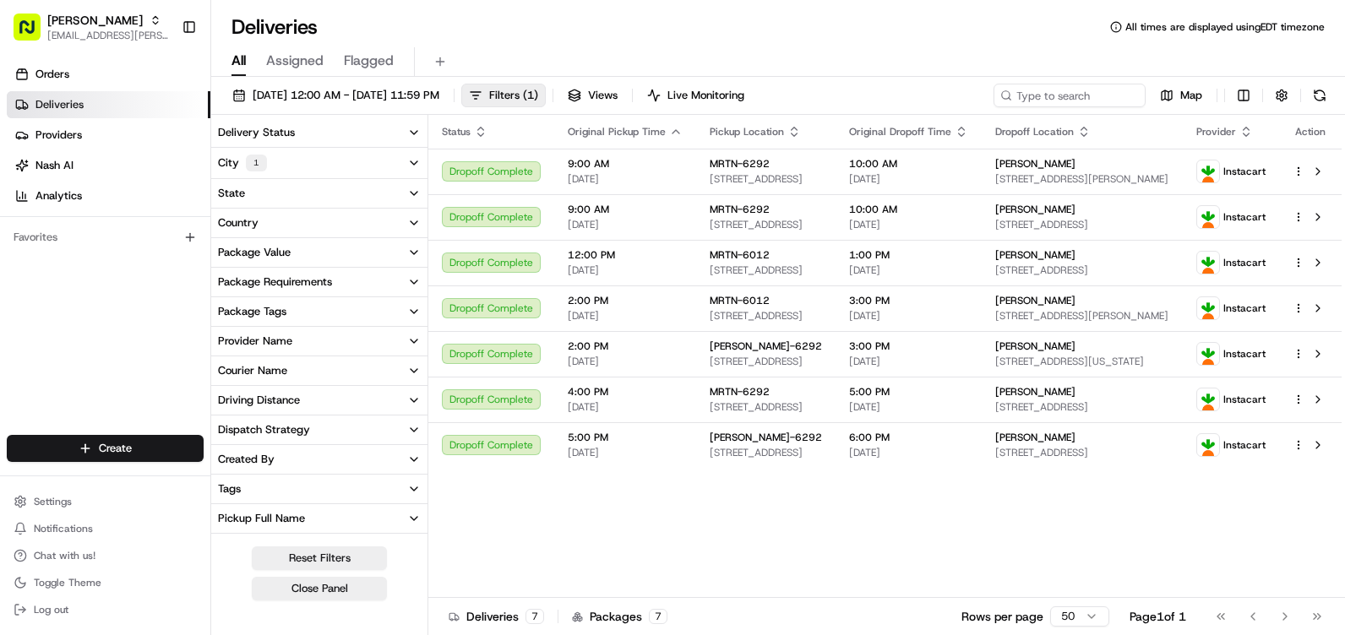
click at [397, 258] on button "Package Value" at bounding box center [319, 252] width 216 height 29
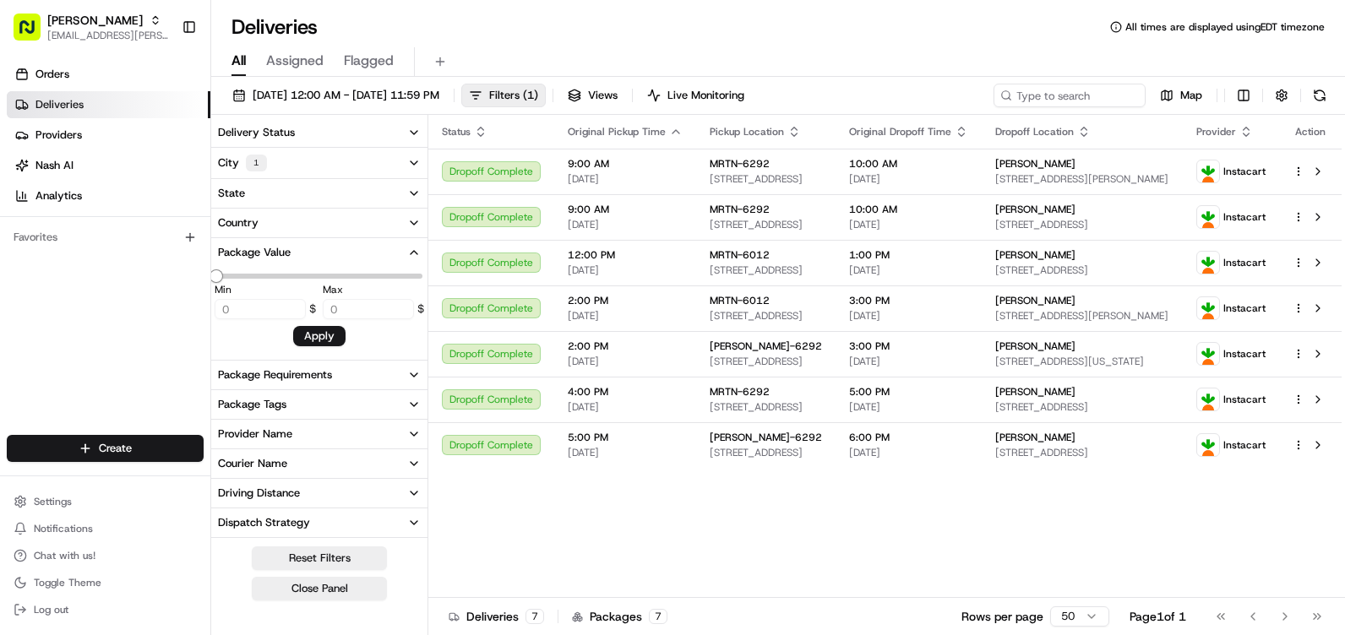
click at [398, 258] on button "Package Value" at bounding box center [319, 252] width 216 height 29
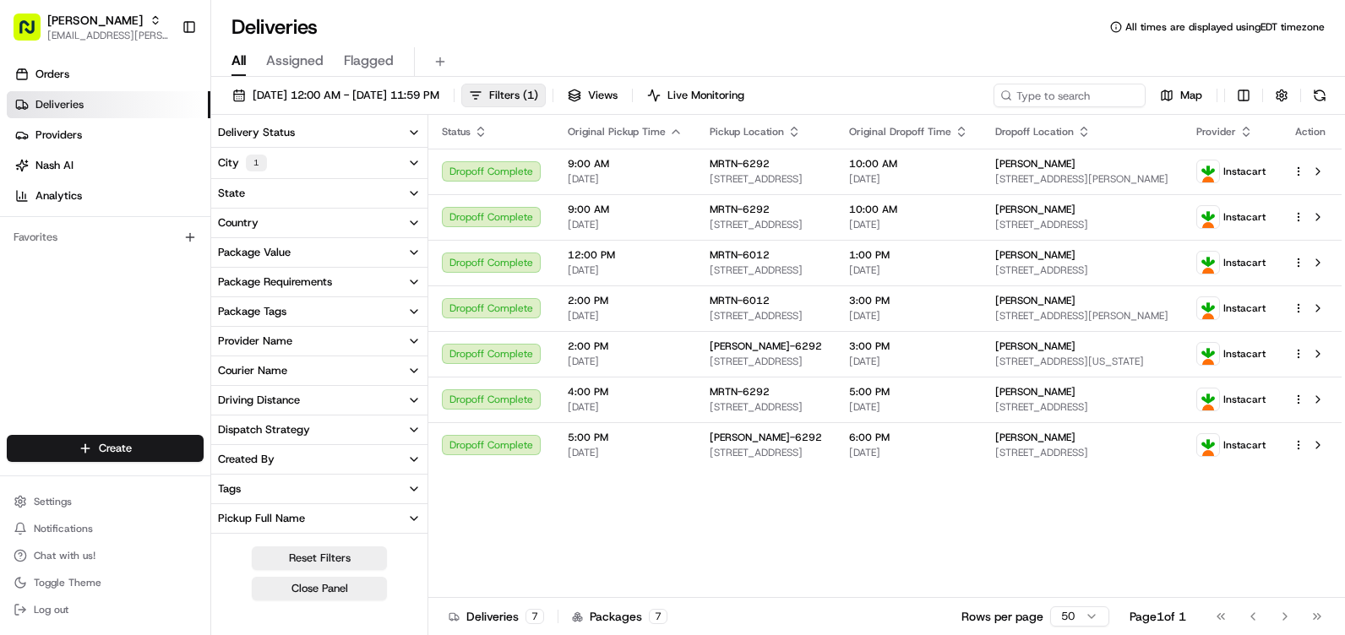
click at [393, 288] on button "Package Requirements" at bounding box center [319, 282] width 216 height 29
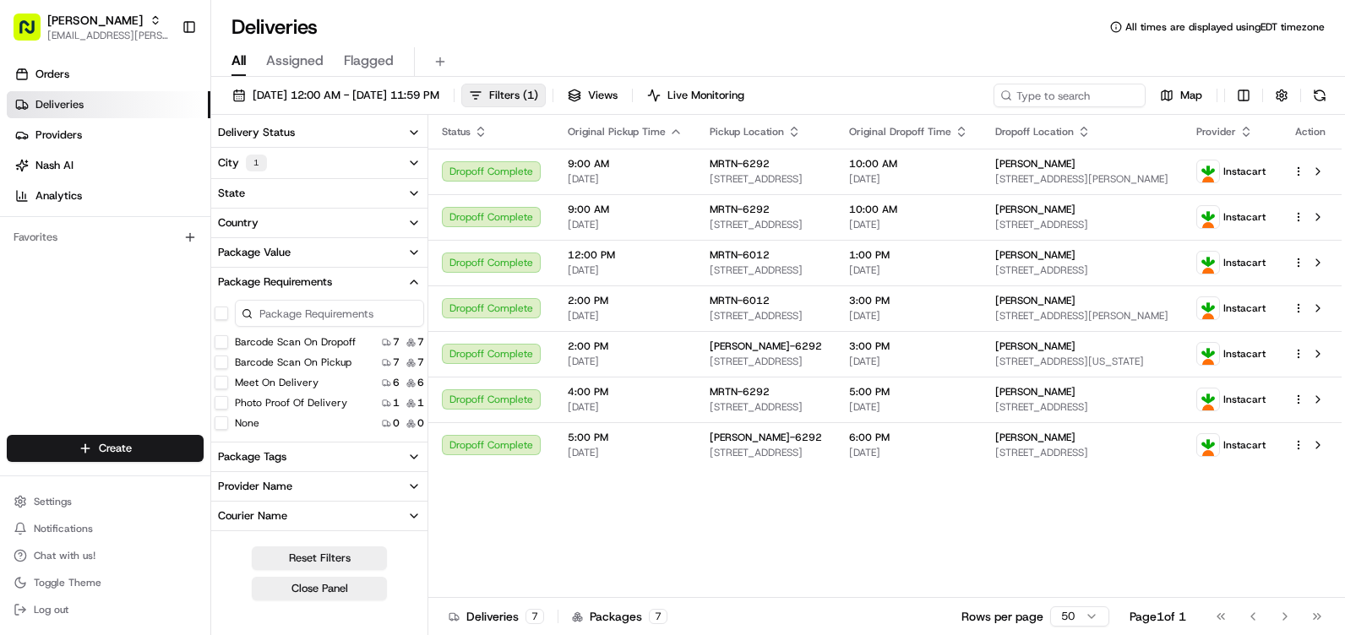
click at [396, 289] on button "Package Requirements" at bounding box center [319, 282] width 216 height 29
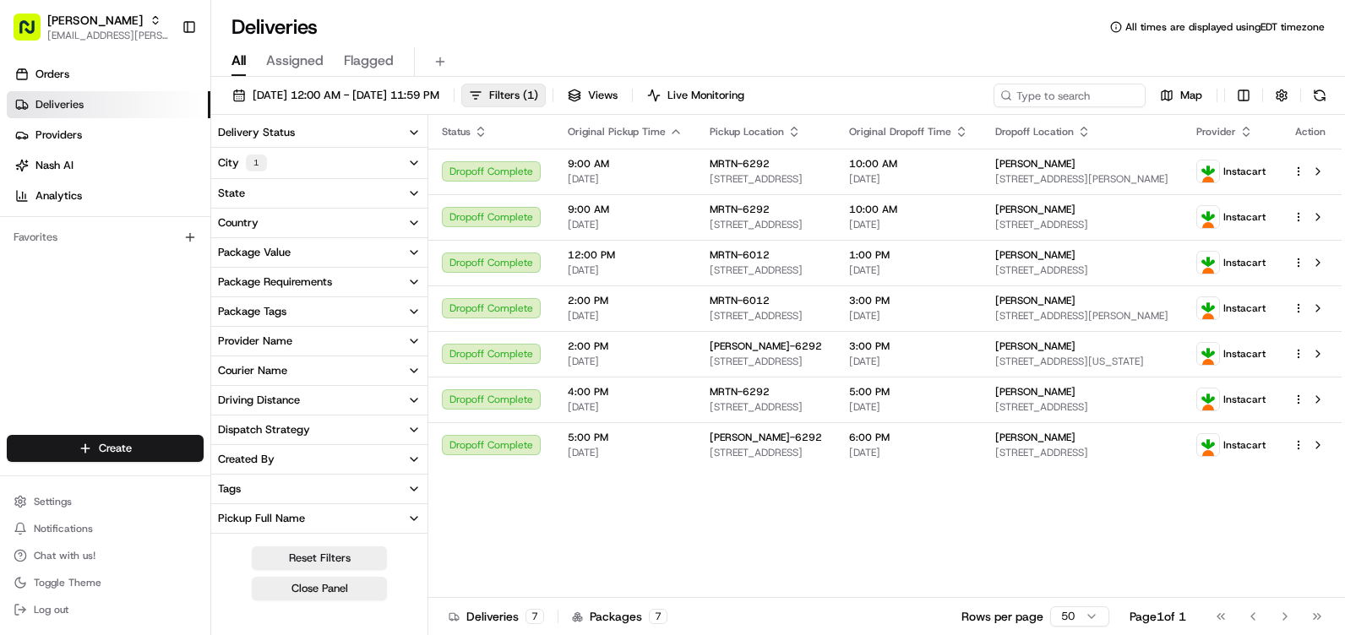
click at [386, 314] on button "Package Tags" at bounding box center [319, 311] width 216 height 29
click at [388, 315] on button "Package Tags" at bounding box center [319, 311] width 216 height 29
click at [384, 335] on button "Provider Name" at bounding box center [319, 341] width 216 height 29
click at [386, 337] on button "Provider Name" at bounding box center [319, 341] width 216 height 29
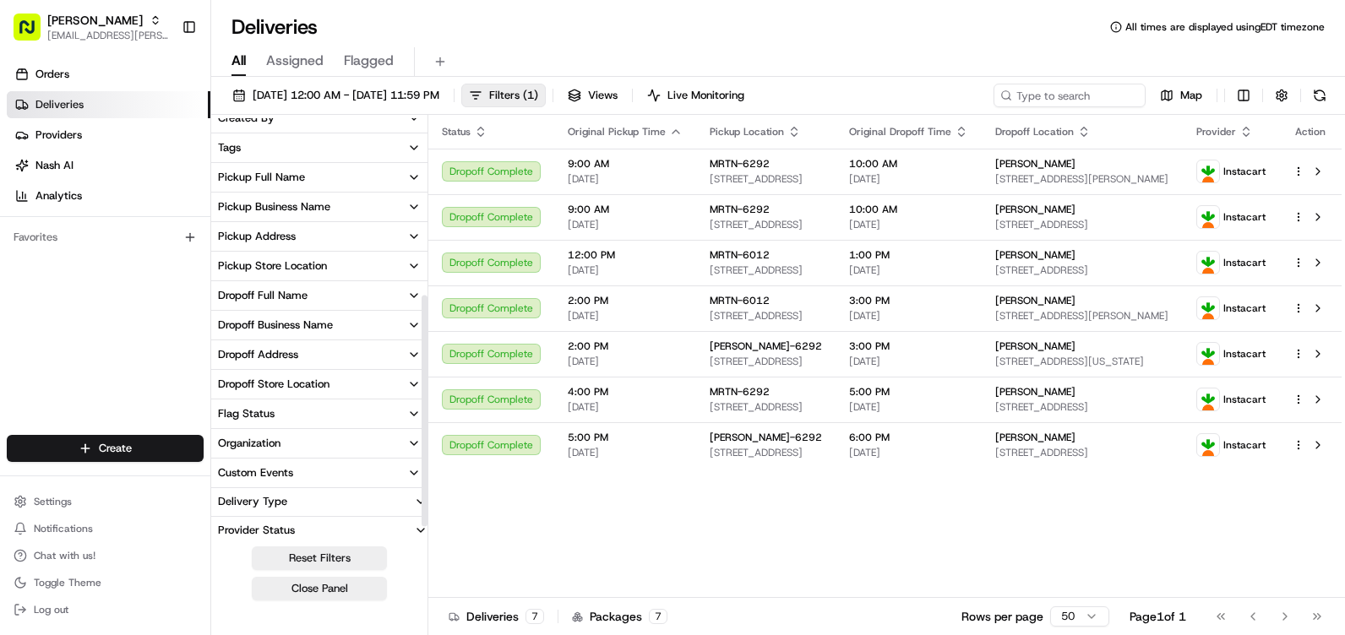
scroll to position [347, 0]
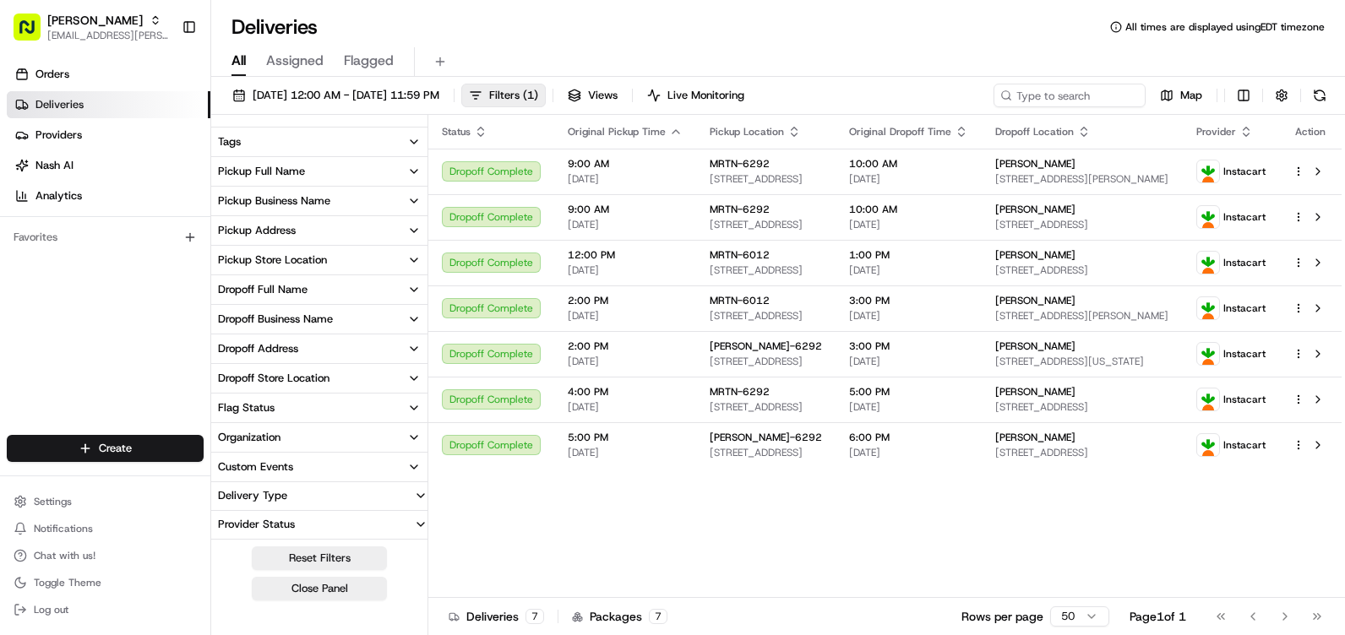
click at [375, 523] on button "Provider Status" at bounding box center [319, 524] width 216 height 27
click at [409, 531] on button "Provider Status" at bounding box center [319, 524] width 216 height 27
click at [409, 528] on button "Provider Status" at bounding box center [319, 524] width 216 height 27
click at [409, 527] on button "Provider Status" at bounding box center [319, 524] width 216 height 27
click at [380, 531] on button "Provider Status" at bounding box center [319, 524] width 216 height 27
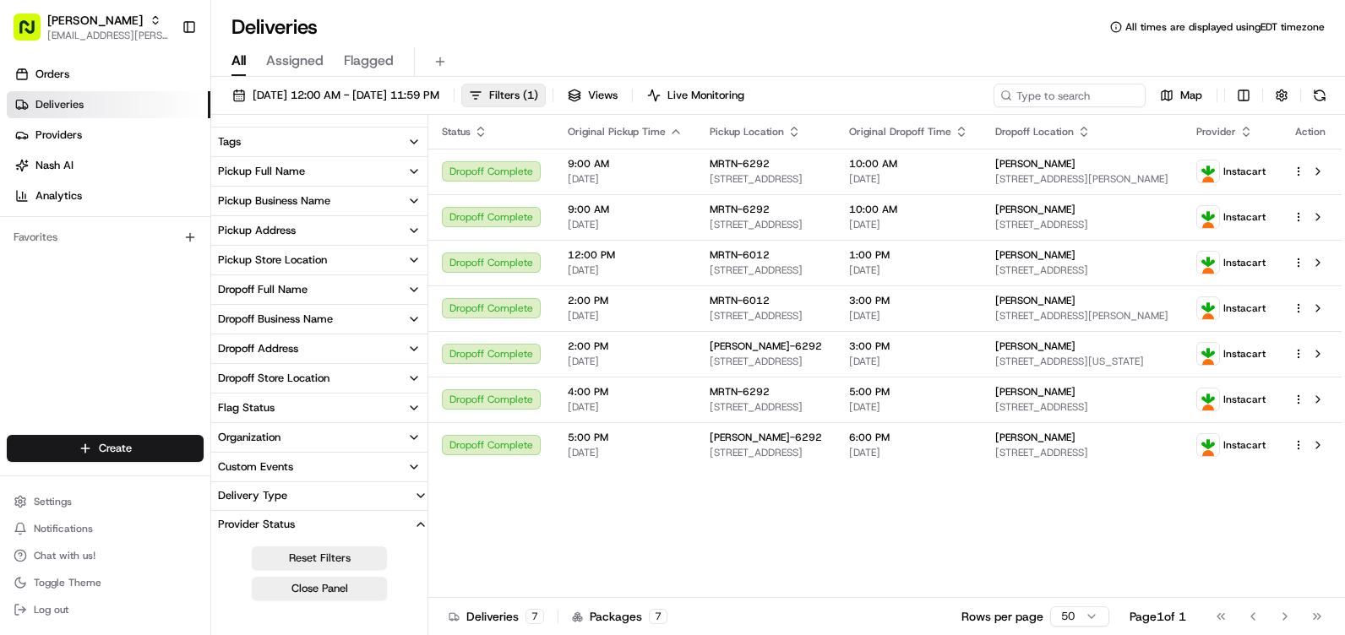
click at [382, 498] on button "Delivery Type" at bounding box center [319, 495] width 216 height 27
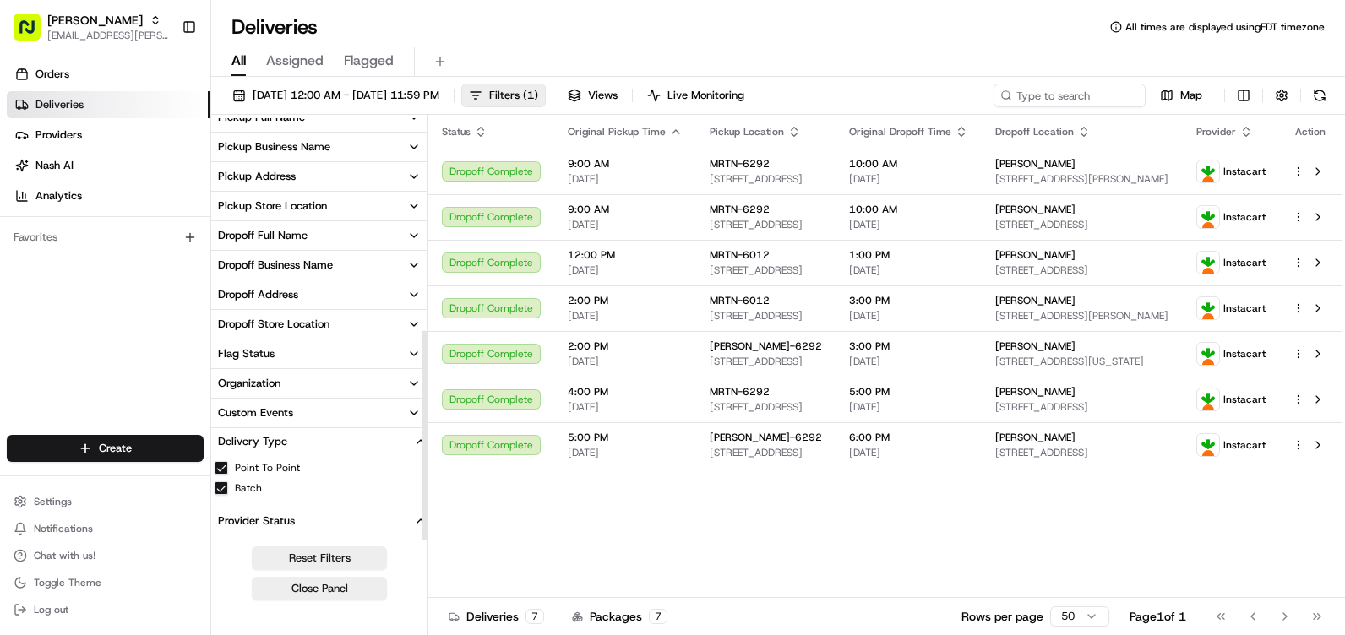
scroll to position [428, 0]
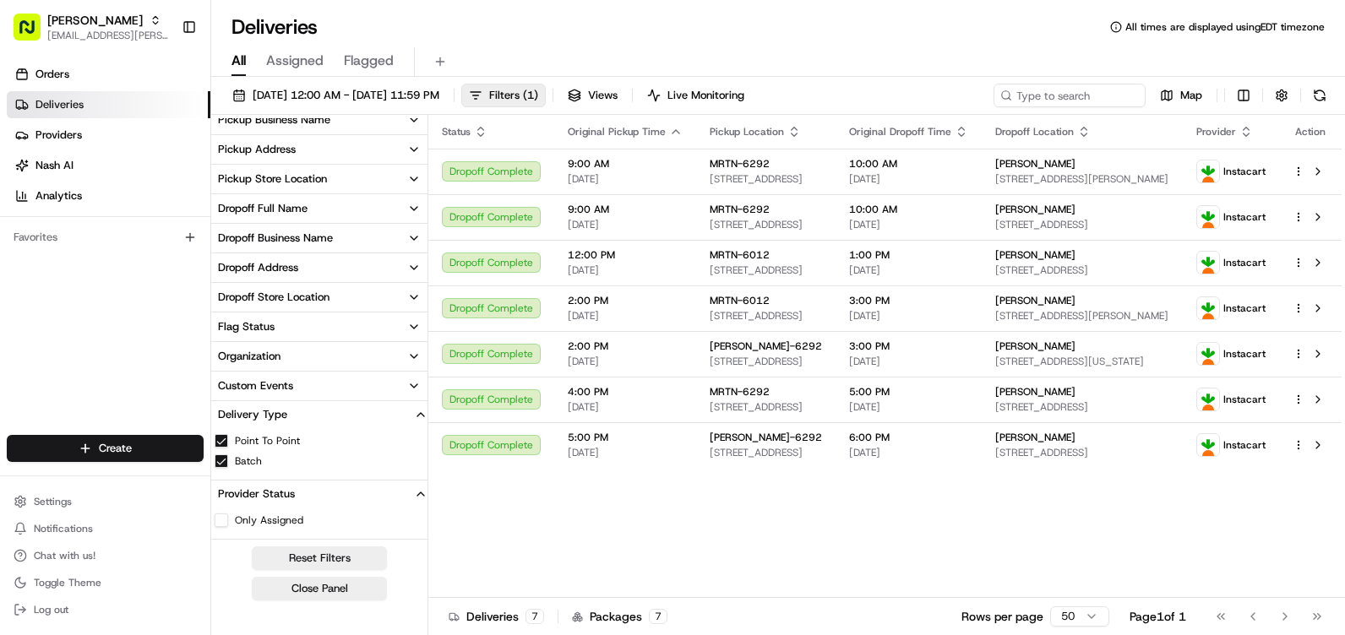
click at [298, 391] on button "Custom Events" at bounding box center [319, 386] width 216 height 29
click at [354, 364] on button "Organization" at bounding box center [319, 356] width 216 height 29
click at [348, 331] on button "Flag Status" at bounding box center [319, 327] width 216 height 29
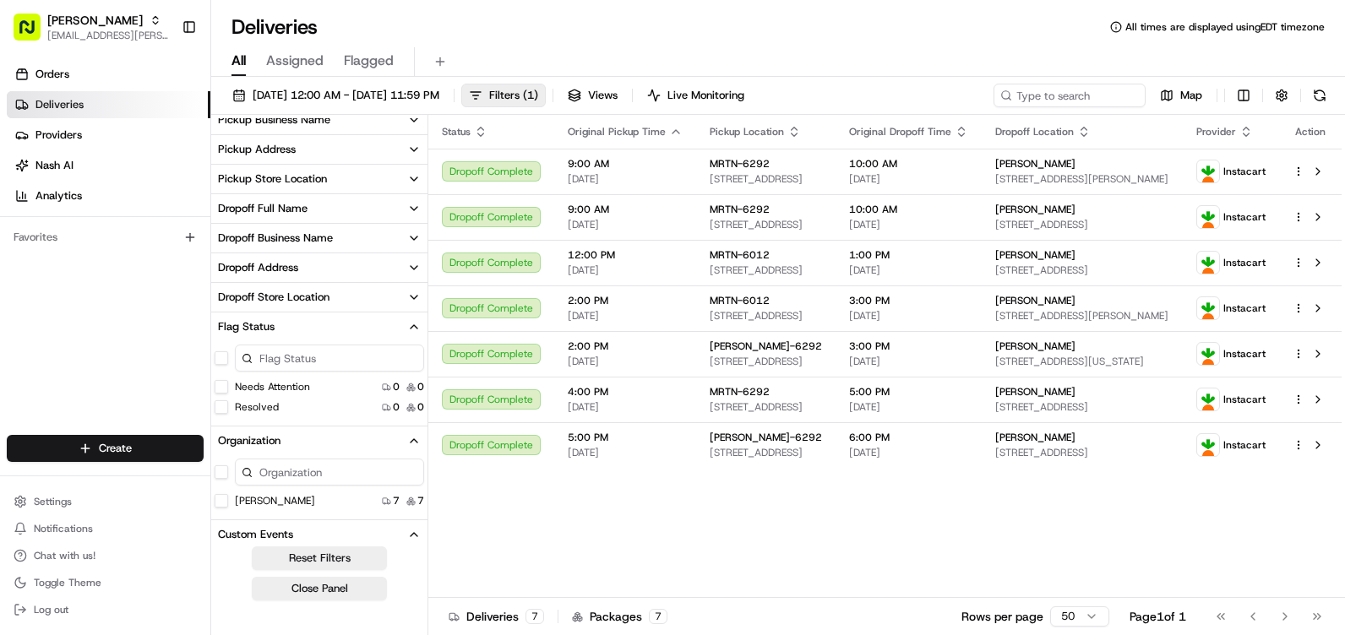
click at [360, 291] on button "Dropoff Store Location" at bounding box center [319, 297] width 216 height 29
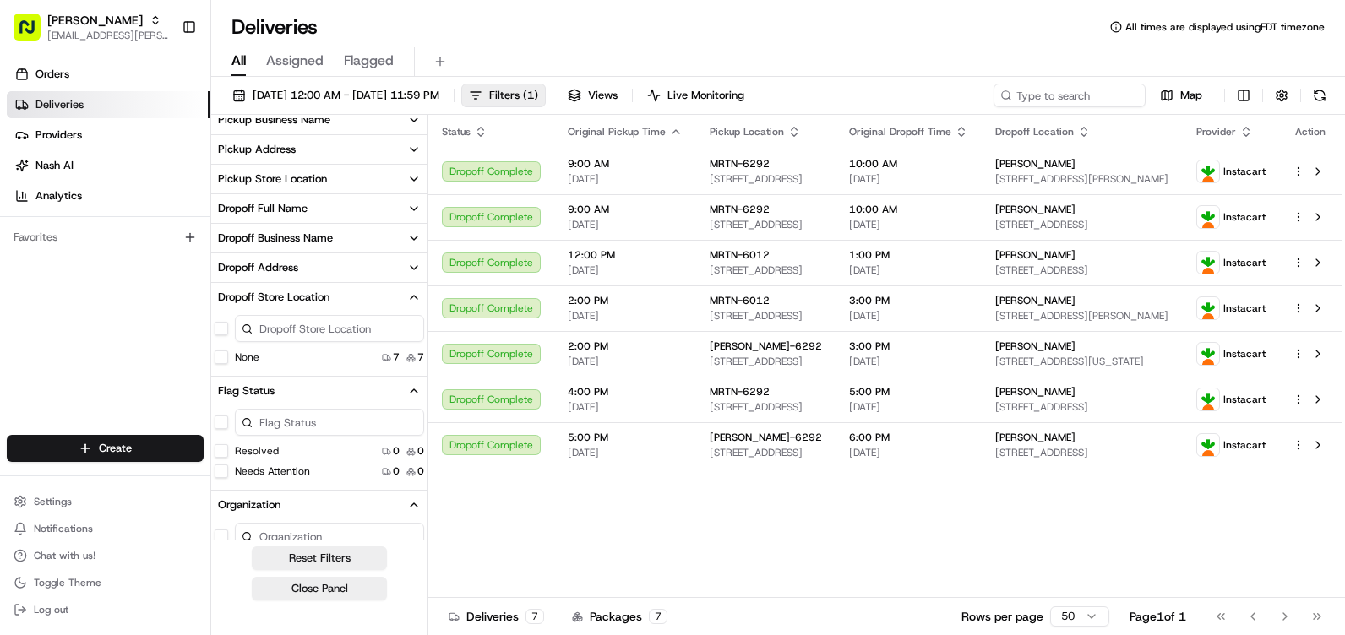
click at [351, 195] on button "Dropoff Full Name" at bounding box center [319, 208] width 216 height 29
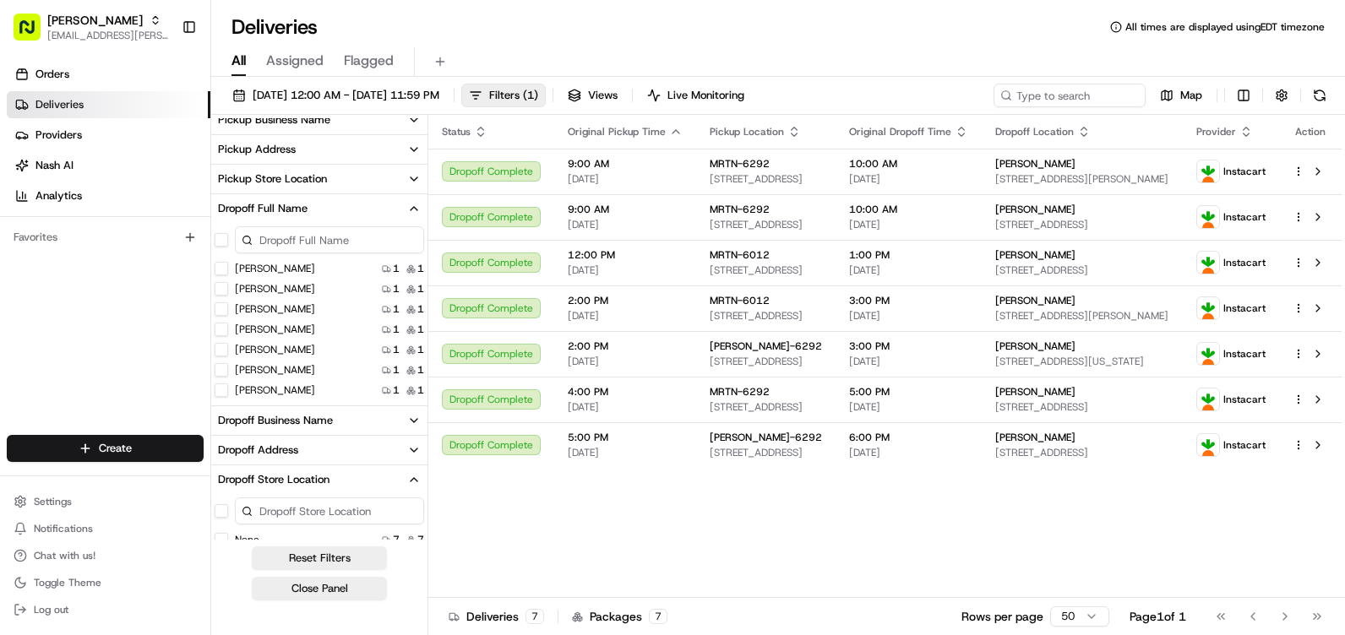
click at [351, 180] on button "Pickup Store Location" at bounding box center [319, 179] width 216 height 29
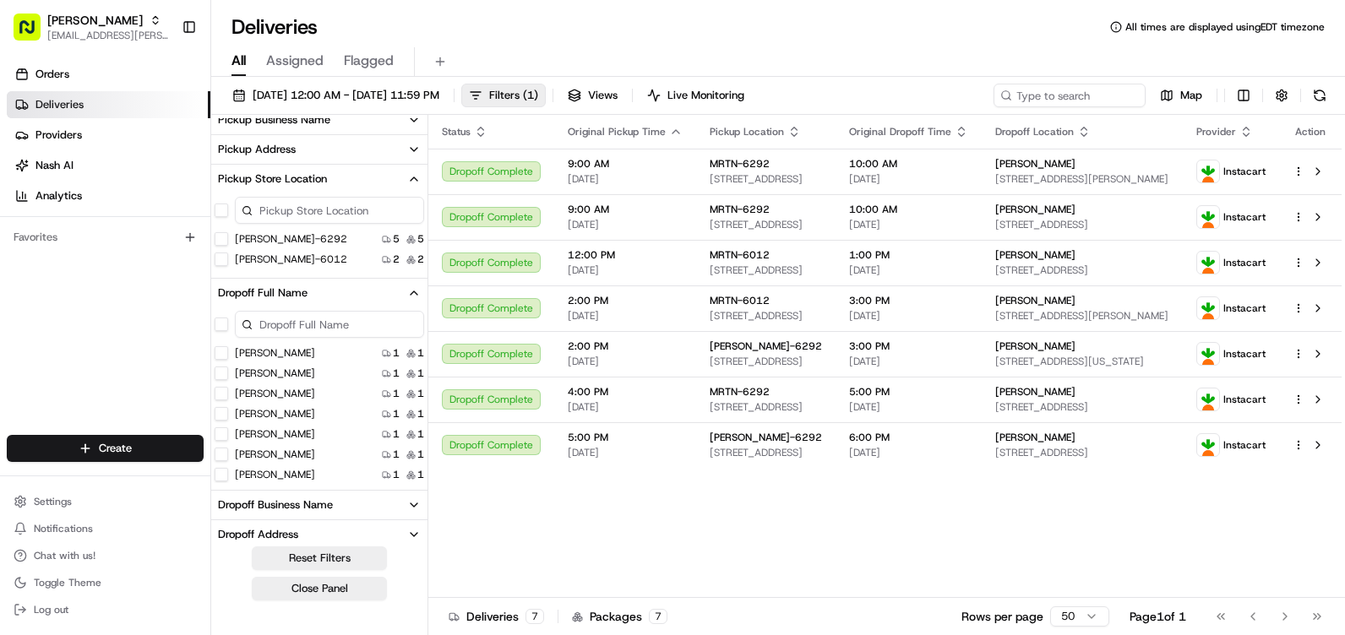
click at [220, 238] on button "[PERSON_NAME]-6292" at bounding box center [222, 239] width 14 height 14
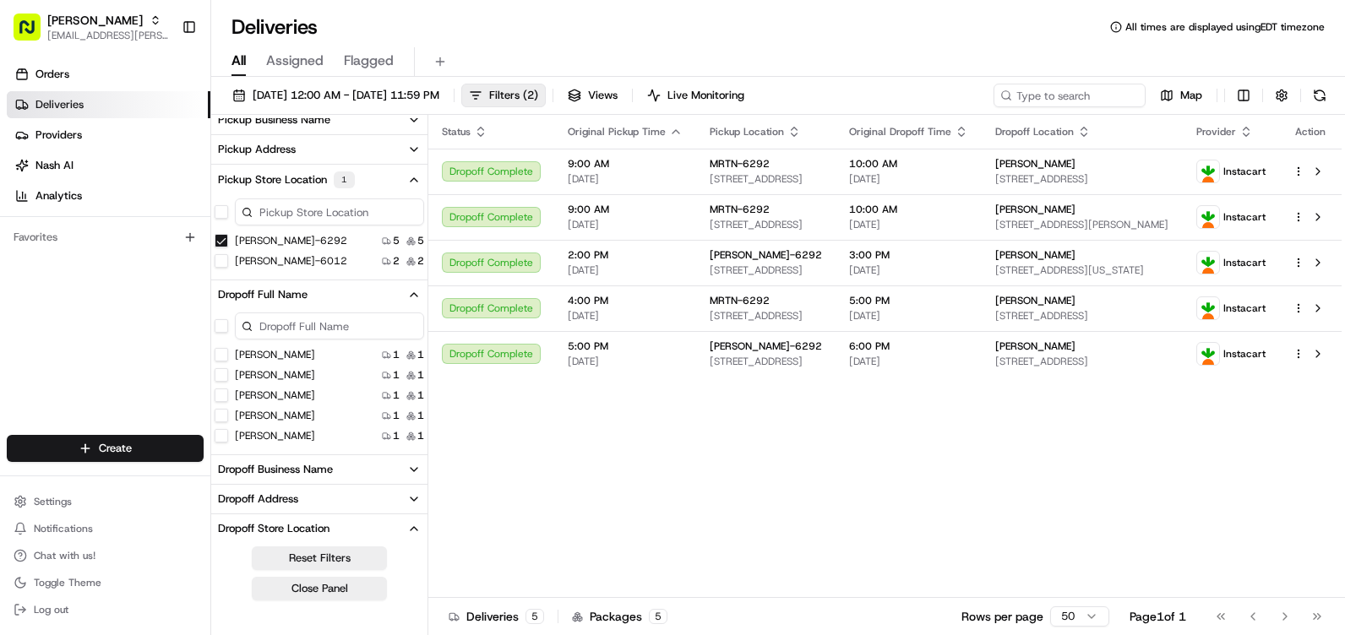
click at [415, 186] on icon "button" at bounding box center [414, 180] width 14 height 14
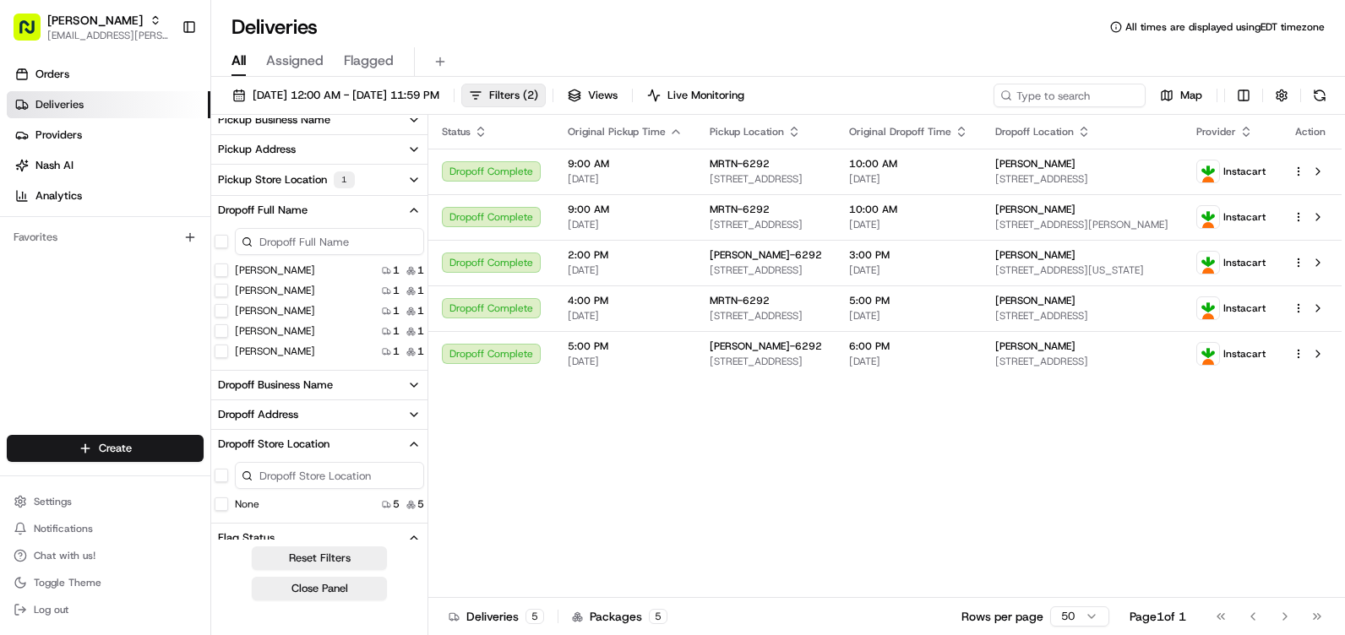
click at [366, 171] on button "Pickup Store Location 1" at bounding box center [319, 180] width 216 height 30
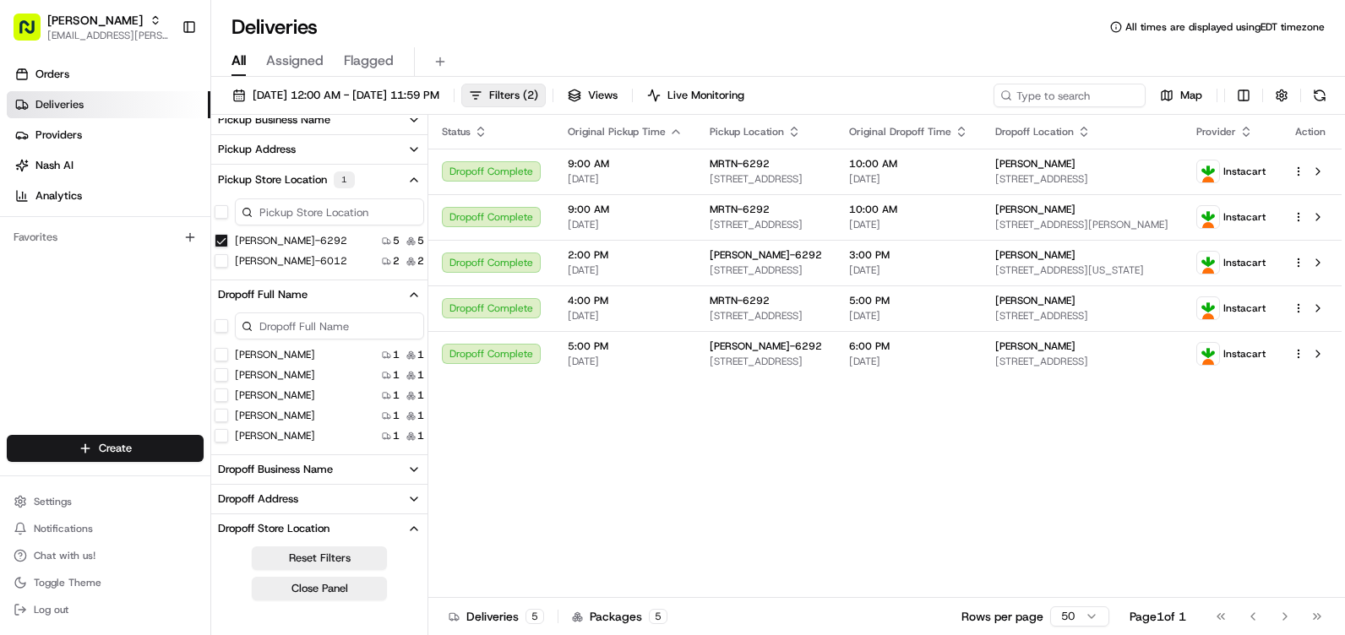
click at [378, 193] on button "Pickup Store Location 1" at bounding box center [319, 180] width 216 height 30
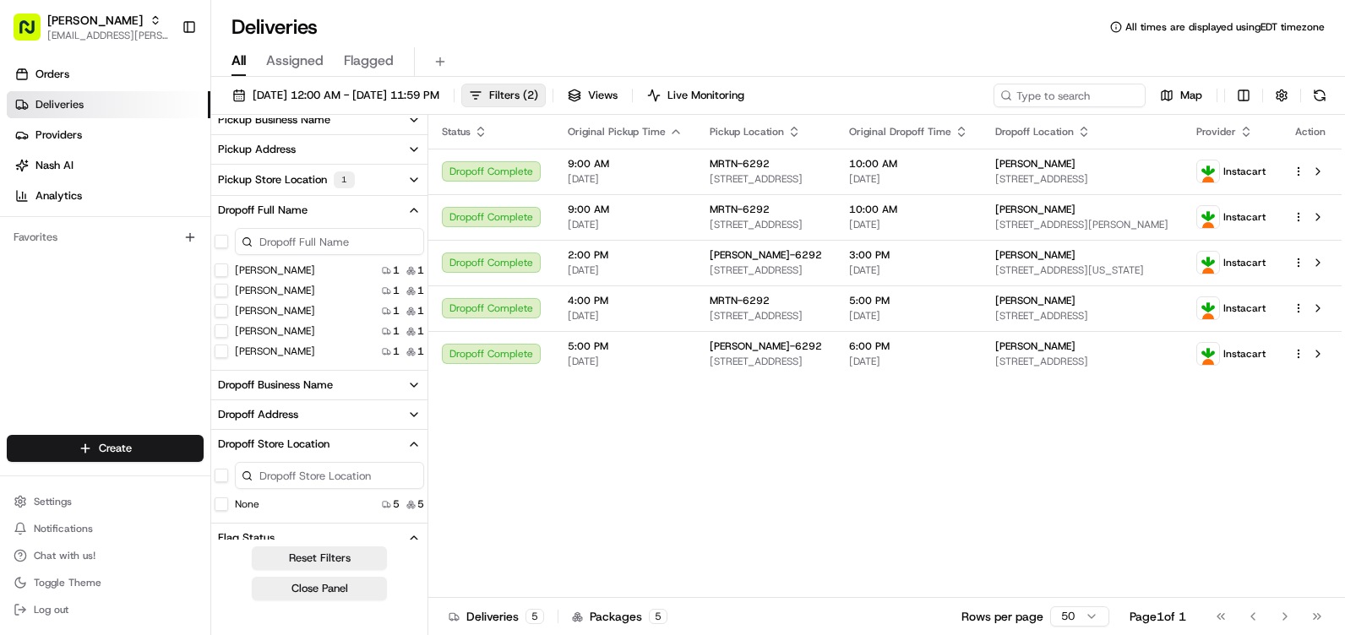
click at [374, 218] on button "Dropoff Full Name" at bounding box center [319, 210] width 216 height 29
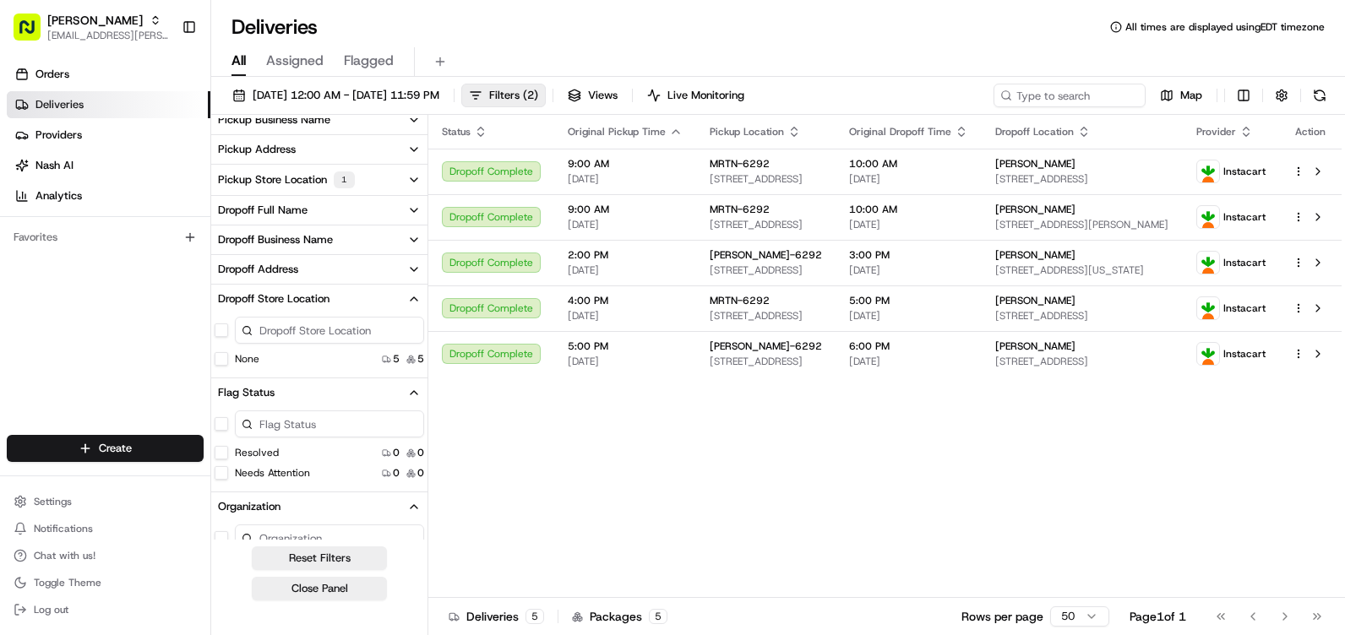
click at [339, 309] on button "Dropoff Store Location" at bounding box center [319, 299] width 216 height 29
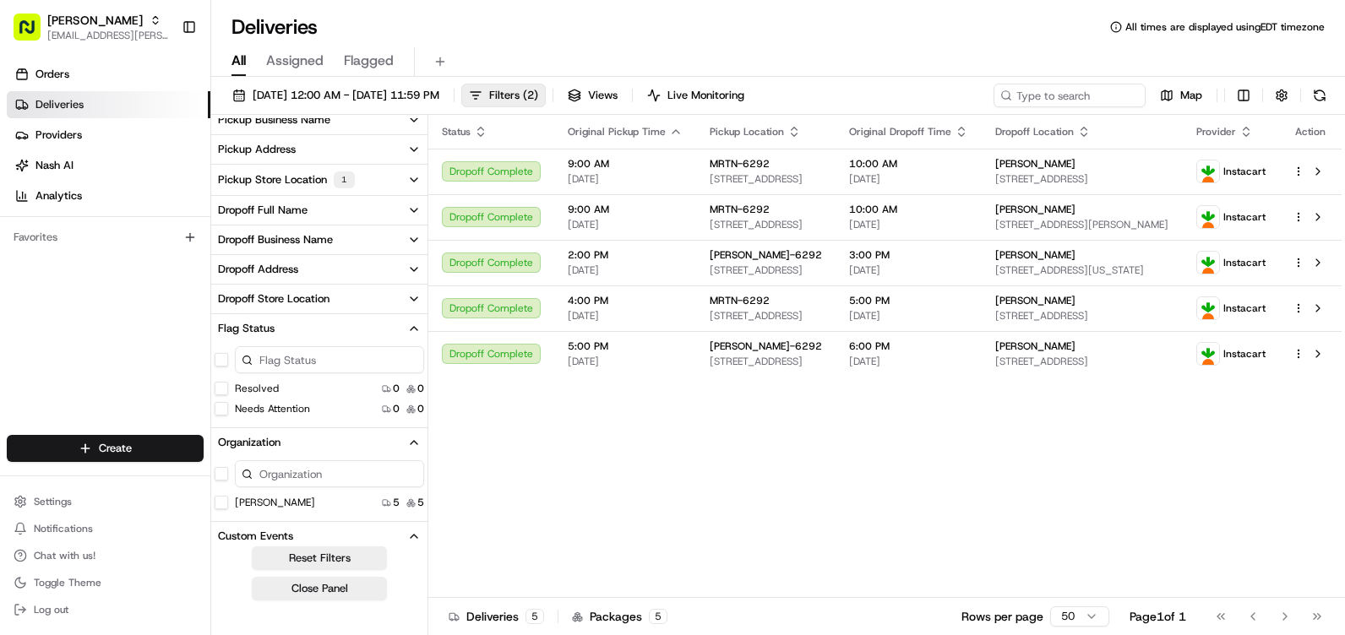
click at [339, 335] on button "Flag Status" at bounding box center [319, 328] width 216 height 29
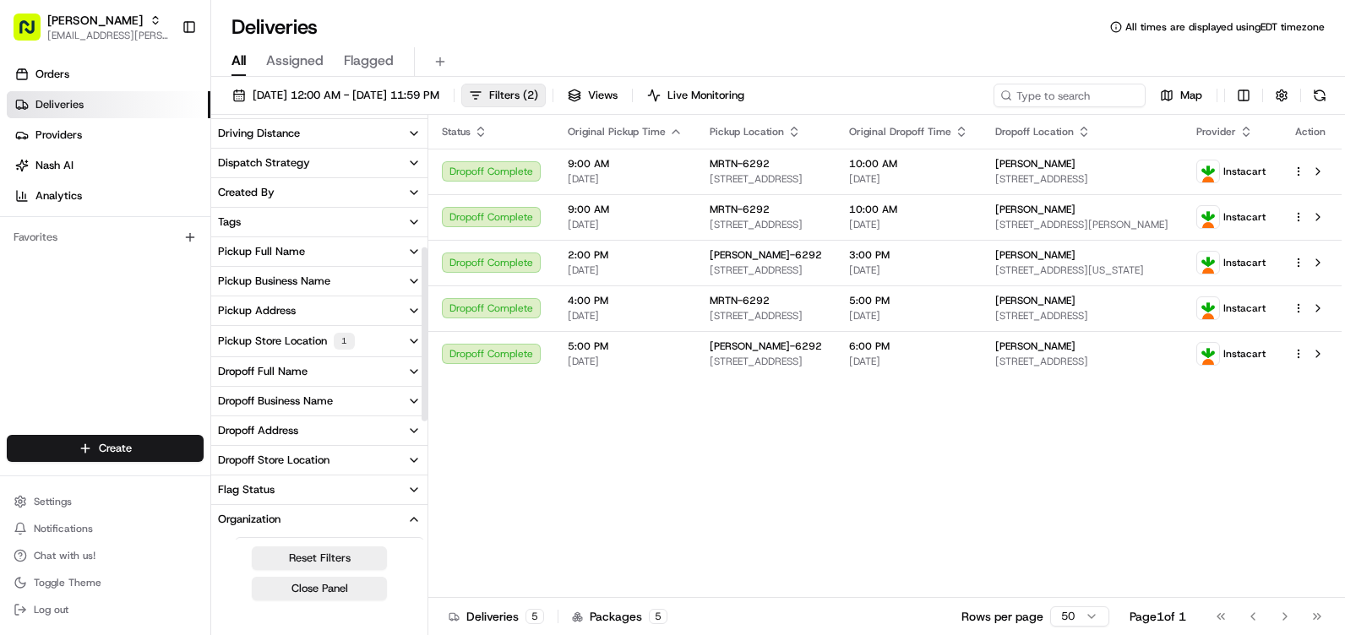
scroll to position [259, 0]
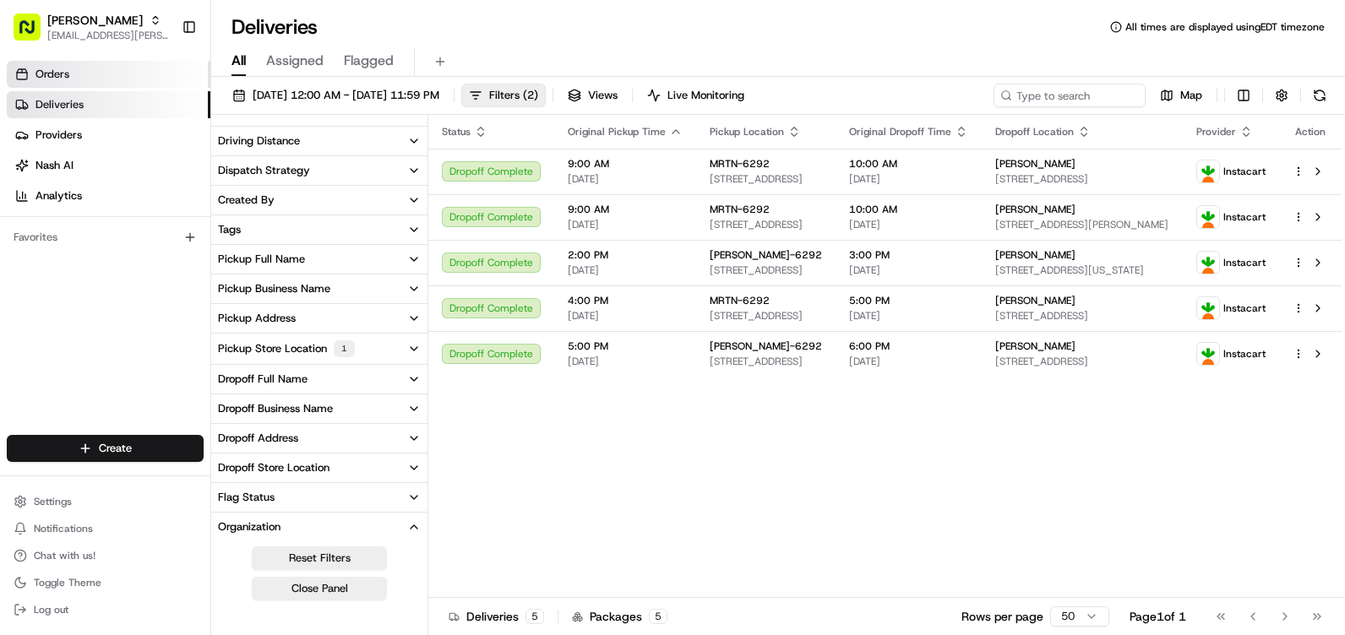
drag, startPoint x: 108, startPoint y: 67, endPoint x: 111, endPoint y: 79, distance: 12.9
click at [108, 67] on link "Orders" at bounding box center [109, 74] width 204 height 27
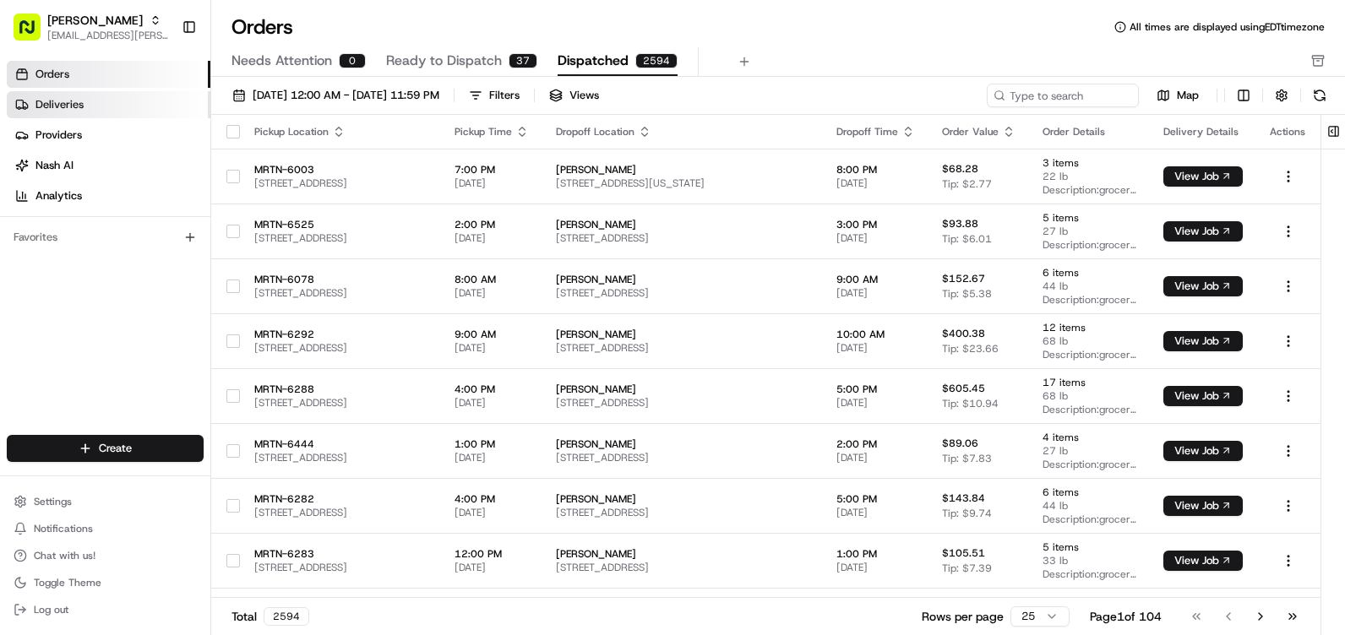
click at [111, 105] on link "Deliveries" at bounding box center [109, 104] width 204 height 27
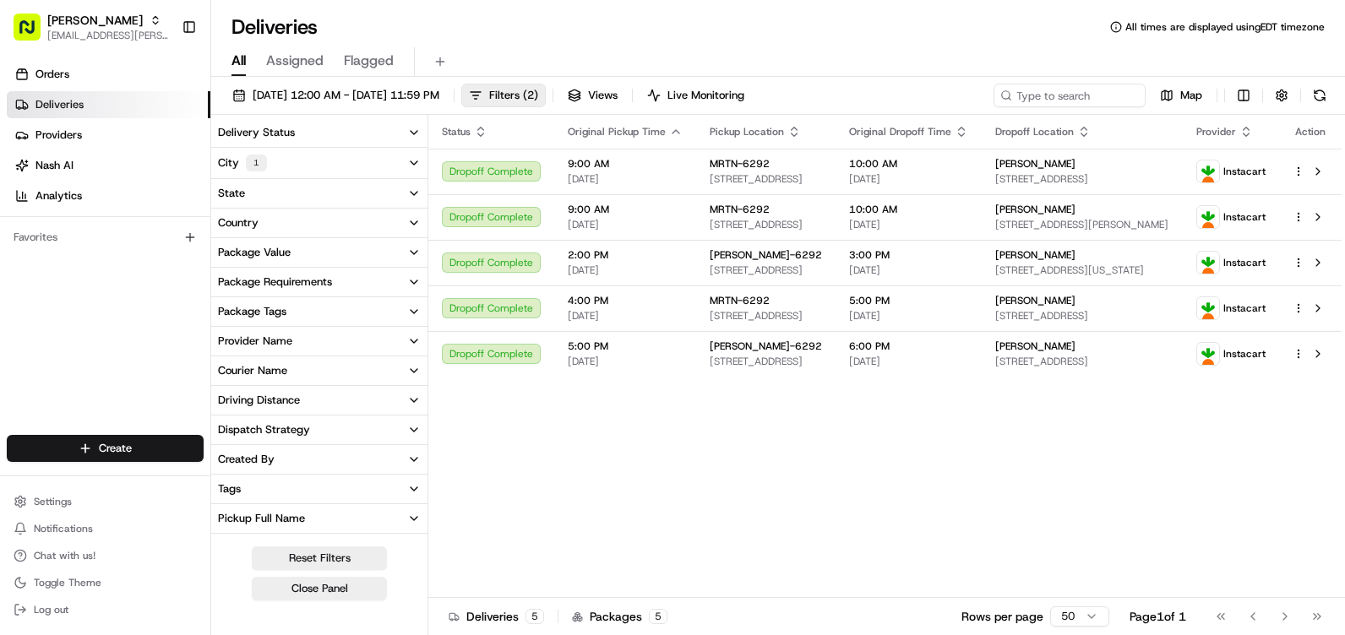
scroll to position [84, 0]
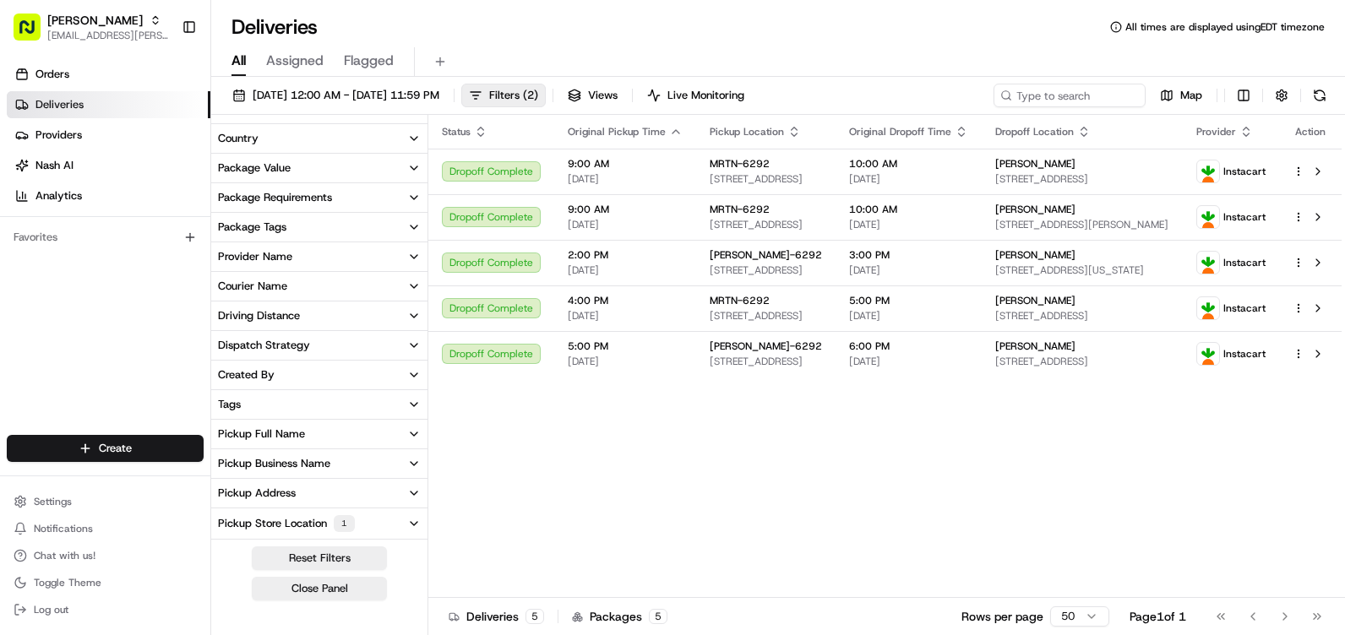
click at [307, 286] on button "Courier Name" at bounding box center [319, 286] width 216 height 29
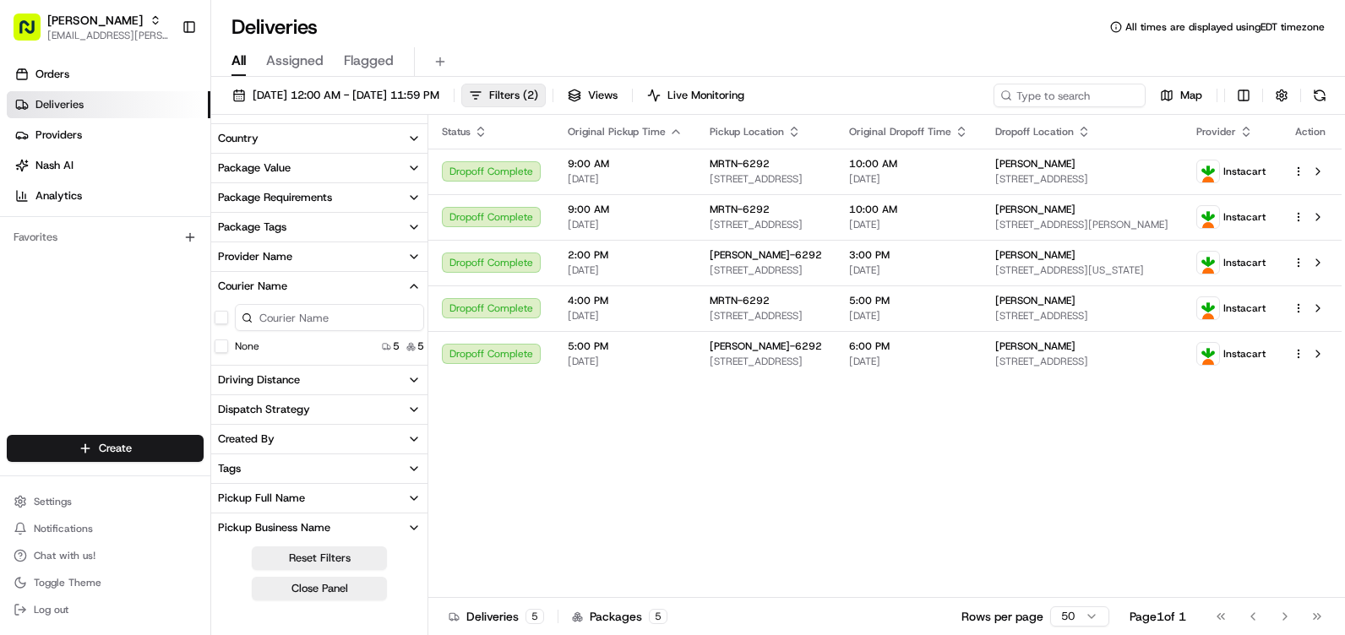
click at [306, 286] on button "Courier Name" at bounding box center [319, 286] width 216 height 29
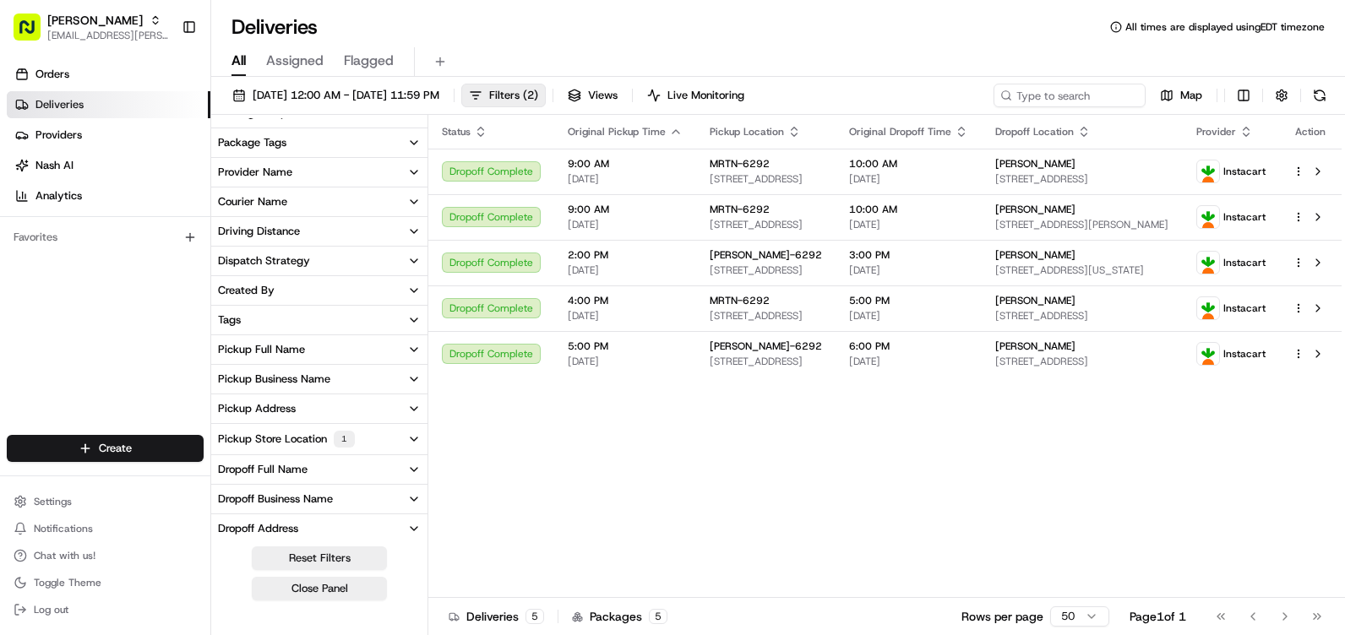
scroll to position [349, 0]
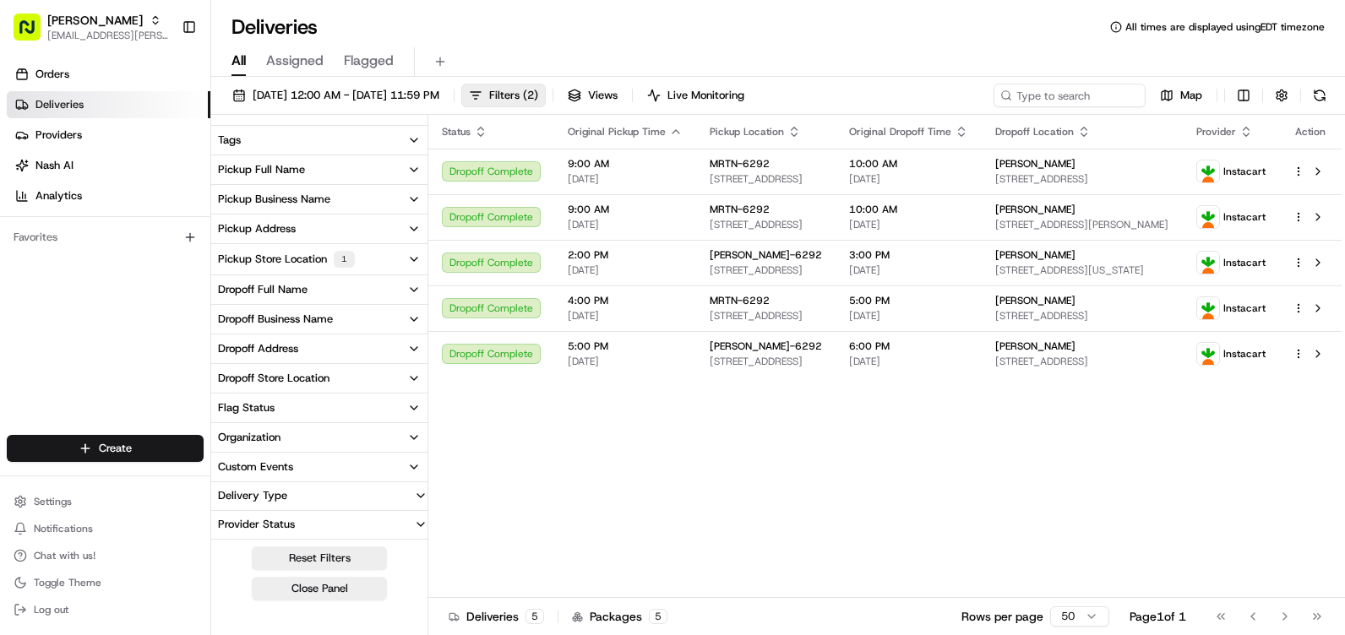
click at [353, 500] on button "Delivery Type" at bounding box center [319, 495] width 216 height 27
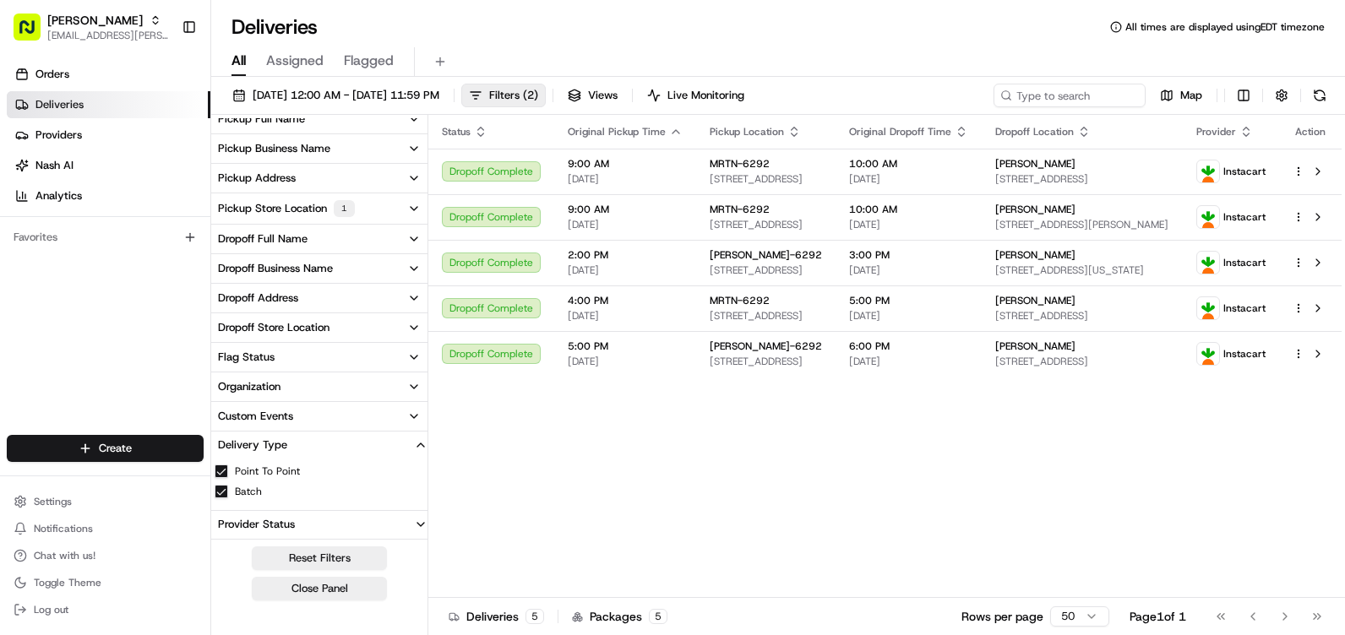
click at [350, 433] on button "Delivery Type" at bounding box center [319, 445] width 216 height 27
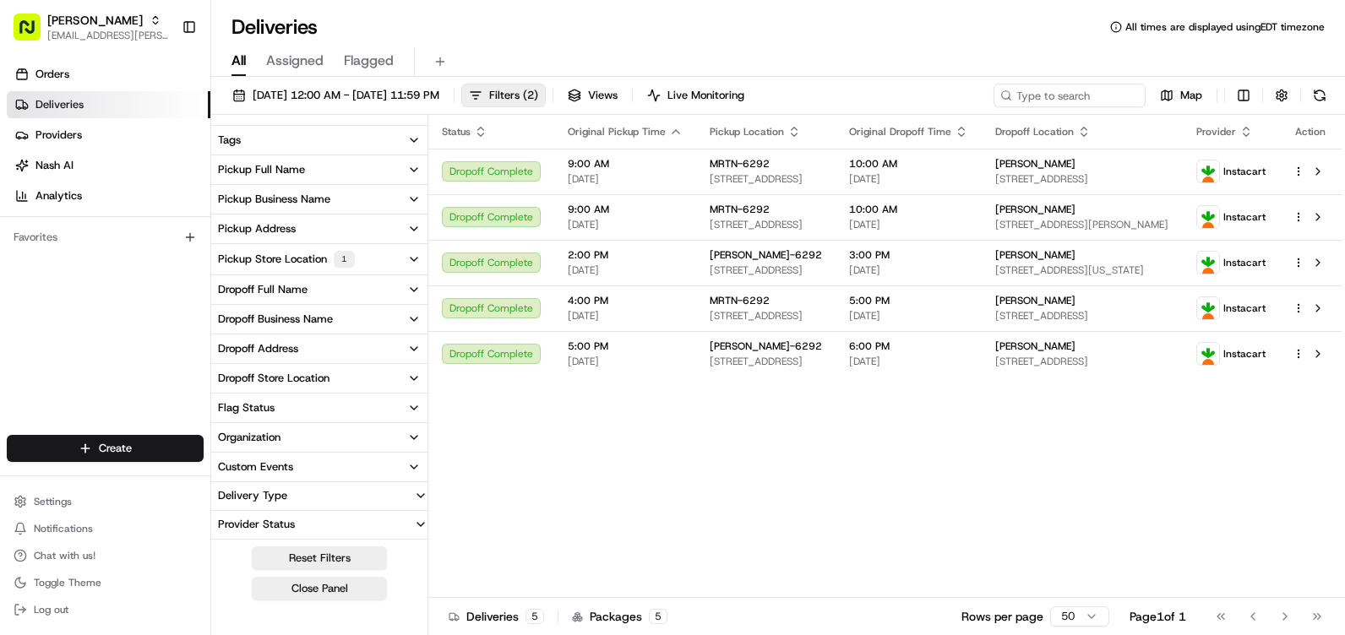
click at [364, 526] on button "Provider Status" at bounding box center [319, 524] width 216 height 27
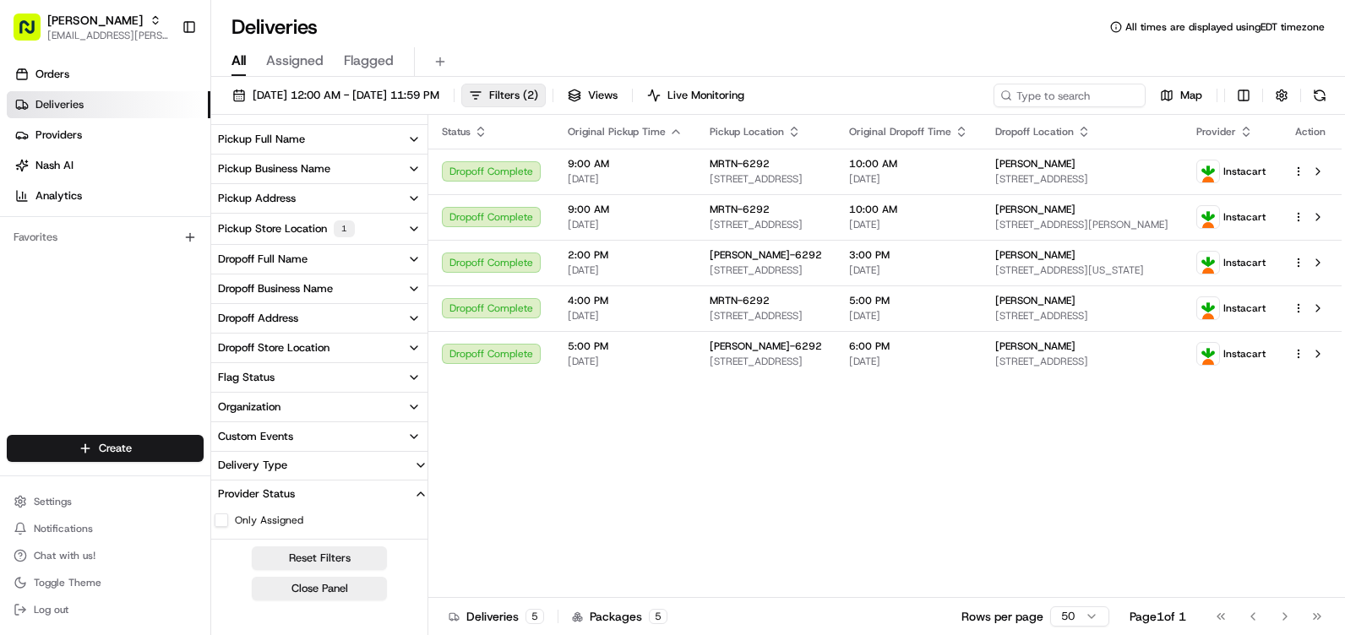
click at [352, 492] on button "Provider Status" at bounding box center [319, 494] width 216 height 27
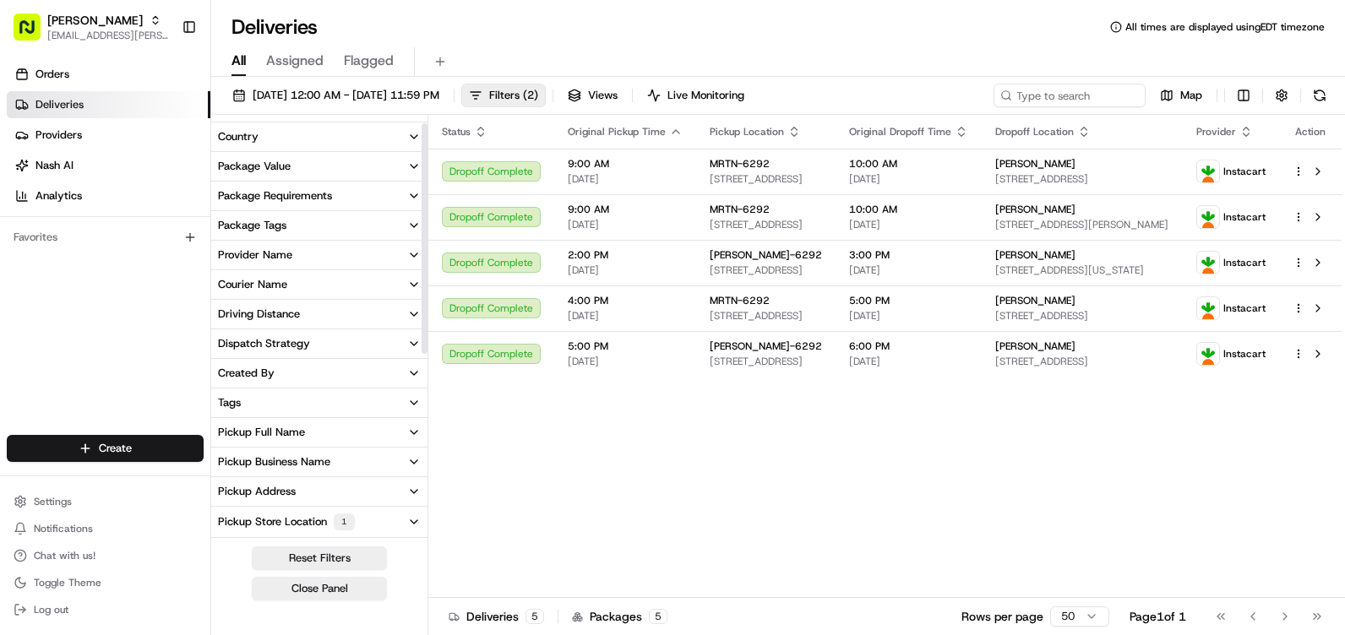
scroll to position [0, 0]
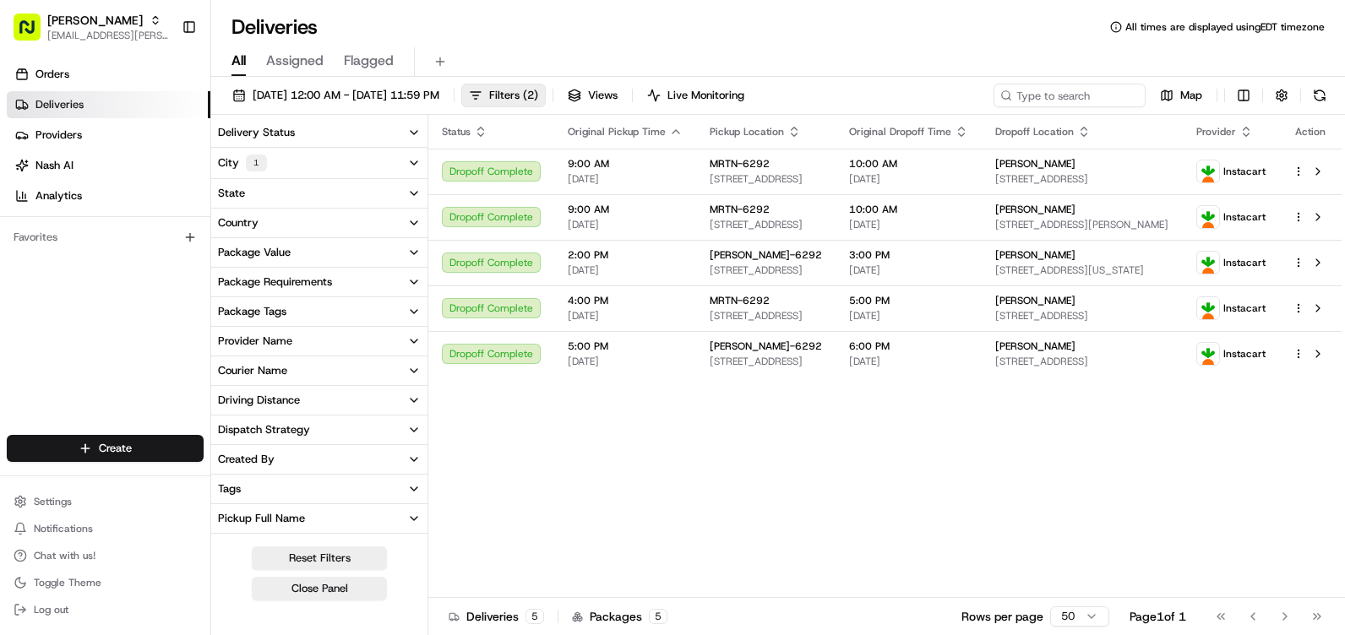
click at [363, 337] on button "Provider Name" at bounding box center [319, 341] width 216 height 29
click at [351, 377] on button "Courier Name" at bounding box center [319, 370] width 216 height 29
click at [352, 372] on button "Courier Name" at bounding box center [319, 370] width 216 height 29
click at [306, 166] on button "City 1" at bounding box center [319, 163] width 216 height 30
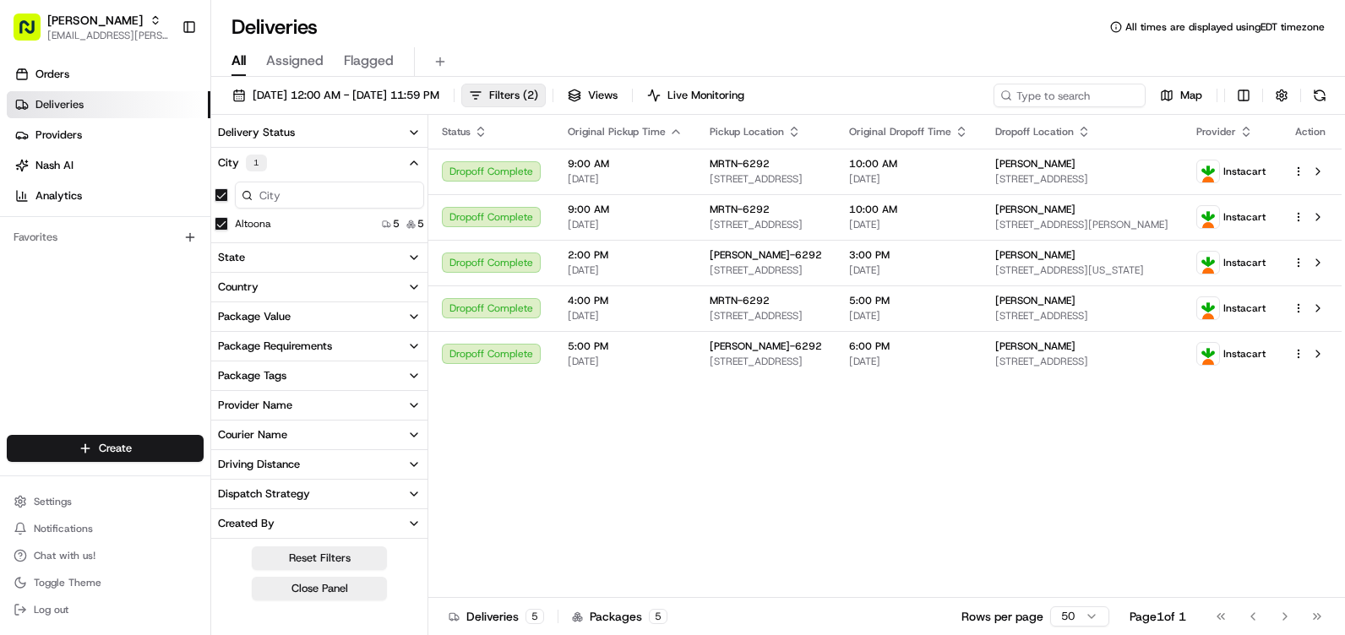
click at [222, 222] on button "Altoona" at bounding box center [222, 224] width 14 height 14
click at [299, 160] on button "City" at bounding box center [319, 162] width 216 height 29
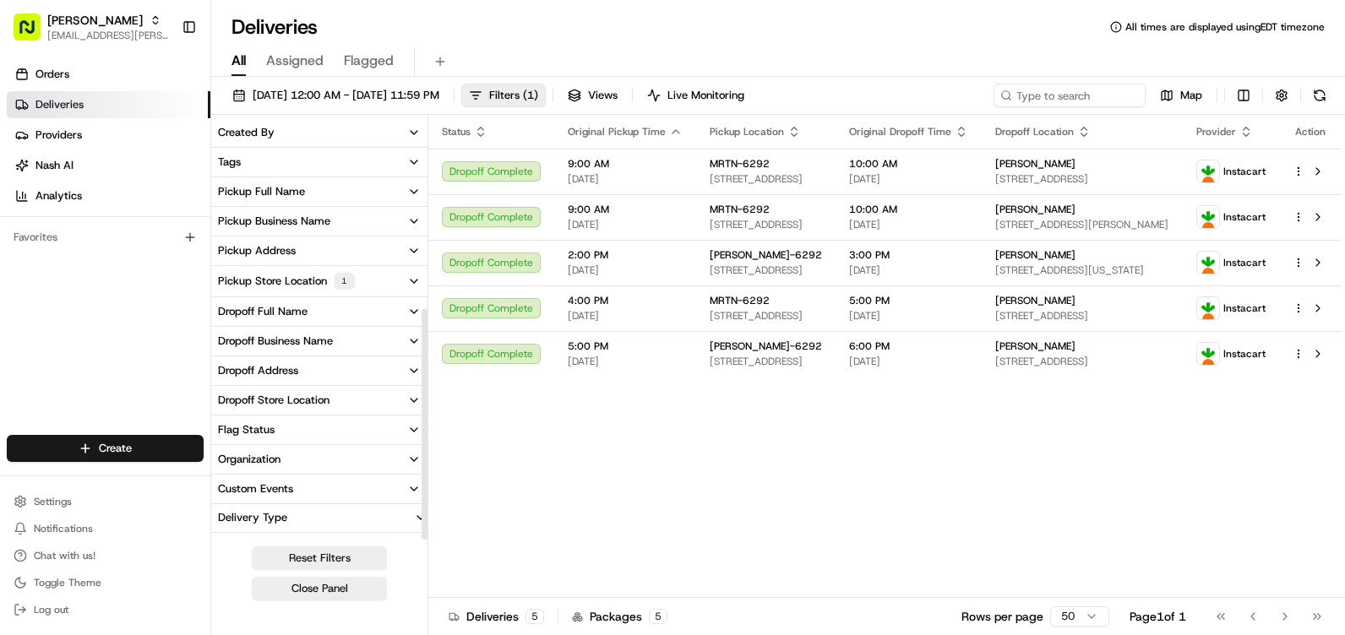
scroll to position [347, 0]
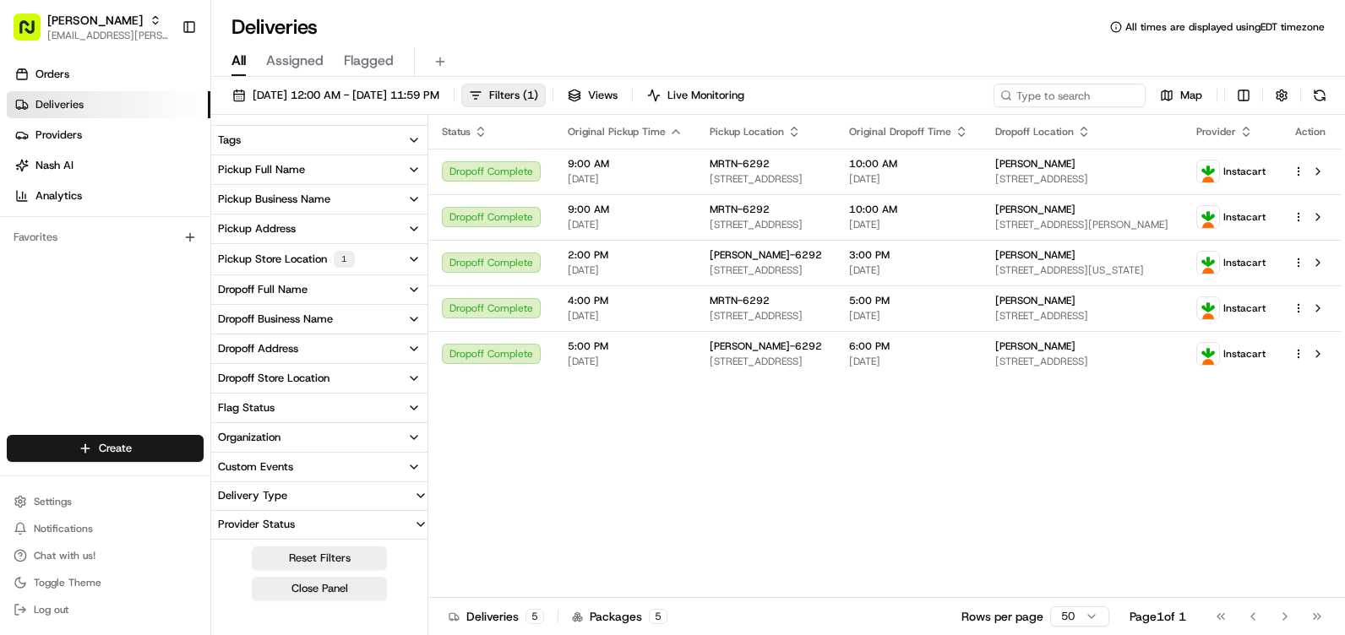
click at [335, 381] on button "Dropoff Store Location" at bounding box center [319, 378] width 216 height 29
click at [374, 255] on button "Pickup Store Location 1" at bounding box center [319, 259] width 216 height 30
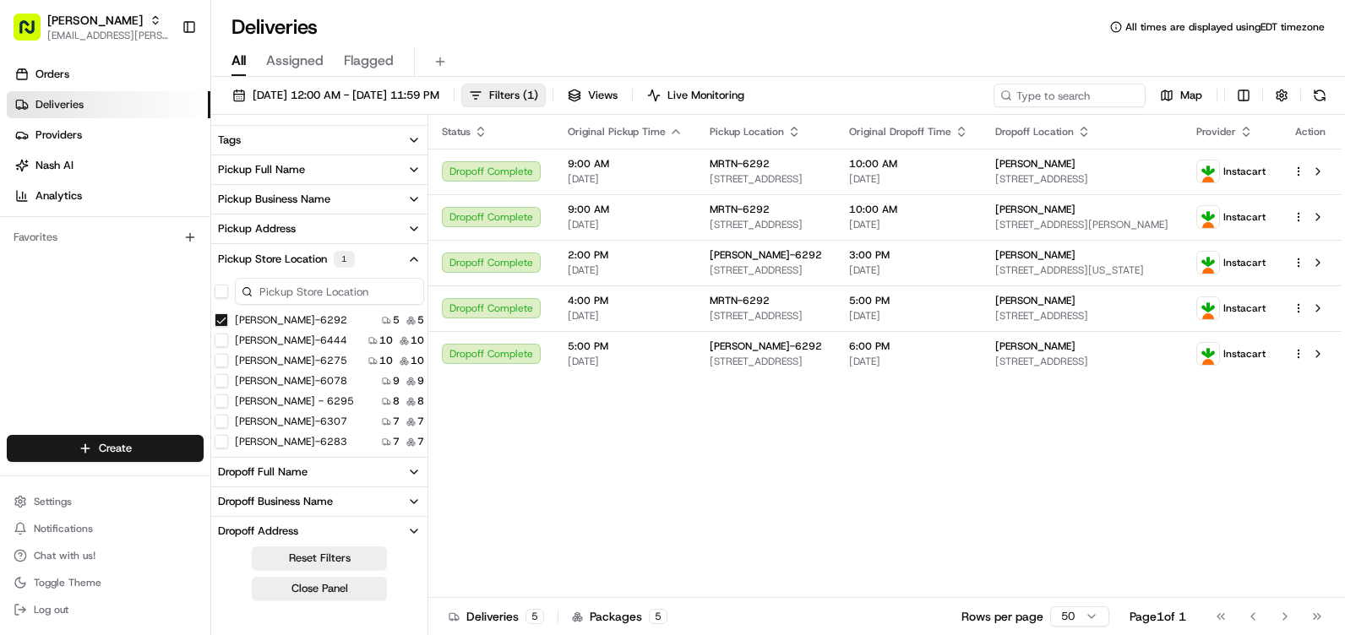
click at [375, 255] on button "Pickup Store Location 1" at bounding box center [319, 259] width 216 height 30
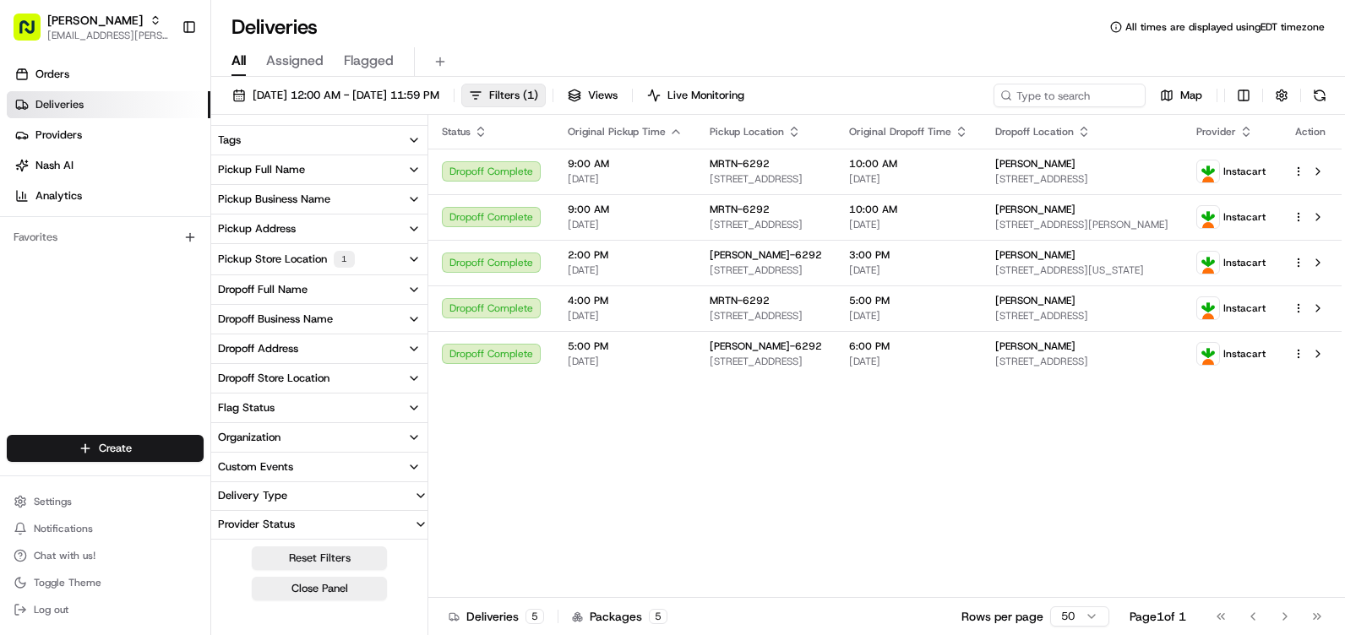
click at [337, 294] on button "Dropoff Full Name" at bounding box center [319, 289] width 216 height 29
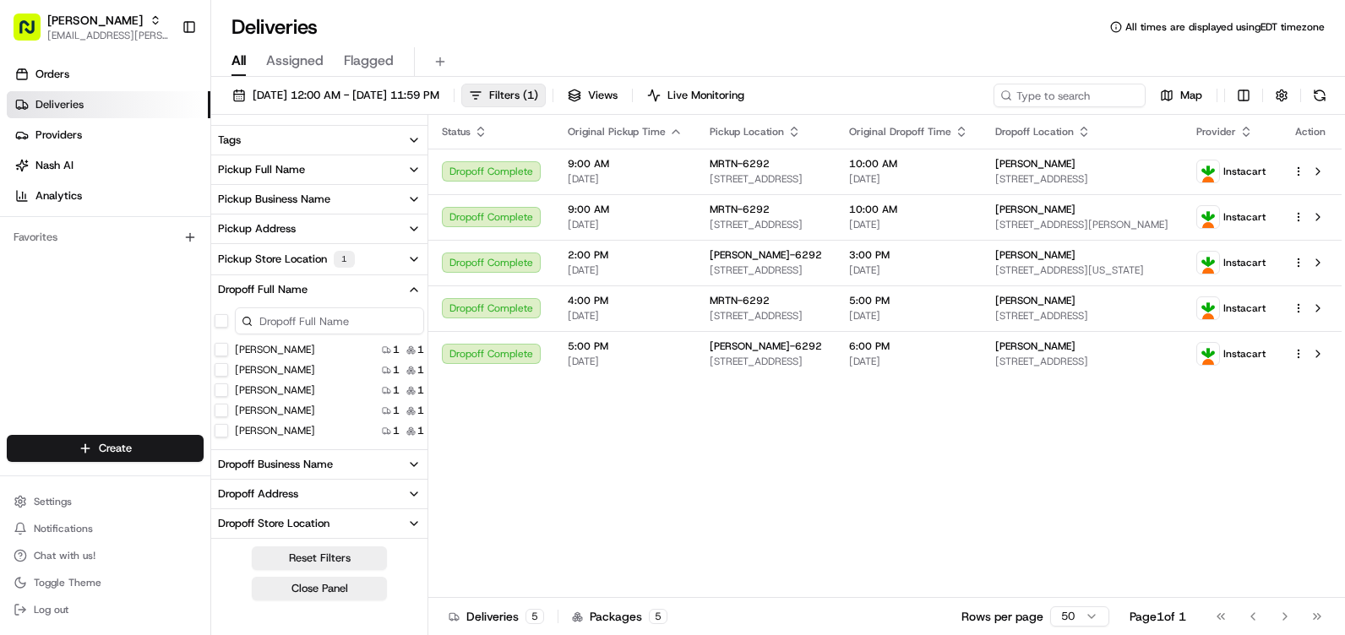
click at [337, 294] on button "Dropoff Full Name" at bounding box center [319, 289] width 216 height 29
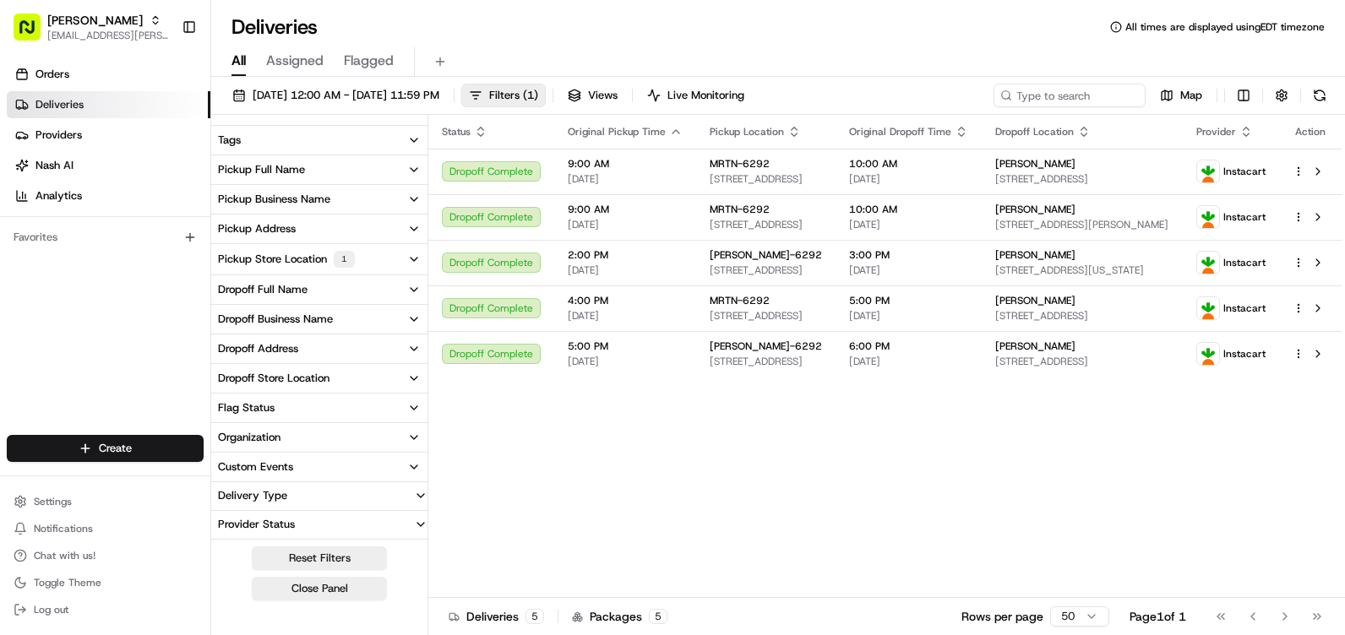
scroll to position [0, 0]
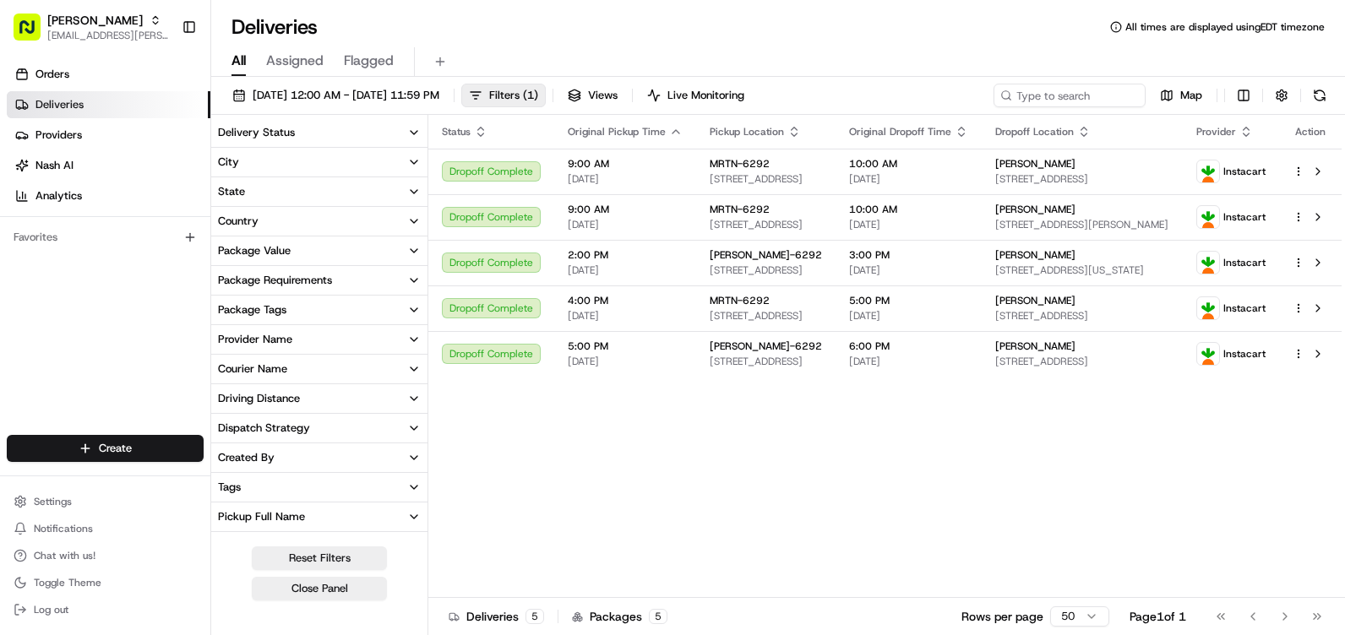
click at [332, 368] on button "Courier Name" at bounding box center [319, 369] width 216 height 29
click at [325, 424] on button "Dispatch Strategy" at bounding box center [319, 428] width 216 height 29
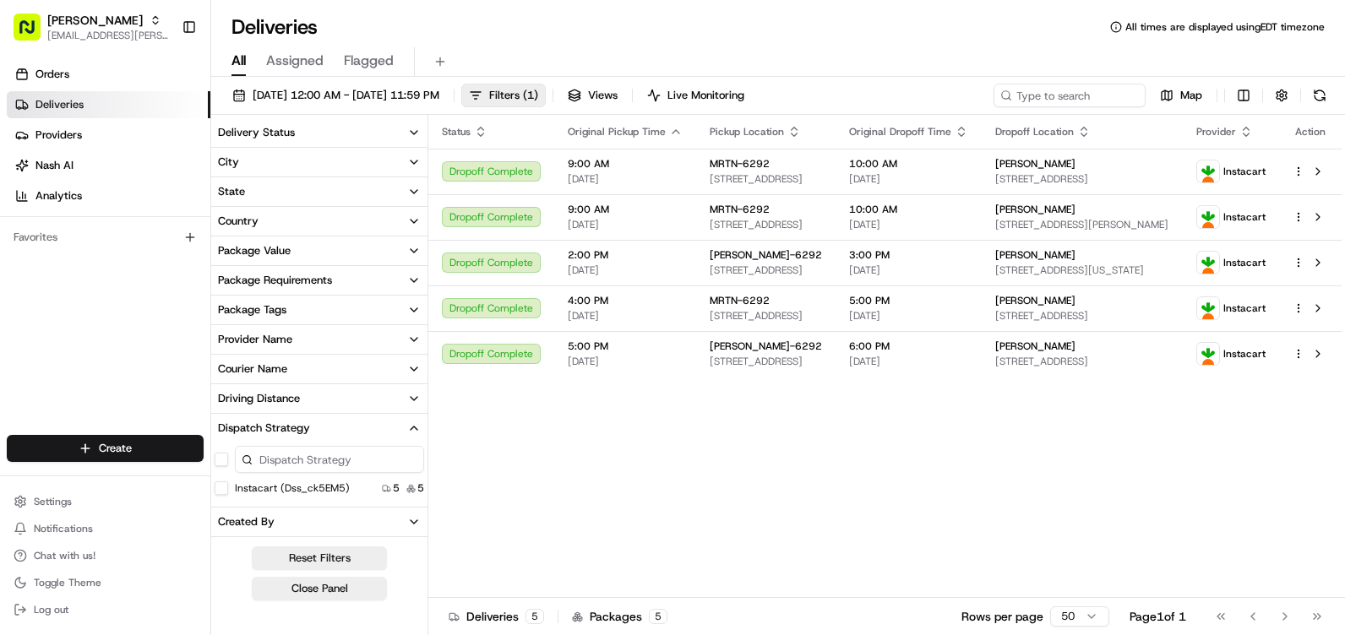
scroll to position [253, 0]
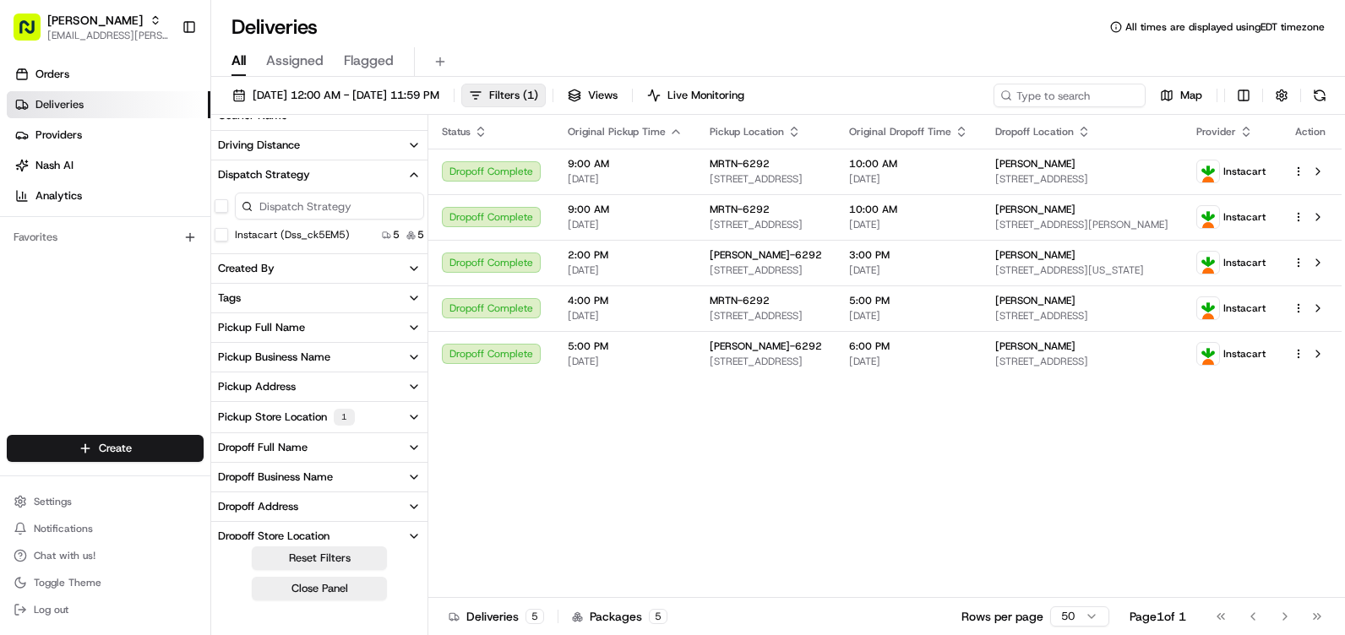
click at [222, 236] on button "Instacart (dss_ck5EM5)" at bounding box center [222, 235] width 14 height 14
click at [237, 237] on label "Instacart (dss_ck5EM5)" at bounding box center [292, 237] width 115 height 14
click at [228, 237] on button "Instacart (dss_ck5EM5)" at bounding box center [222, 237] width 14 height 14
click at [342, 177] on button "Dispatch Strategy" at bounding box center [319, 174] width 216 height 29
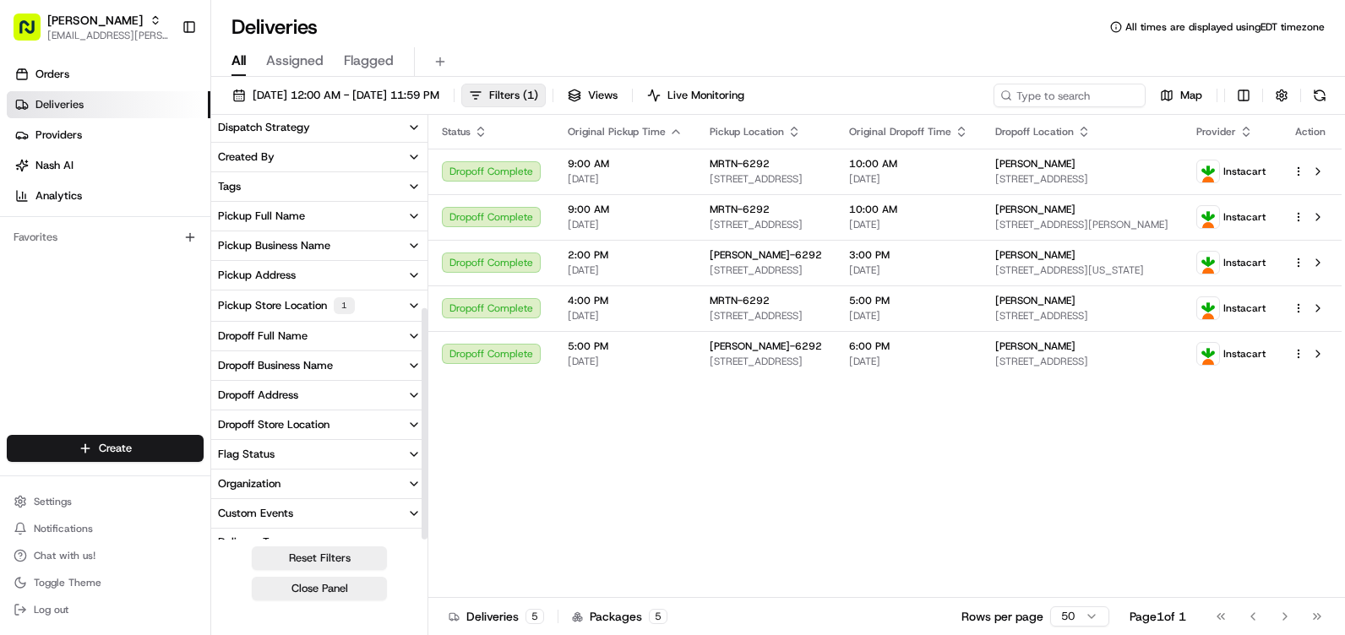
scroll to position [347, 0]
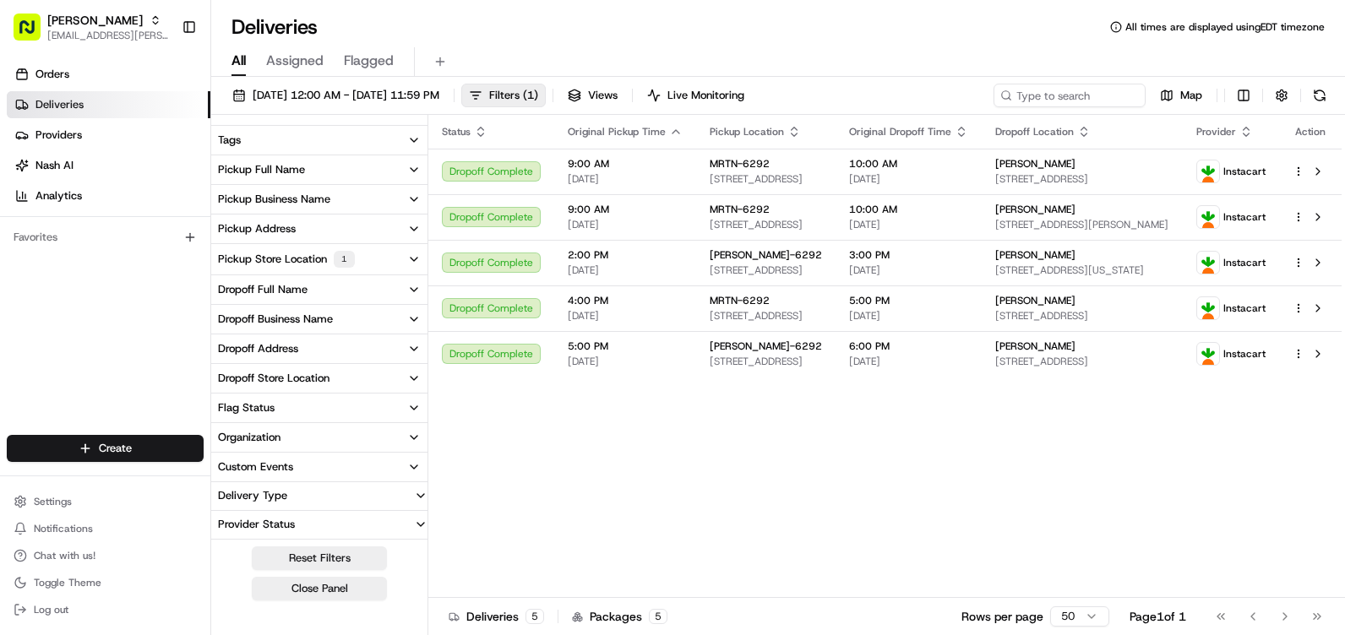
click at [326, 487] on button "Delivery Type" at bounding box center [319, 495] width 216 height 27
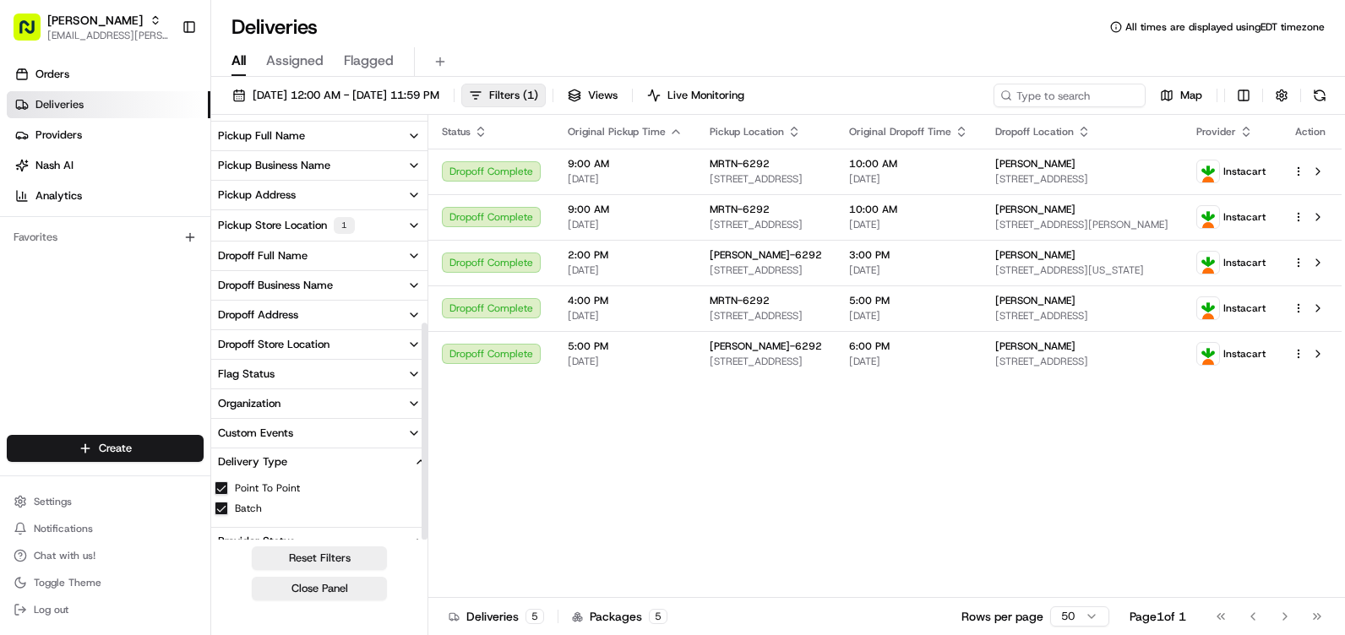
scroll to position [398, 0]
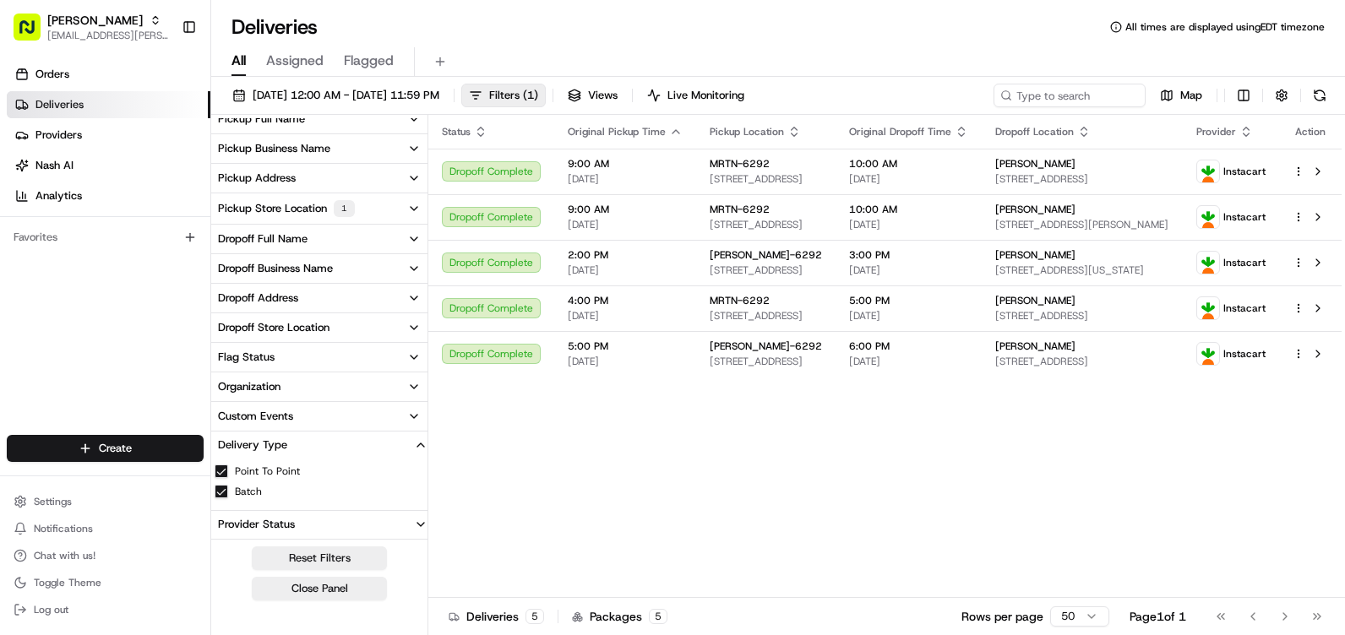
click at [347, 434] on button "Delivery Type" at bounding box center [319, 445] width 216 height 27
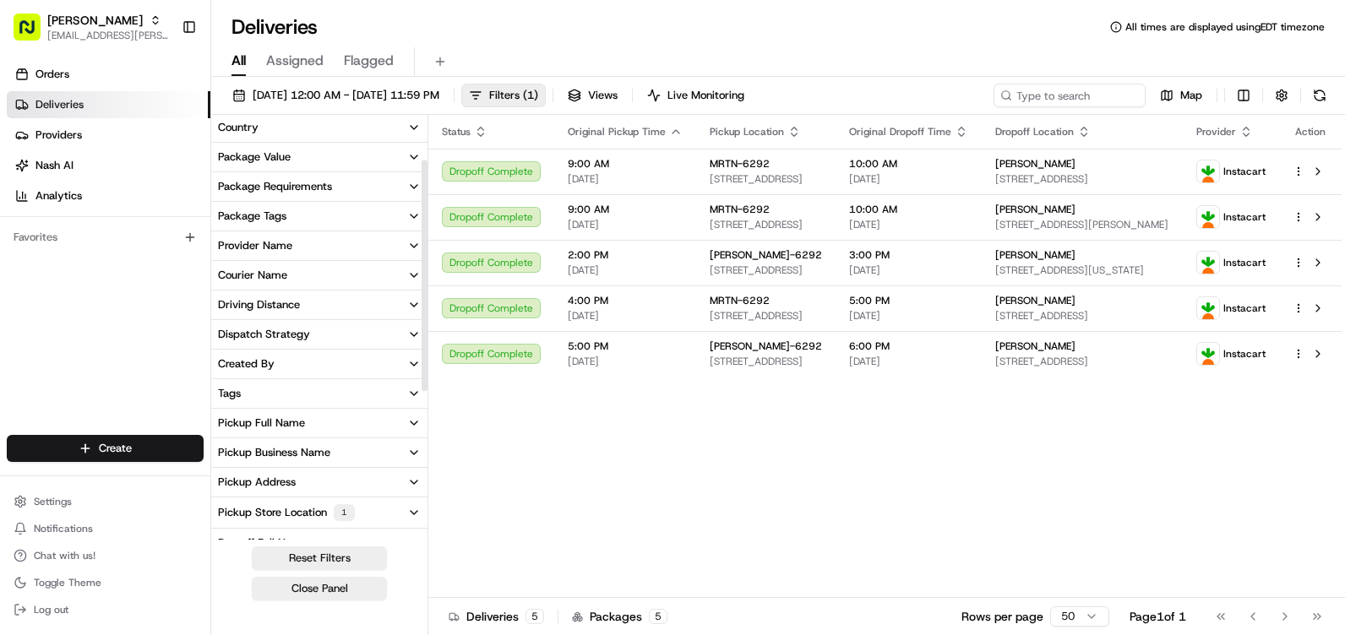
scroll to position [0, 0]
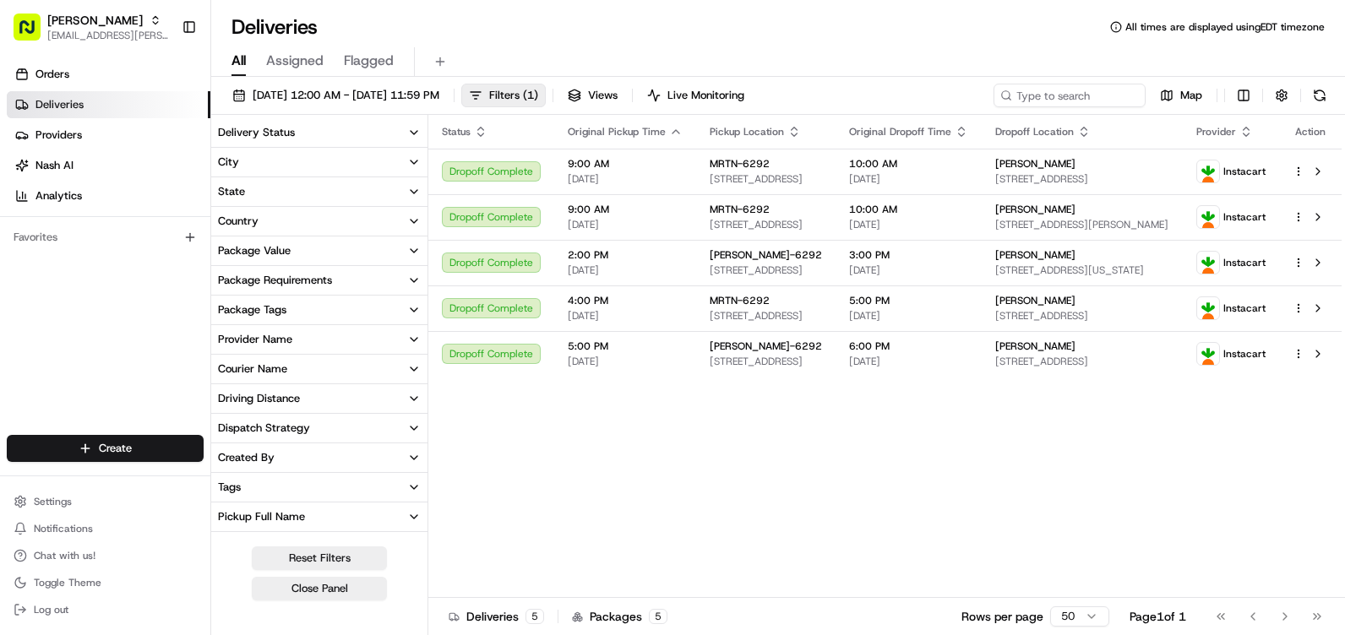
click at [92, 121] on ul "Orders Deliveries Providers [PERSON_NAME] Analytics" at bounding box center [109, 135] width 204 height 149
click at [94, 133] on link "Providers" at bounding box center [109, 135] width 204 height 27
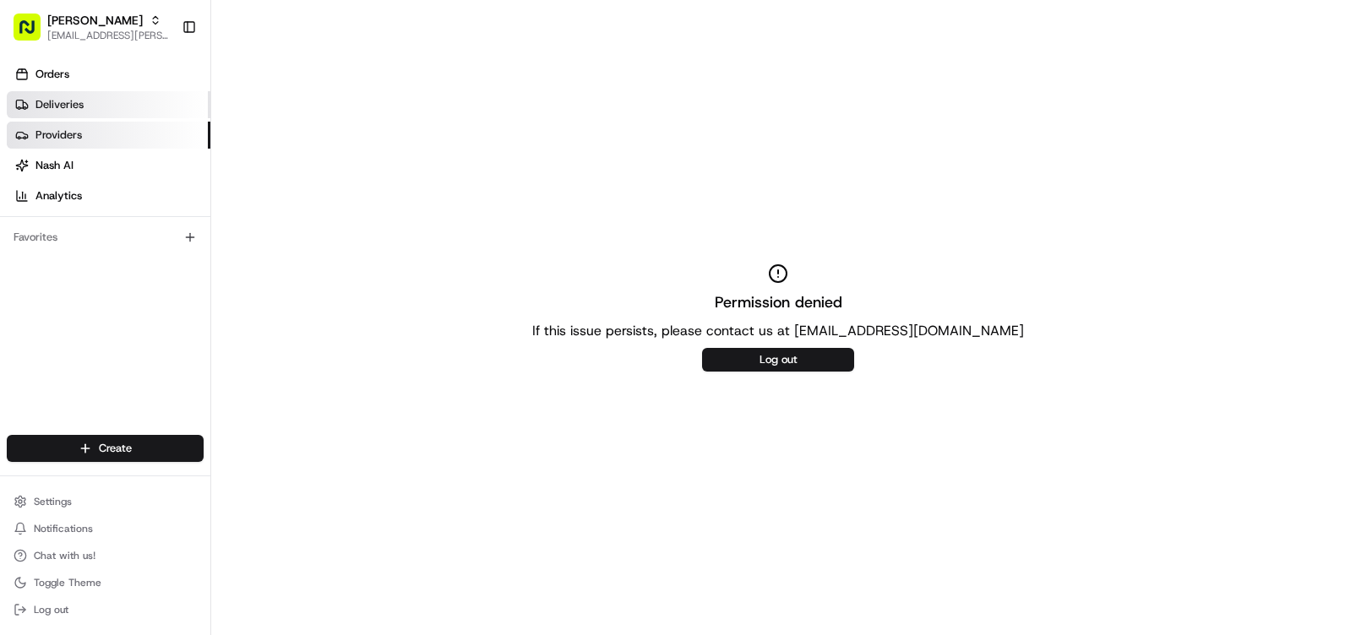
click at [96, 108] on link "Deliveries" at bounding box center [109, 104] width 204 height 27
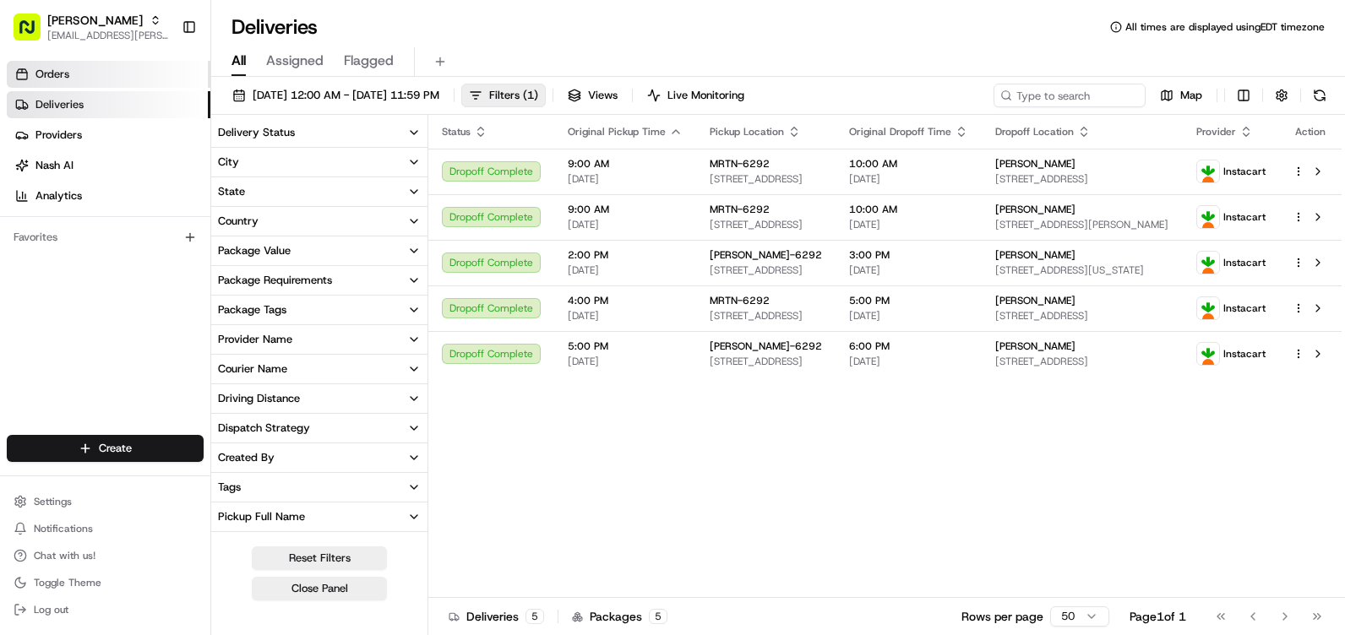
click at [122, 67] on link "Orders" at bounding box center [109, 74] width 204 height 27
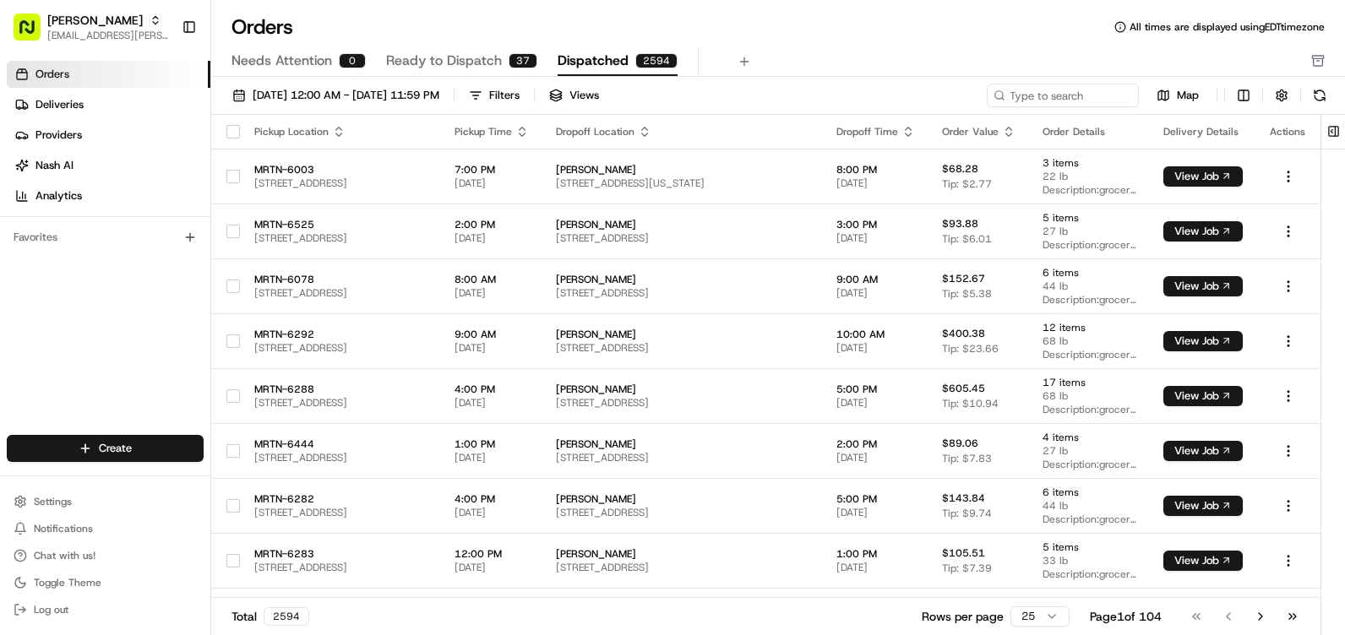
click at [596, 93] on div "[DATE] 12:00 AM - [DATE] 11:59 PM Filters Views" at bounding box center [604, 96] width 759 height 24
click at [519, 94] on div "Filters" at bounding box center [504, 95] width 30 height 15
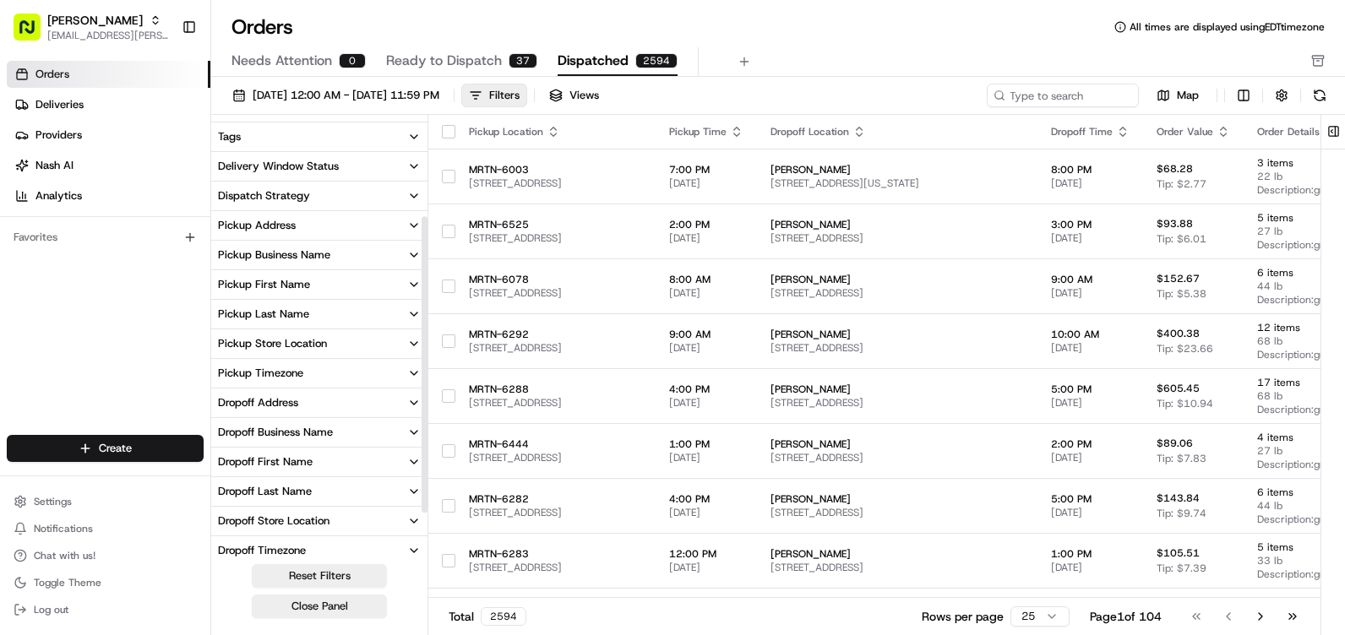
scroll to position [211, 0]
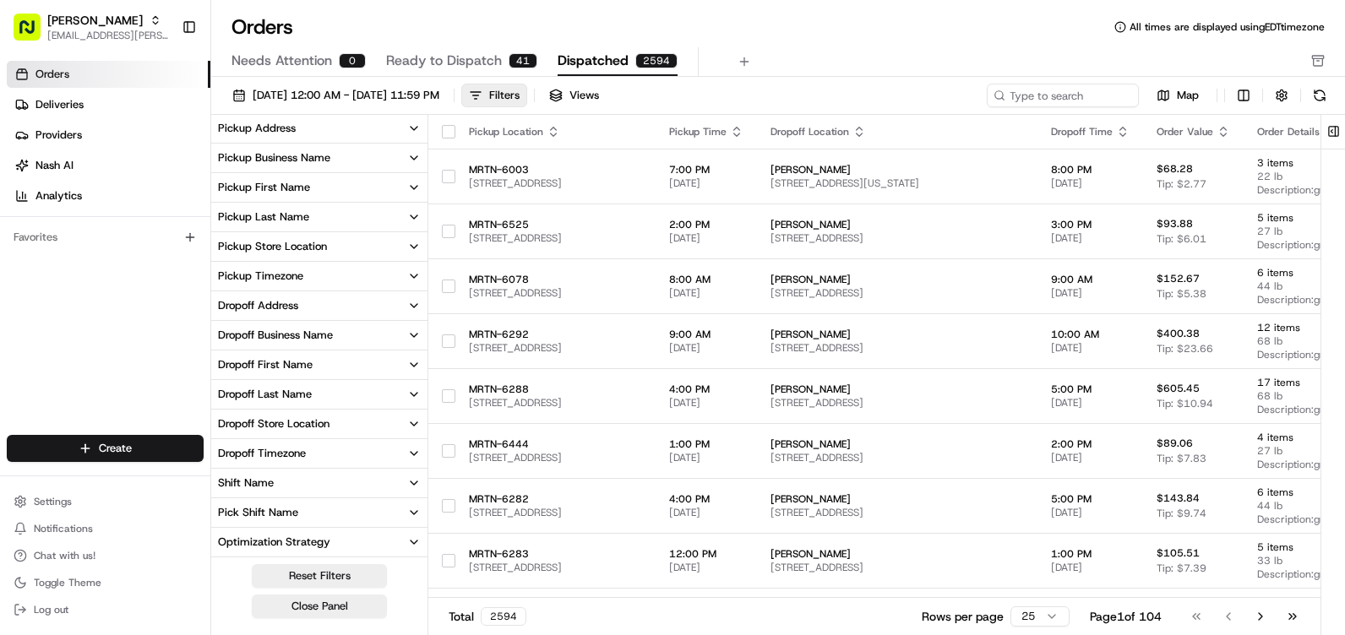
click at [342, 246] on button "Pickup Store Location" at bounding box center [319, 246] width 216 height 29
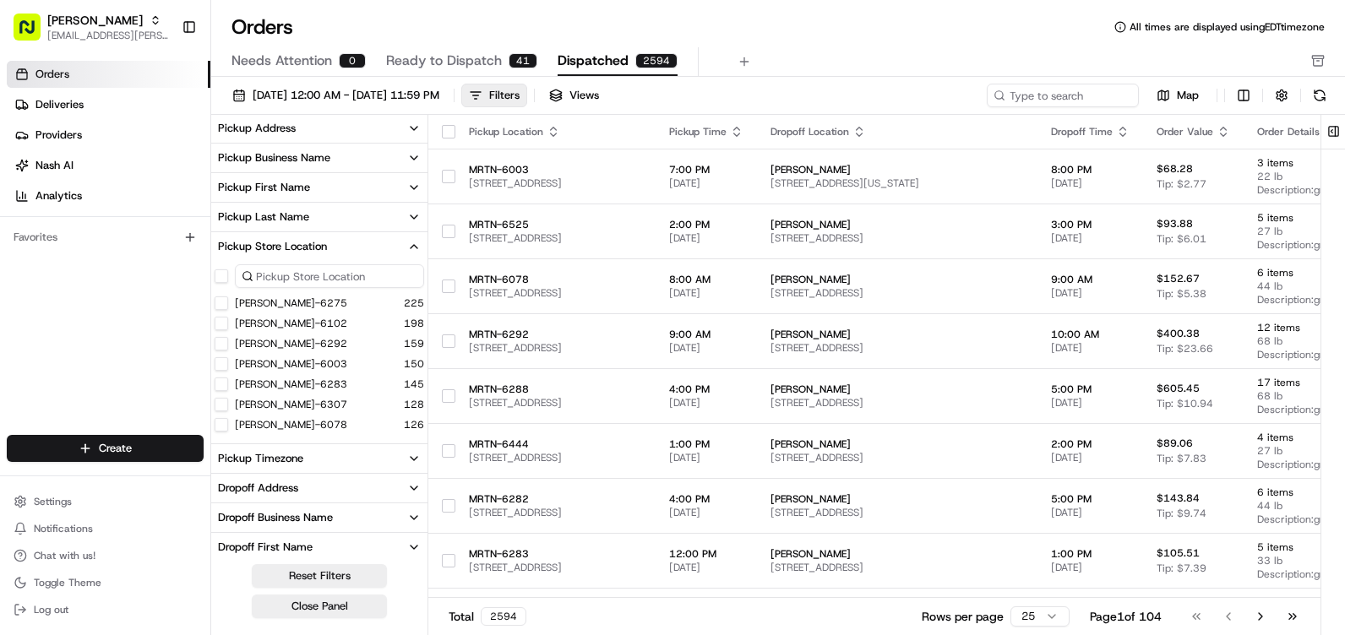
click at [217, 343] on button "[PERSON_NAME]-6292" at bounding box center [222, 344] width 14 height 14
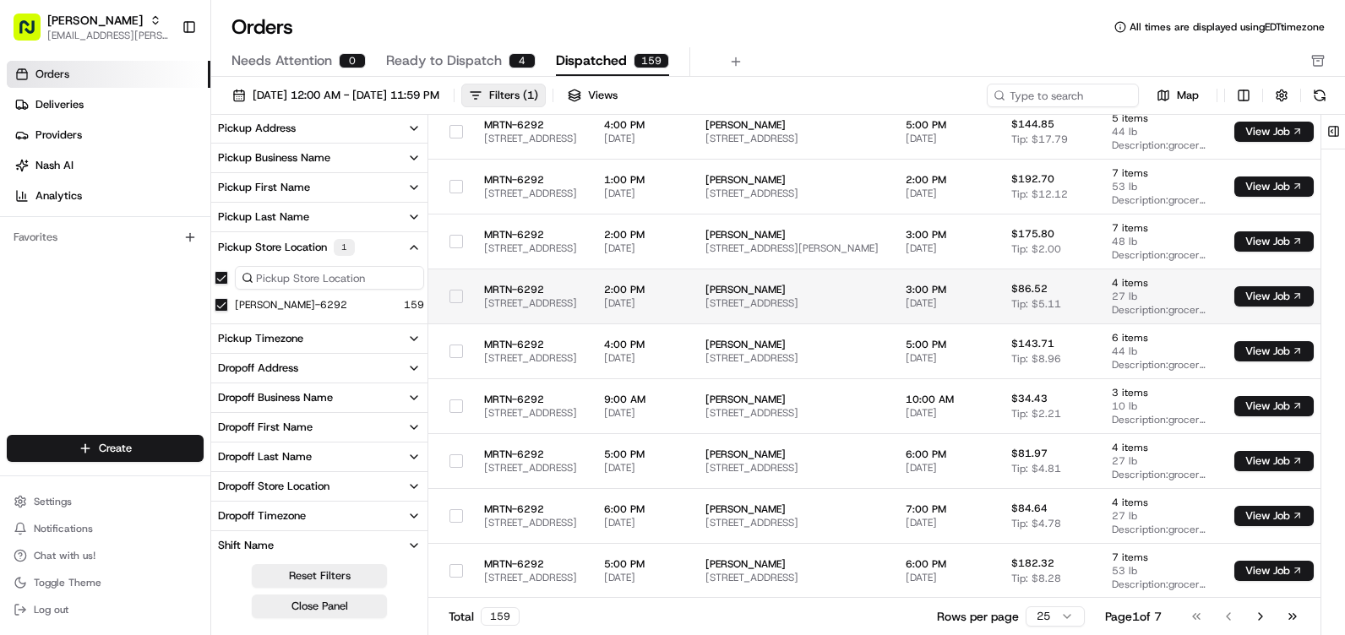
scroll to position [839, 0]
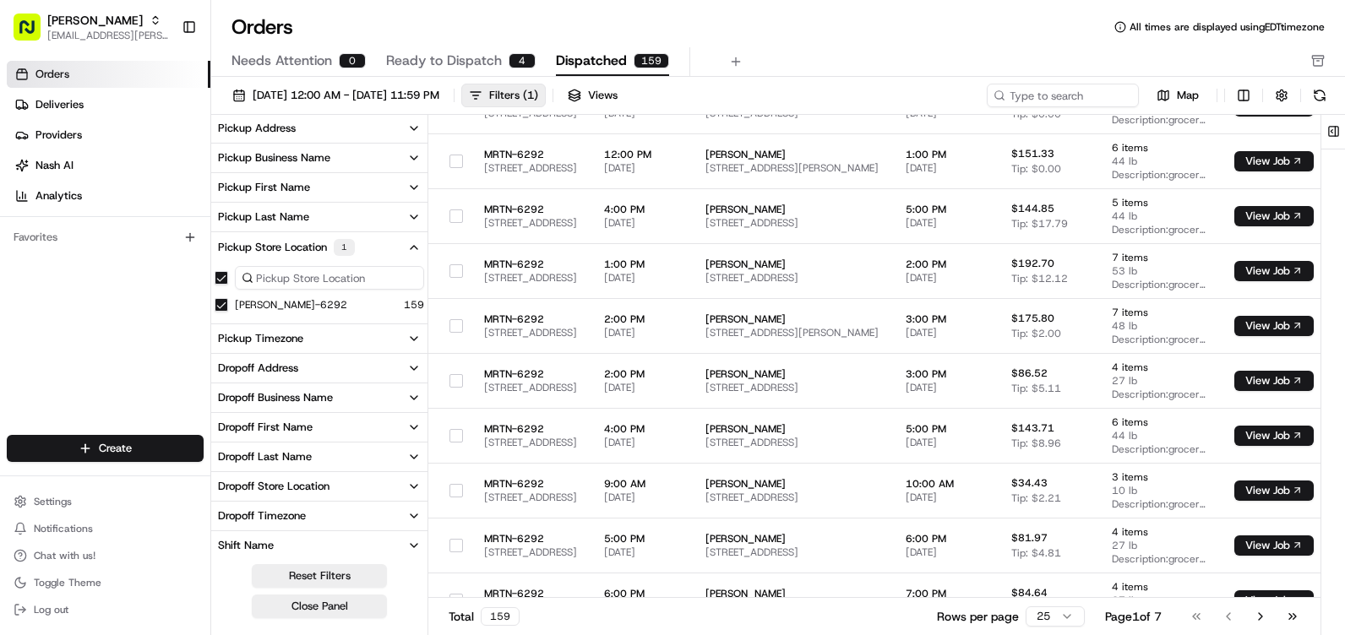
click at [249, 485] on div "Dropoff Store Location" at bounding box center [274, 486] width 112 height 15
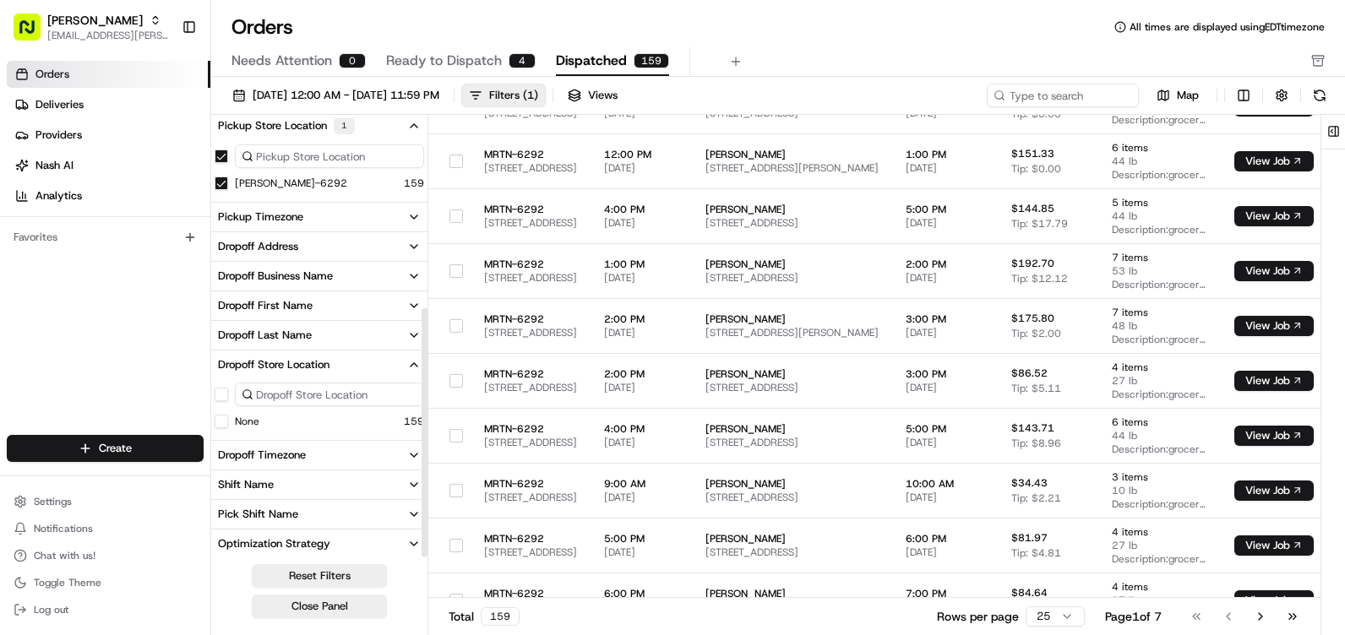
scroll to position [335, 0]
click at [220, 419] on button "None" at bounding box center [222, 420] width 14 height 14
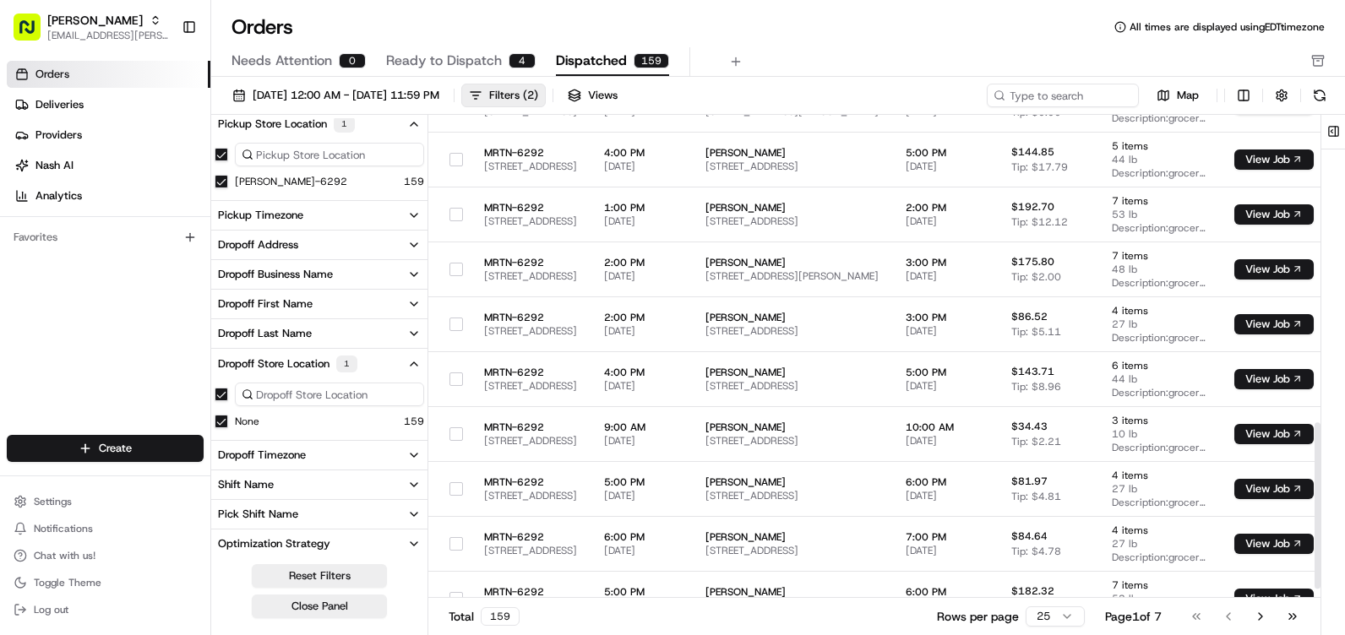
scroll to position [923, 0]
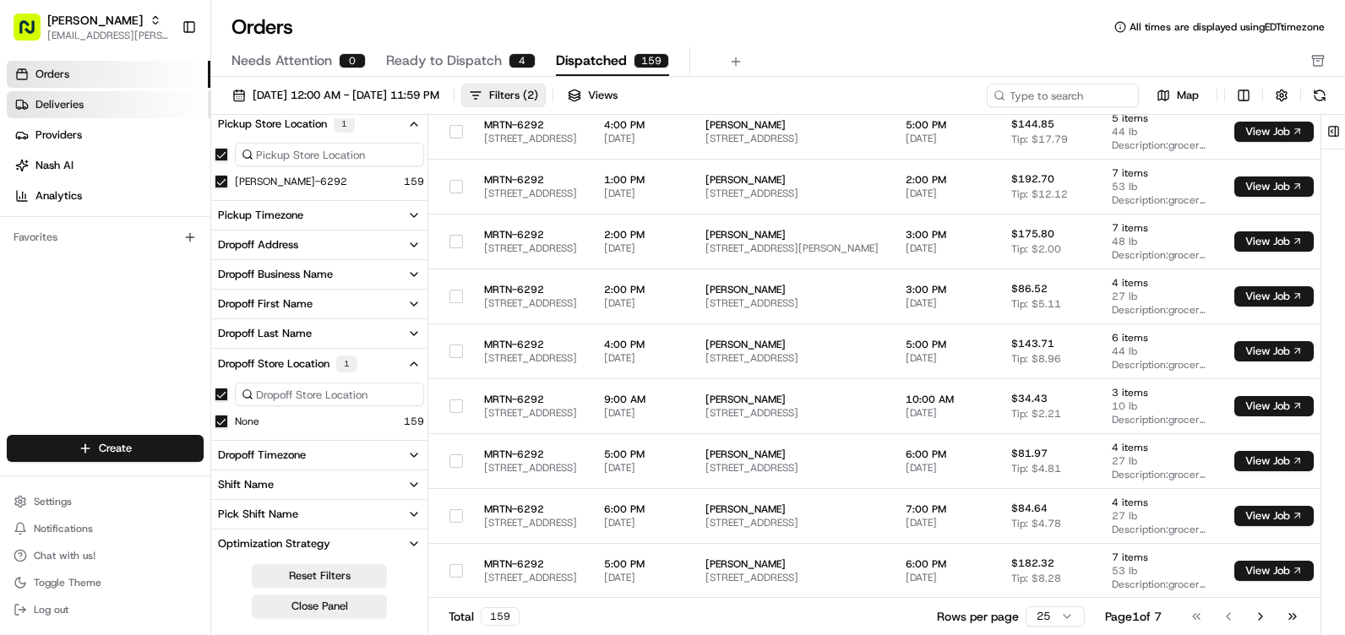
click at [59, 102] on span "Deliveries" at bounding box center [59, 104] width 48 height 15
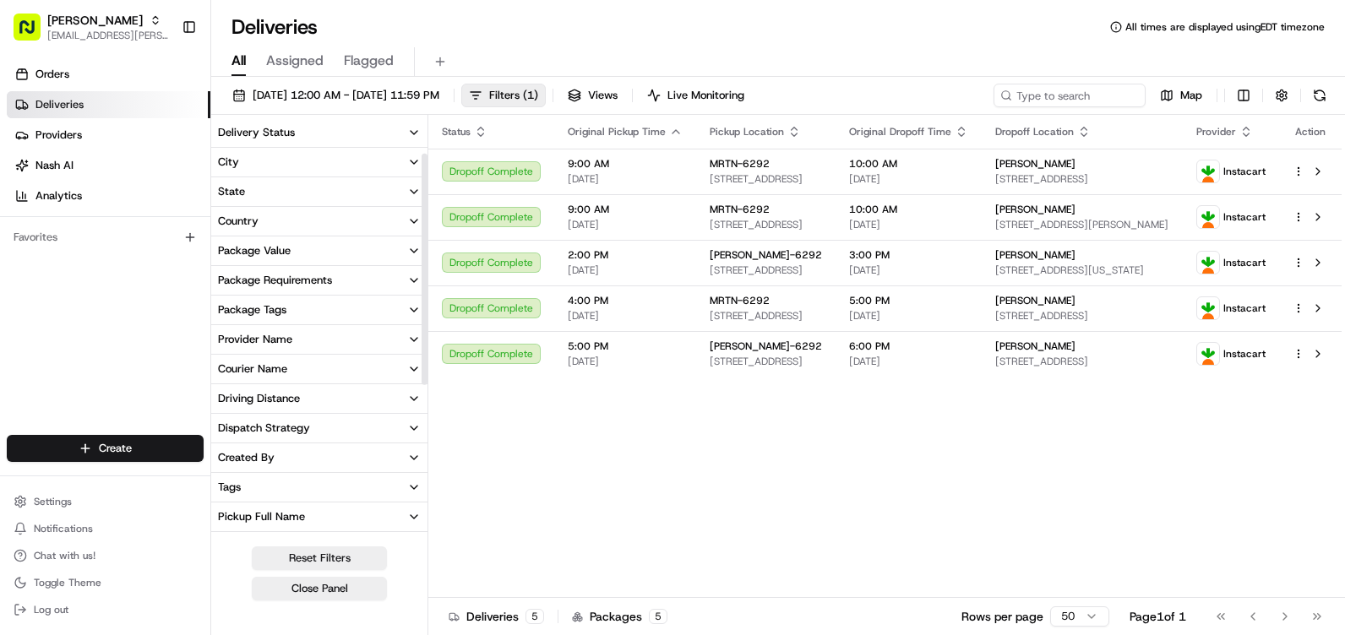
scroll to position [169, 0]
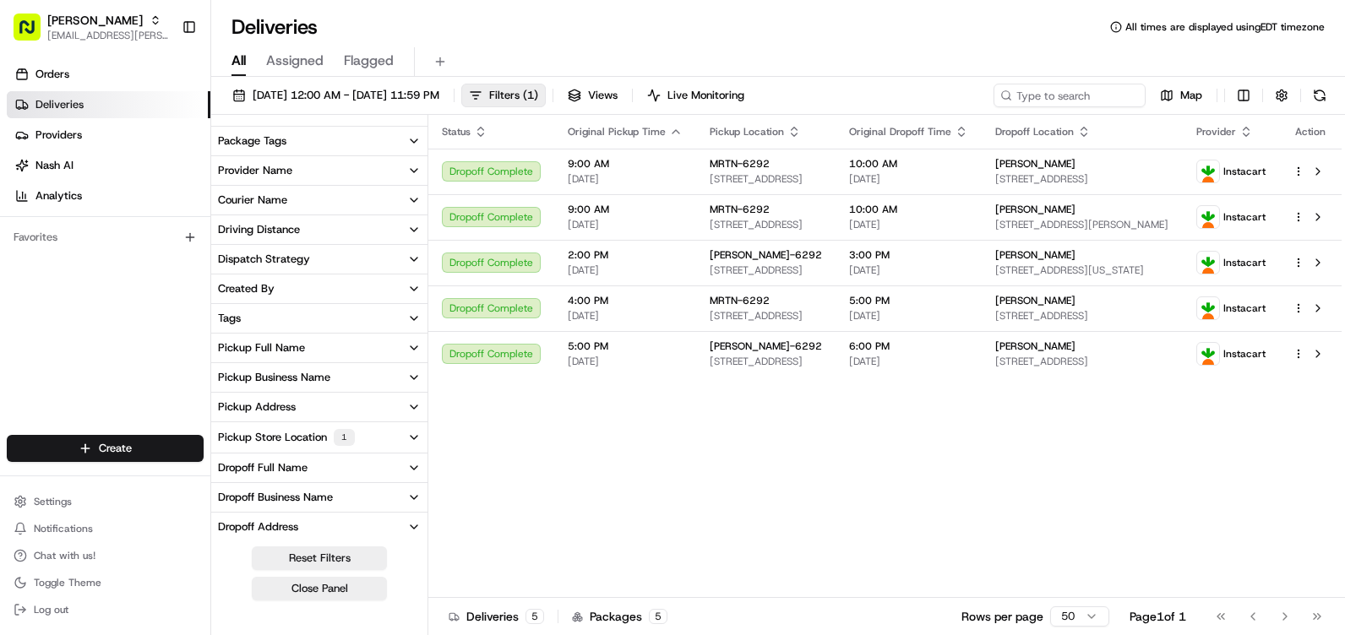
click at [297, 438] on div "Pickup Store Location 1" at bounding box center [286, 437] width 137 height 17
click at [394, 443] on button "Pickup Store Location 1" at bounding box center [319, 437] width 216 height 30
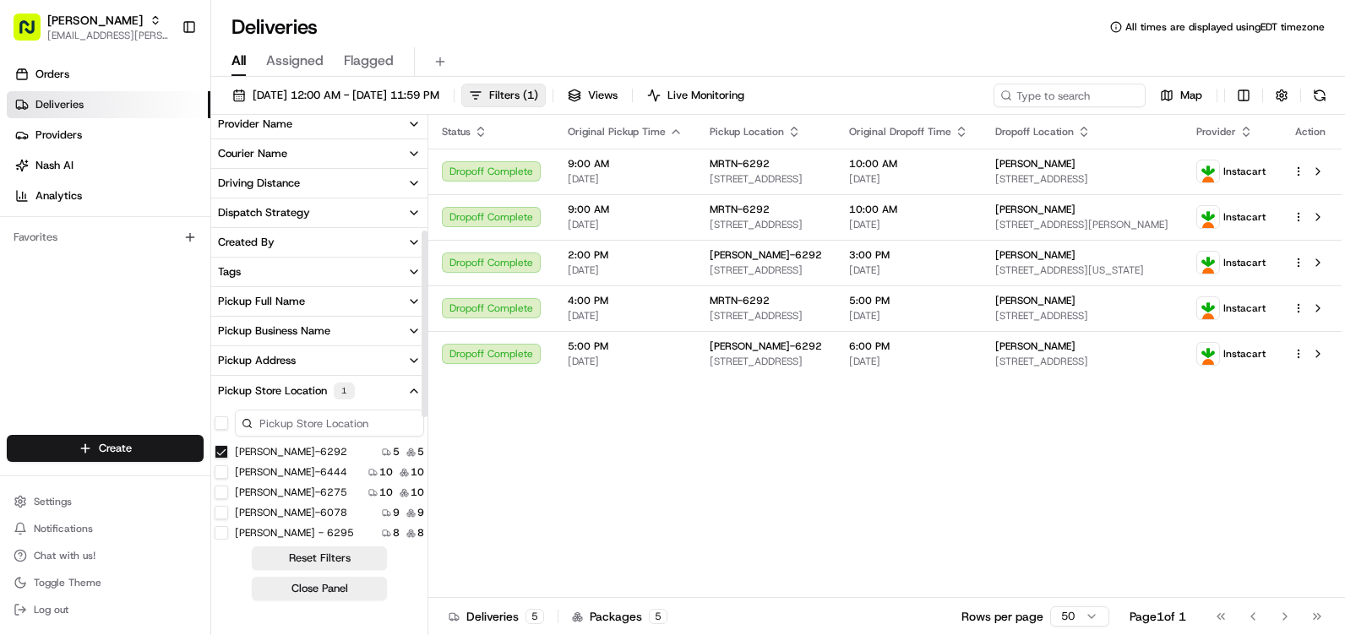
scroll to position [253, 0]
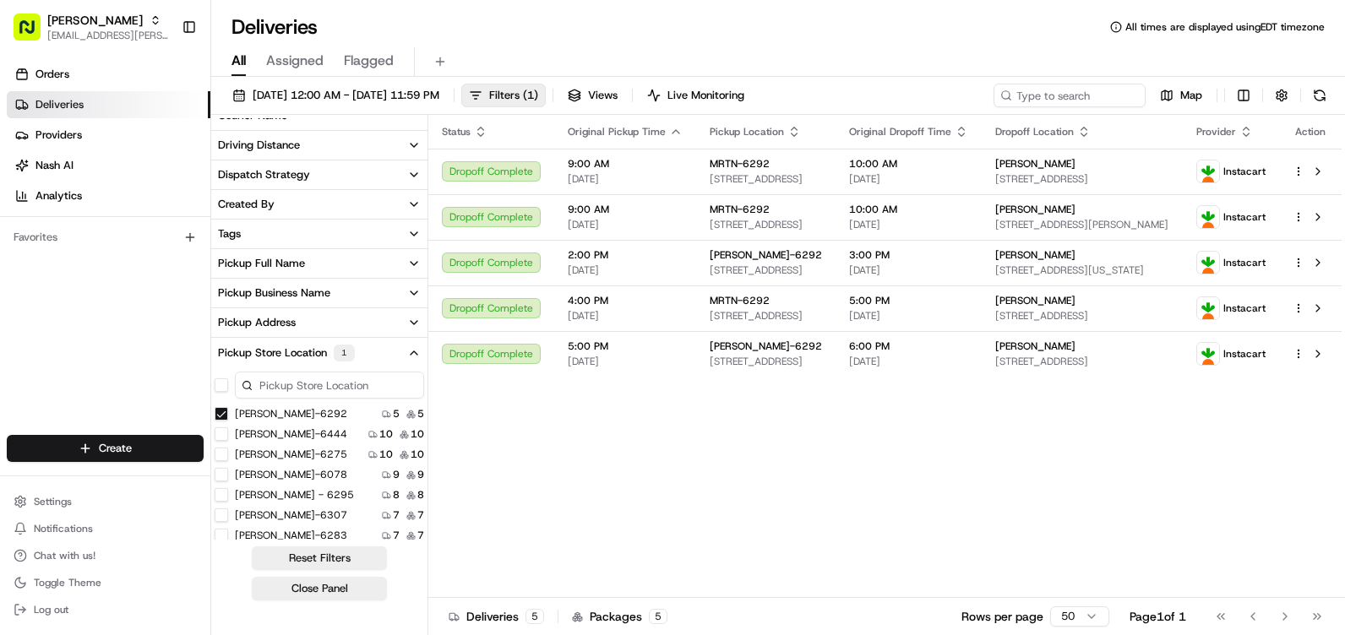
click at [330, 415] on div "[PERSON_NAME]-6292 5 5" at bounding box center [319, 413] width 216 height 17
click at [274, 420] on label "[PERSON_NAME]-6292" at bounding box center [291, 414] width 112 height 14
click at [228, 420] on button "[PERSON_NAME]-6292" at bounding box center [222, 414] width 14 height 14
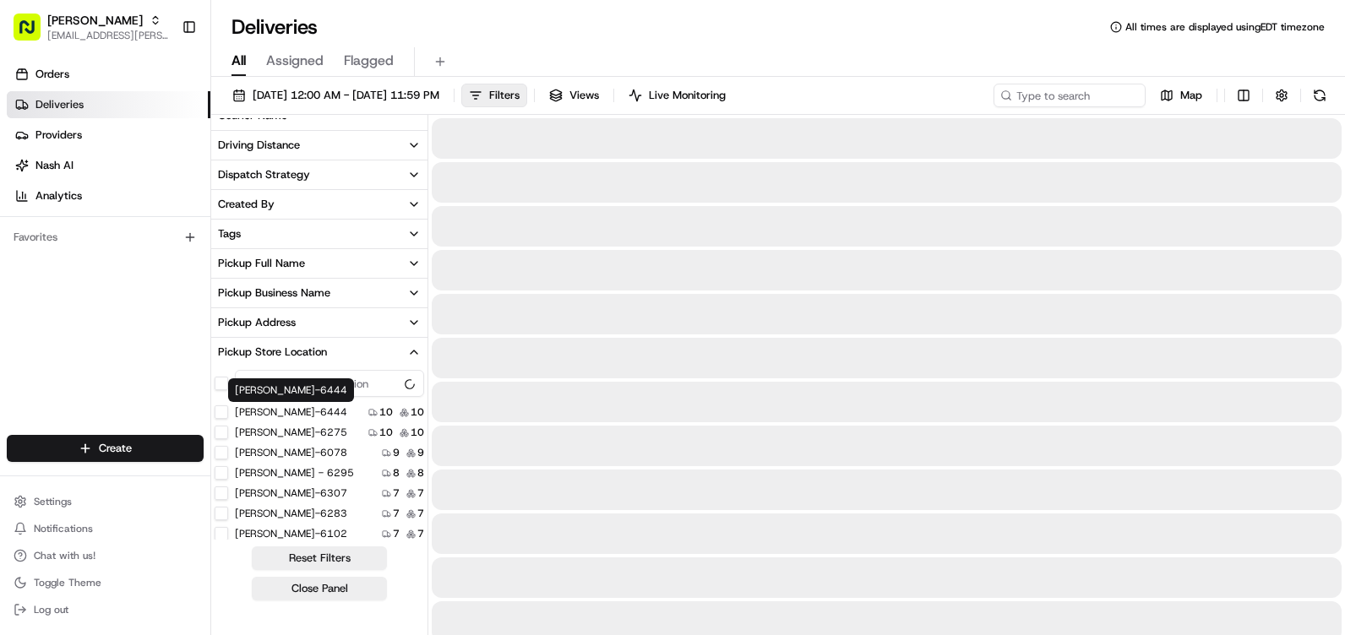
click at [270, 415] on label "[PERSON_NAME]-6444" at bounding box center [291, 412] width 112 height 14
click at [228, 415] on button "[PERSON_NAME]-6444" at bounding box center [222, 412] width 14 height 14
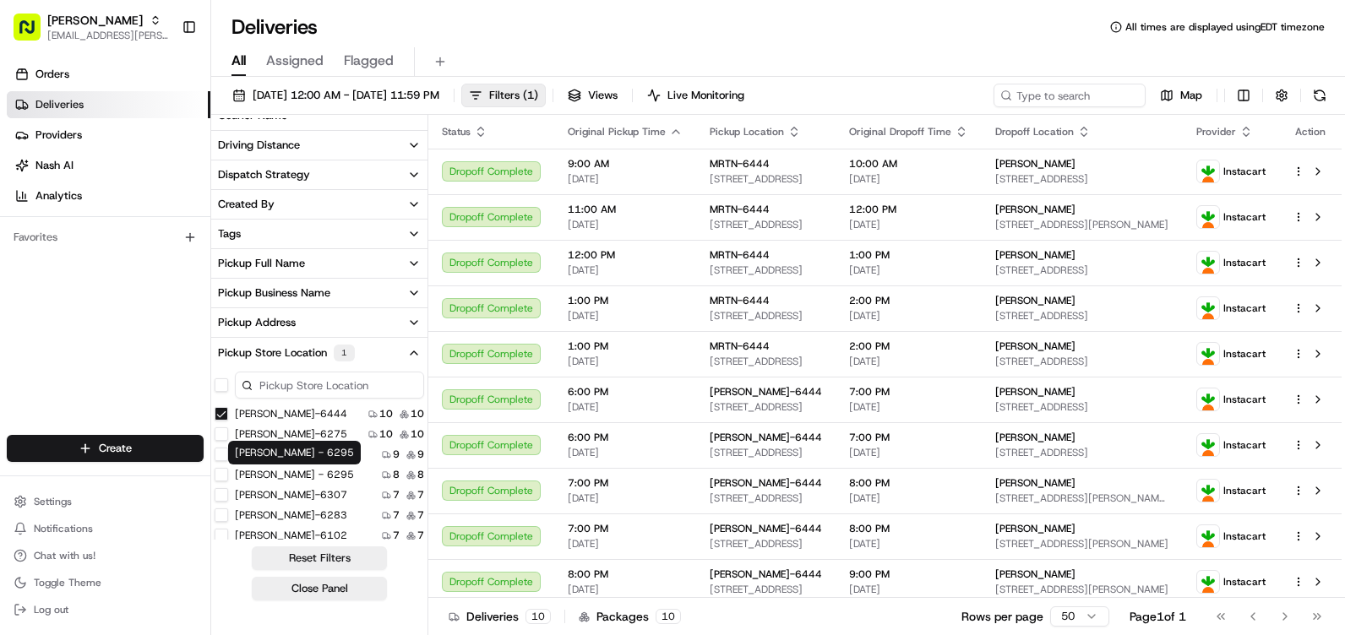
click at [291, 471] on label "[PERSON_NAME] - 6295" at bounding box center [294, 475] width 119 height 14
click at [228, 471] on button "[PERSON_NAME] - 6295" at bounding box center [222, 475] width 14 height 14
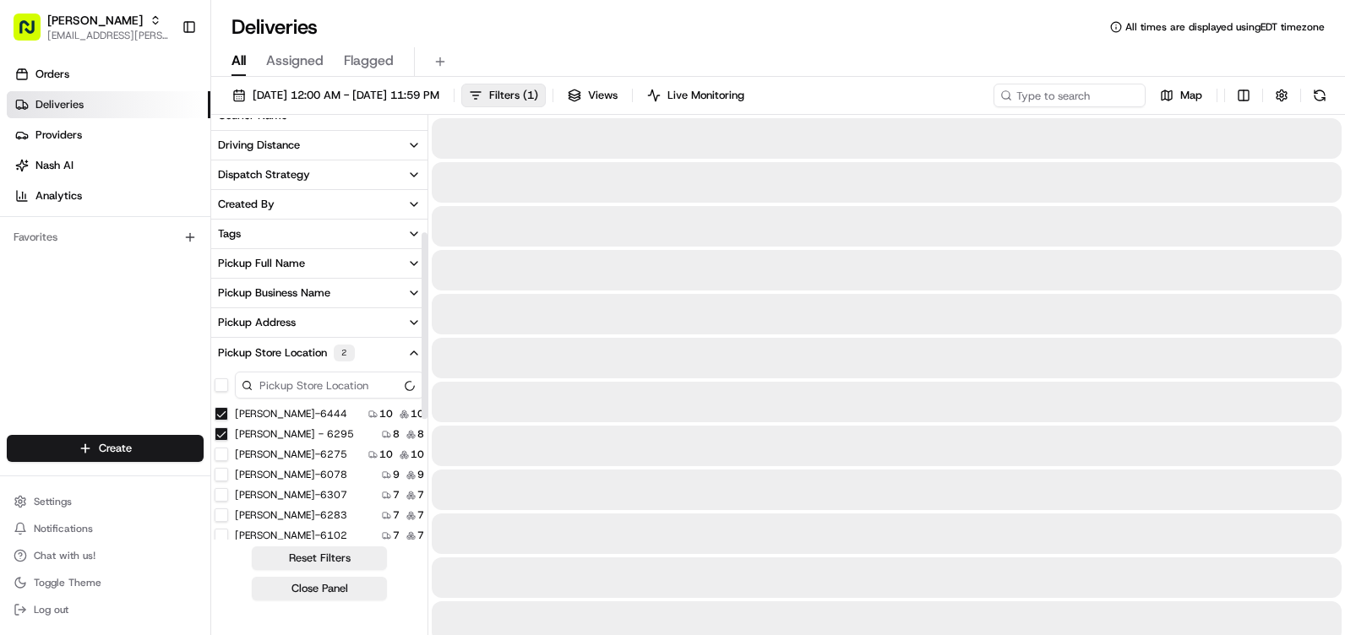
scroll to position [258, 0]
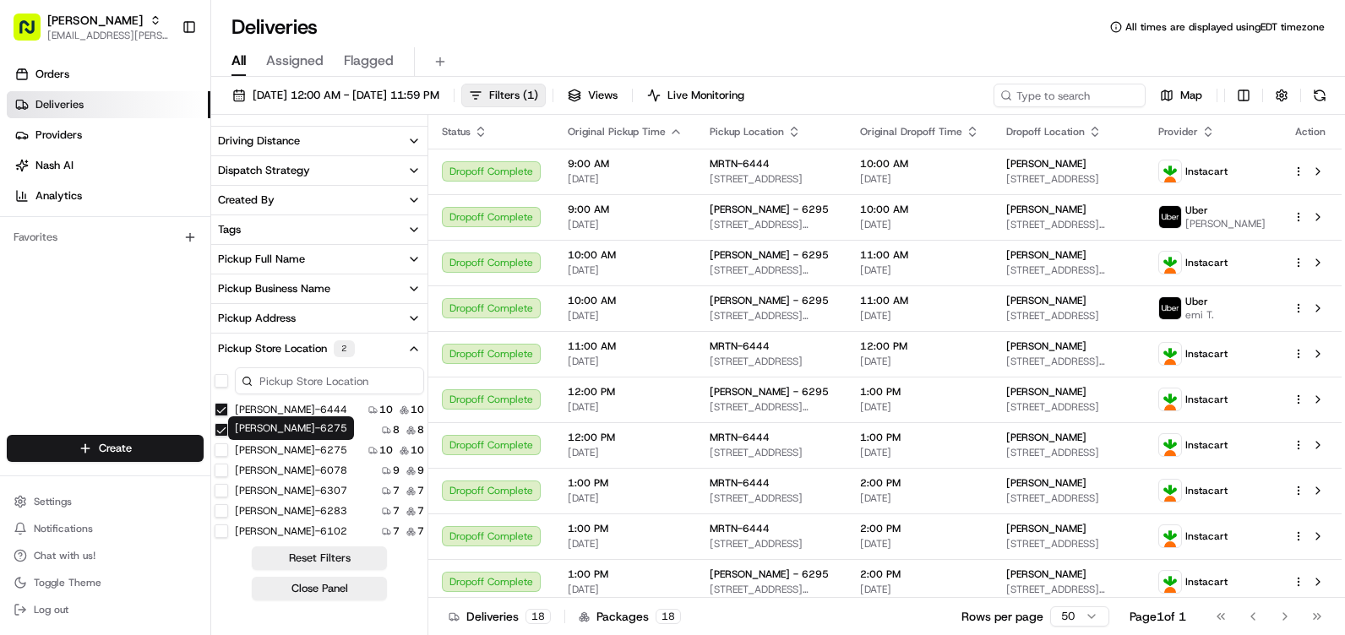
click at [279, 413] on label "[PERSON_NAME]-6444" at bounding box center [291, 410] width 112 height 14
click at [228, 413] on button "[PERSON_NAME]-6444" at bounding box center [222, 410] width 14 height 14
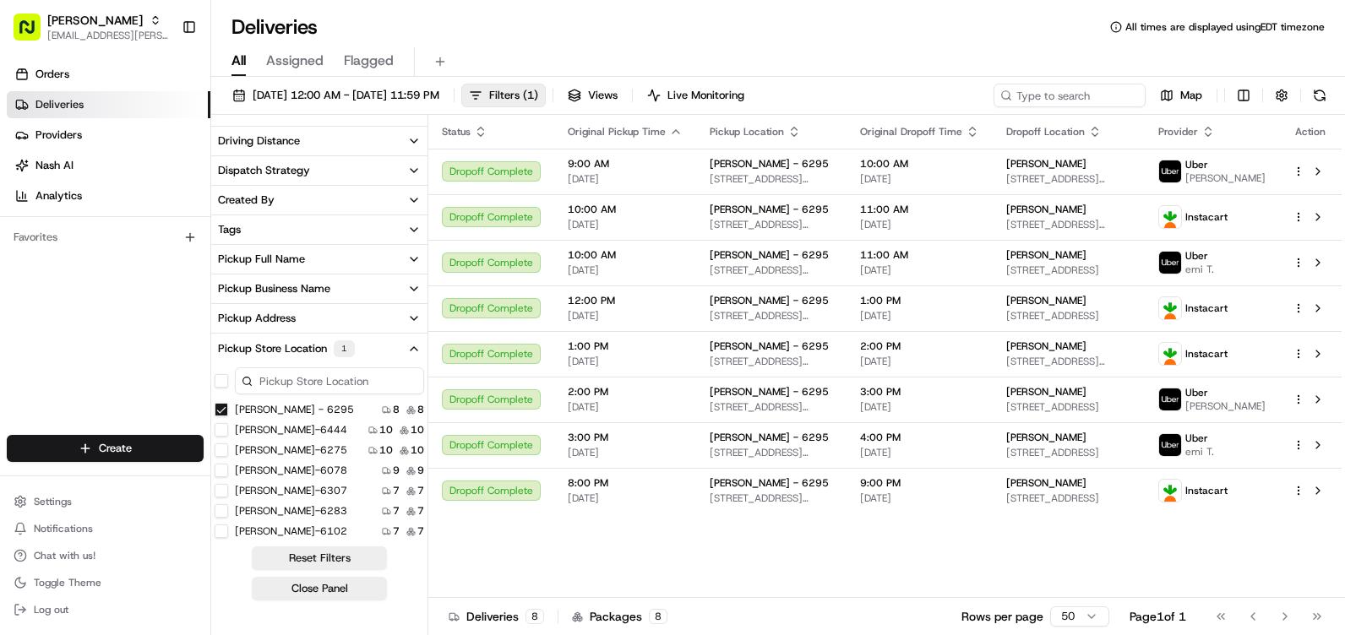
click at [224, 408] on button "[PERSON_NAME] - 6295" at bounding box center [222, 410] width 14 height 14
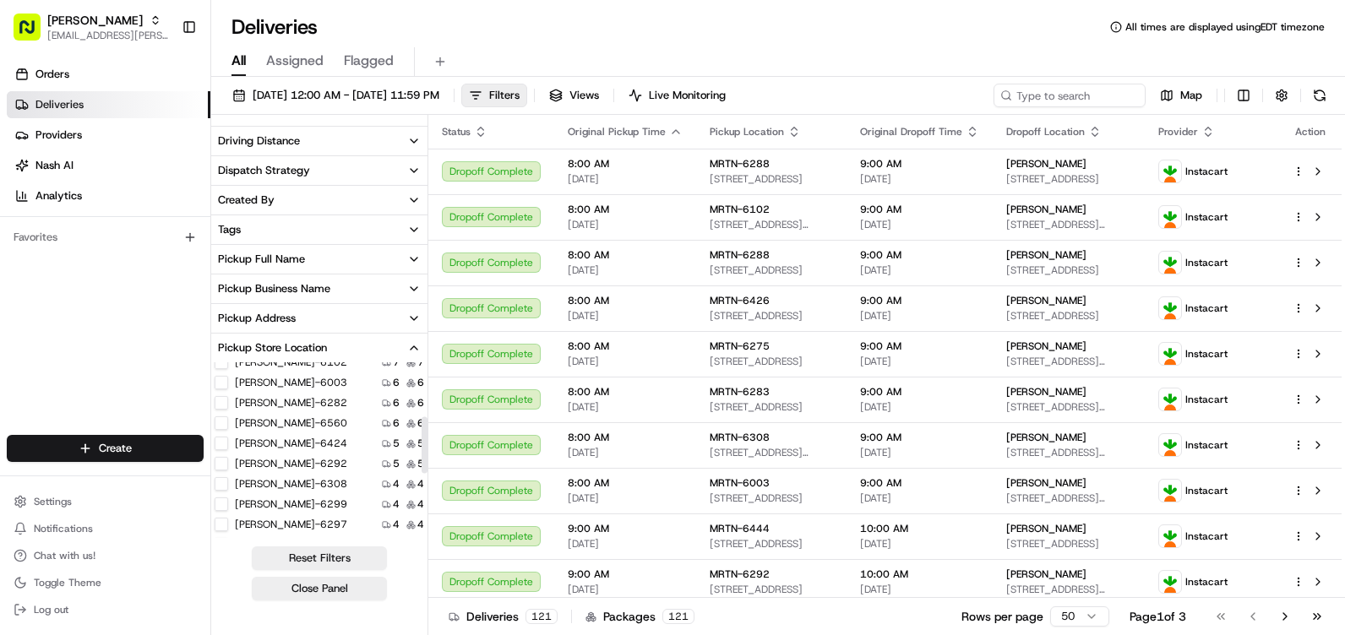
scroll to position [169, 0]
click at [301, 461] on label "[PERSON_NAME]-6292" at bounding box center [291, 462] width 112 height 14
click at [228, 461] on button "[PERSON_NAME]-6292" at bounding box center [222, 462] width 14 height 14
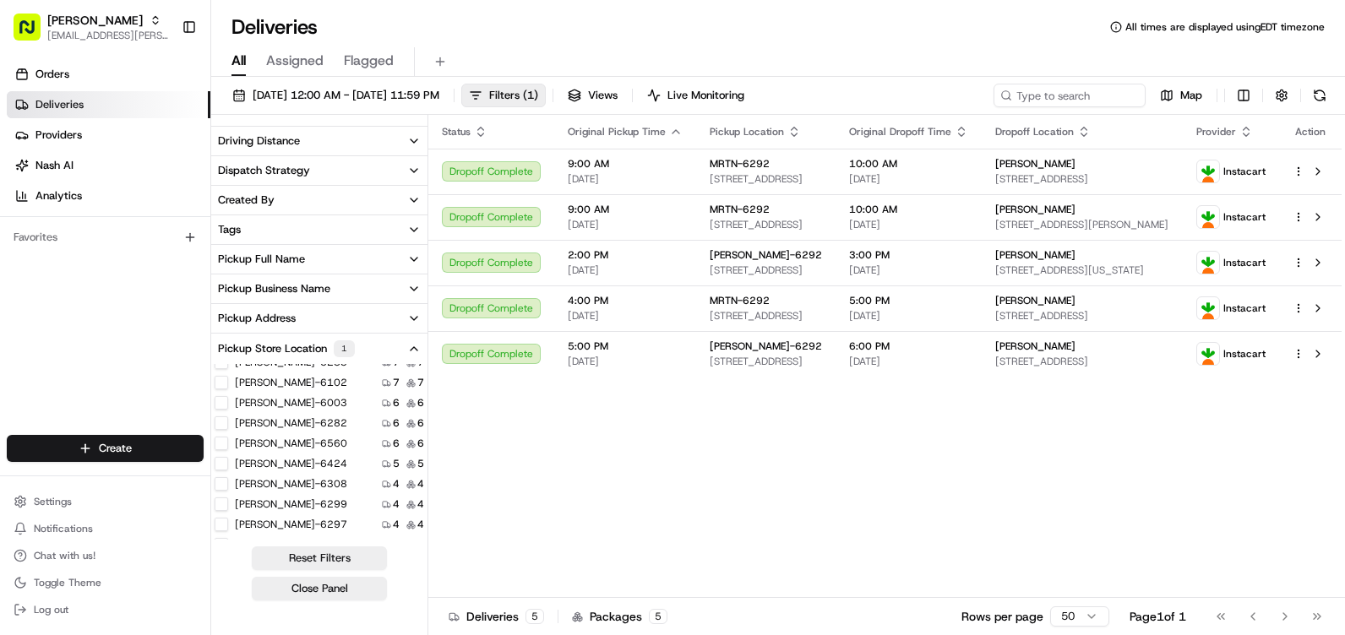
click at [394, 354] on button "Pickup Store Location 1" at bounding box center [319, 349] width 216 height 30
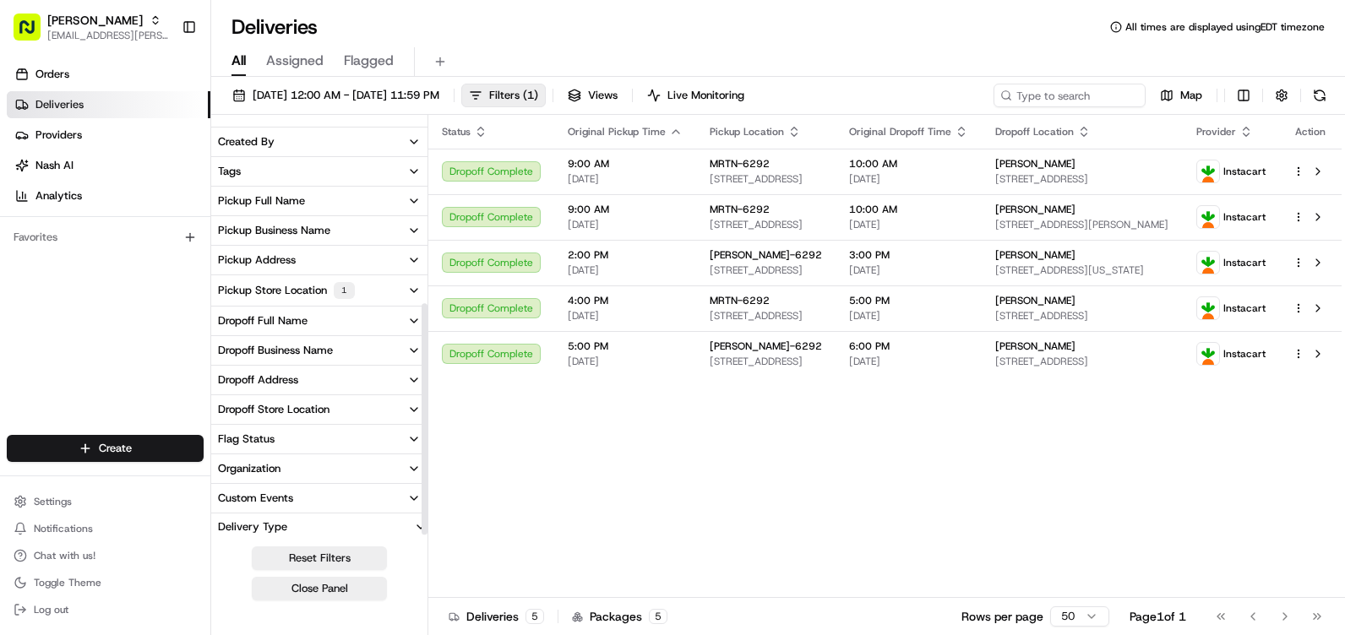
scroll to position [338, 0]
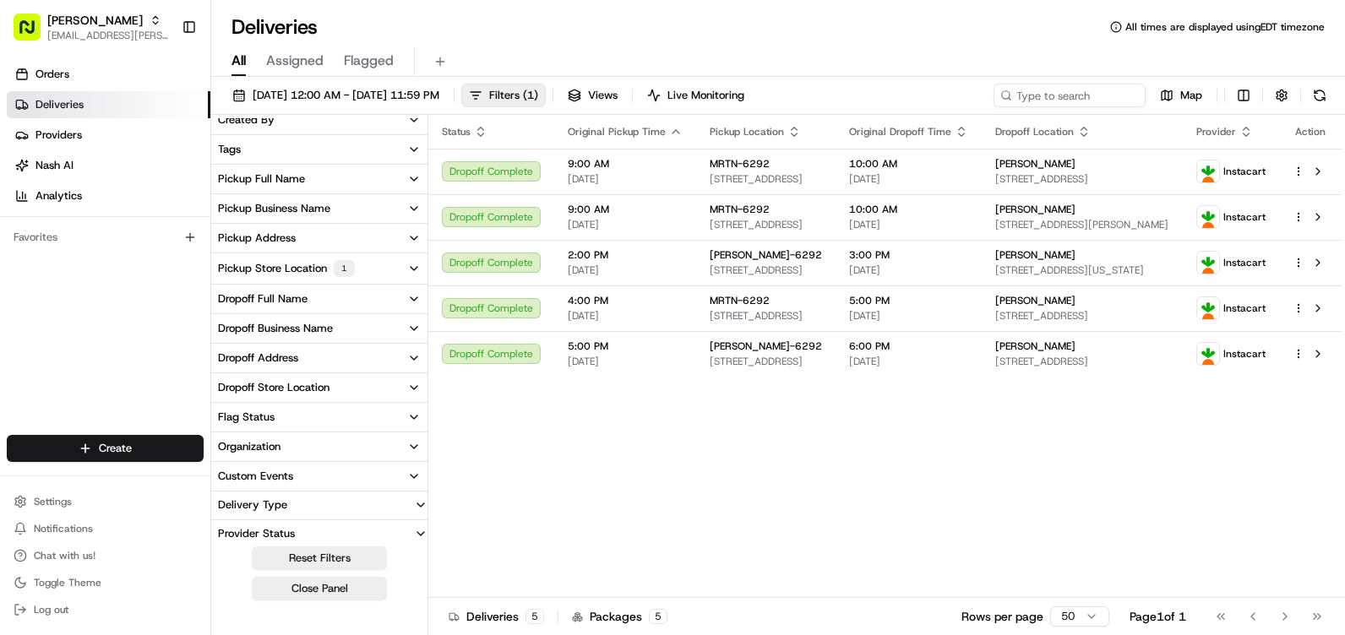
click at [369, 383] on button "Dropoff Store Location" at bounding box center [319, 387] width 216 height 29
click at [243, 447] on label "None" at bounding box center [247, 448] width 24 height 14
click at [228, 447] on button "None" at bounding box center [222, 448] width 14 height 14
click at [244, 448] on label "None" at bounding box center [247, 450] width 24 height 14
click at [228, 448] on button "None" at bounding box center [222, 450] width 14 height 14
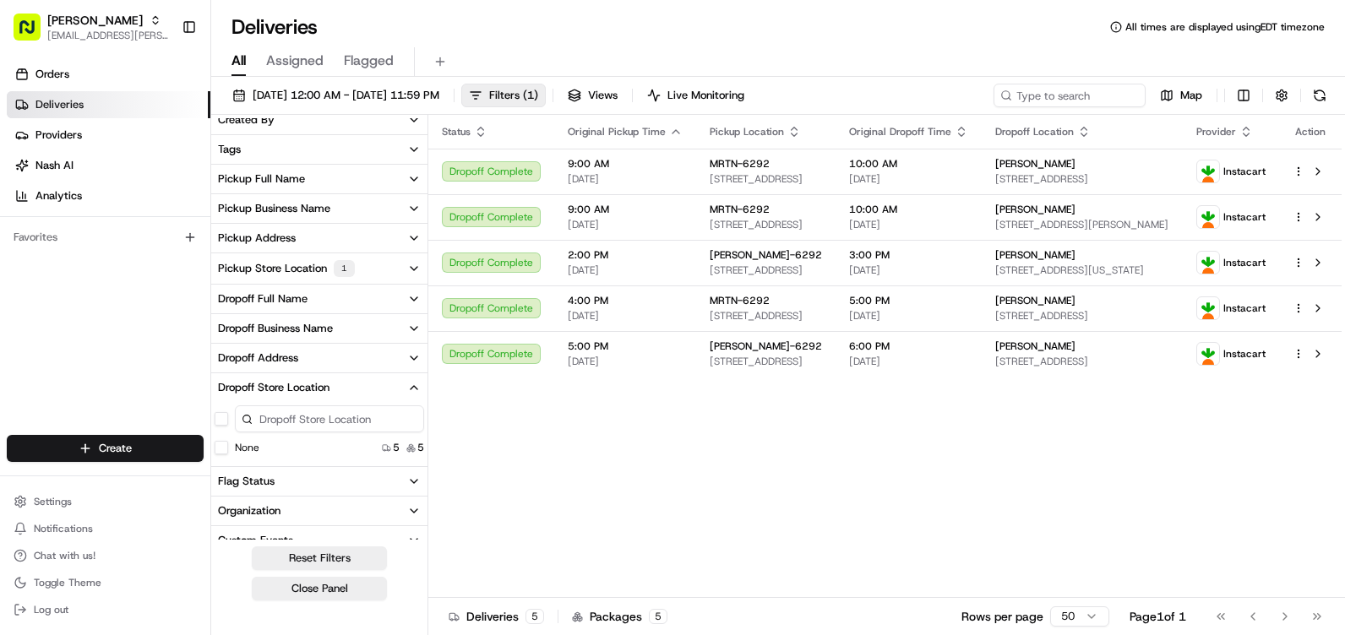
click at [348, 451] on div "None 5 5" at bounding box center [319, 447] width 216 height 17
click at [278, 443] on div "None 5 5" at bounding box center [319, 447] width 216 height 17
click at [247, 445] on label "None" at bounding box center [247, 448] width 24 height 14
click at [228, 445] on button "None" at bounding box center [222, 448] width 14 height 14
